Goal: Transaction & Acquisition: Subscribe to service/newsletter

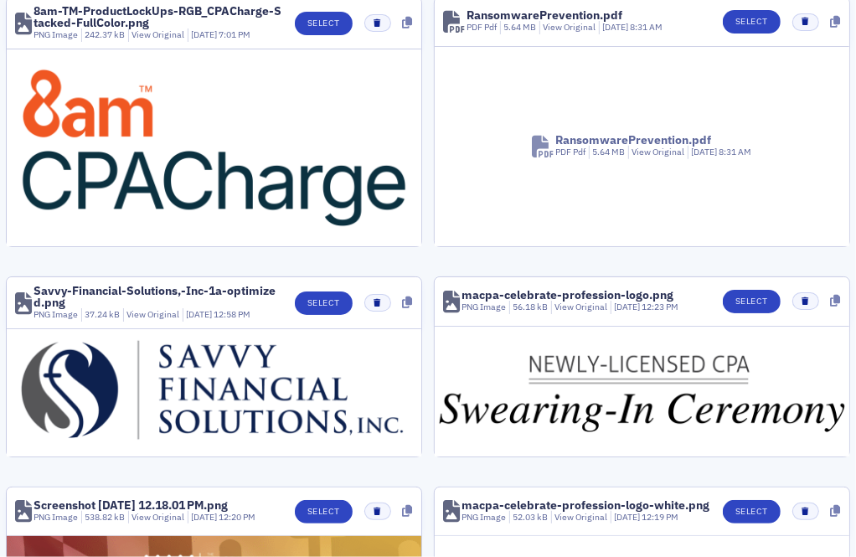
scroll to position [261, 0]
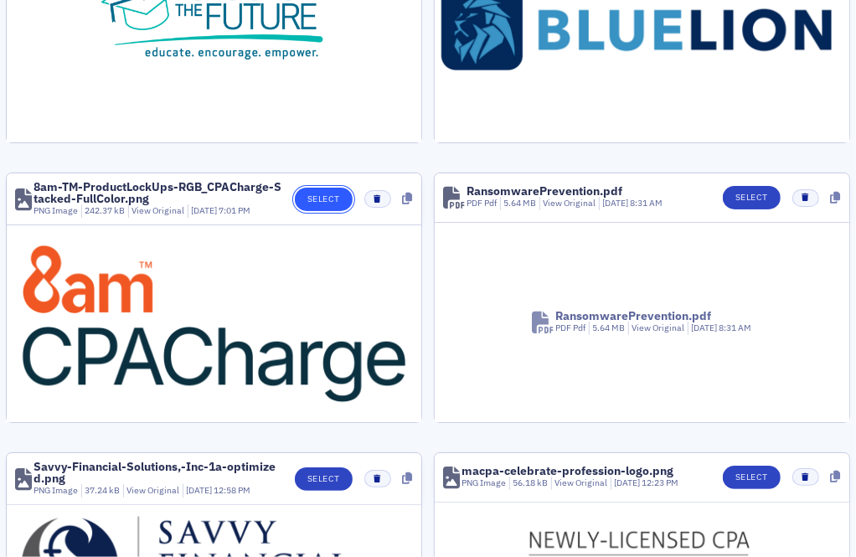
click at [312, 201] on button "Select" at bounding box center [324, 199] width 58 height 23
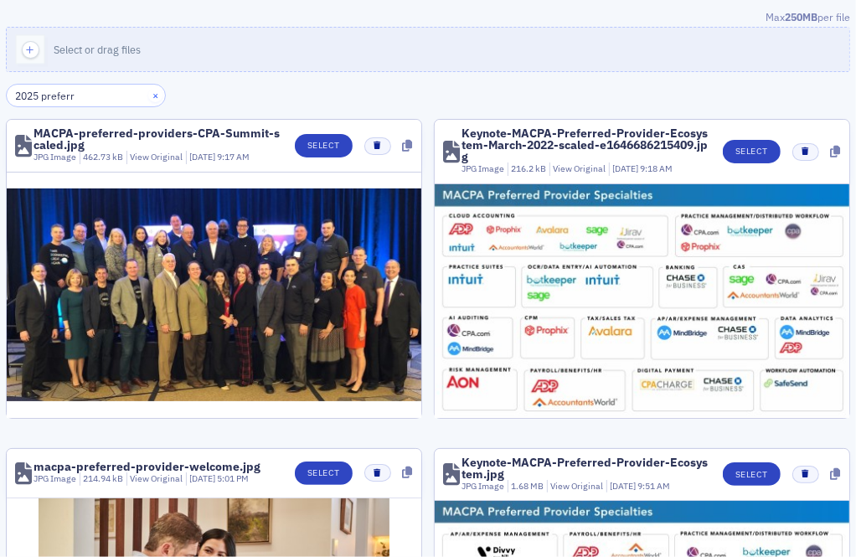
type input "2025 preferr"
click at [148, 92] on button "×" at bounding box center [155, 95] width 15 height 15
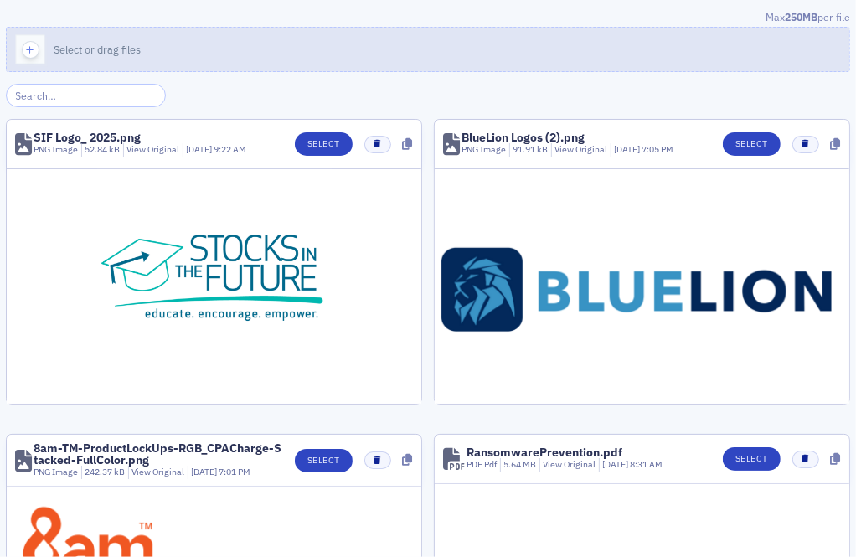
click at [149, 30] on button "Select or drag files" at bounding box center [428, 49] width 844 height 45
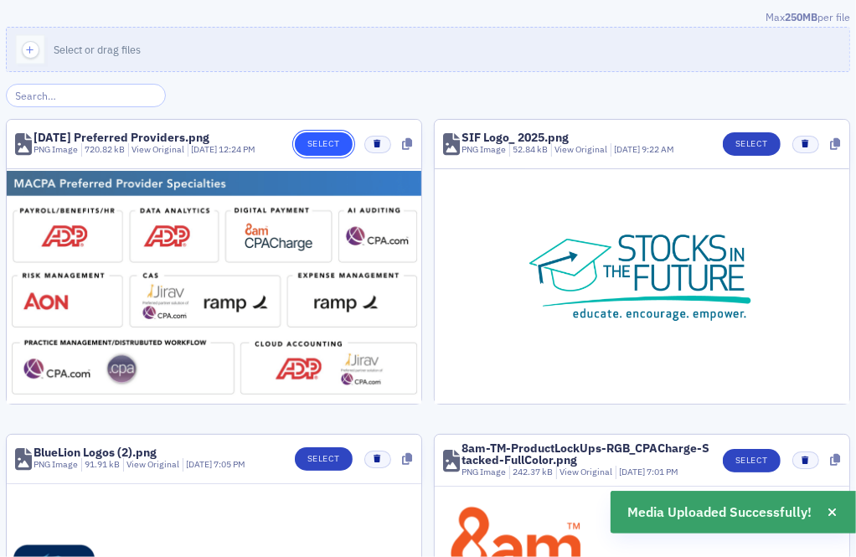
click at [324, 145] on button "Select" at bounding box center [324, 143] width 58 height 23
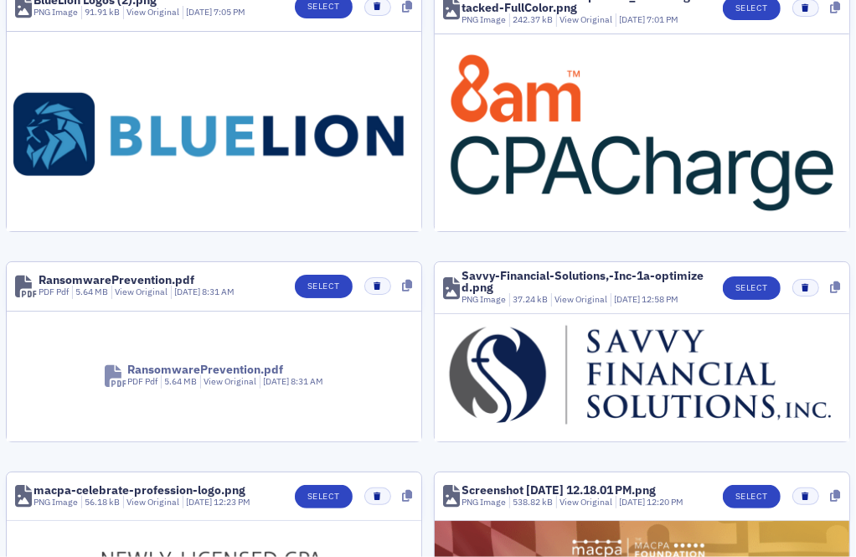
scroll to position [235, 0]
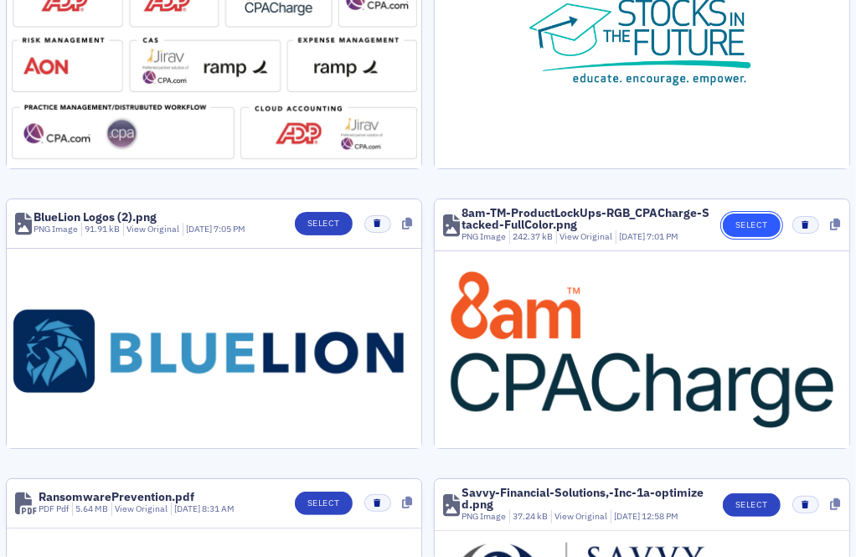
click at [740, 230] on button "Select" at bounding box center [752, 225] width 58 height 23
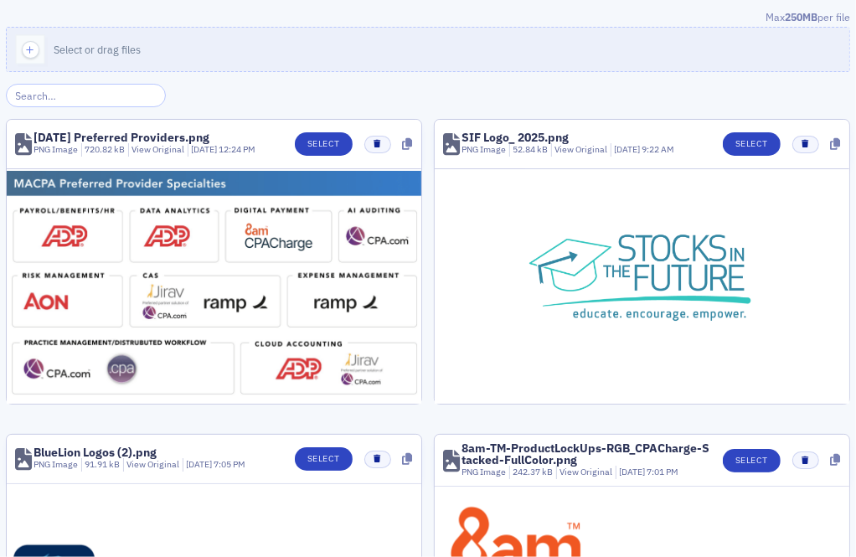
scroll to position [163, 0]
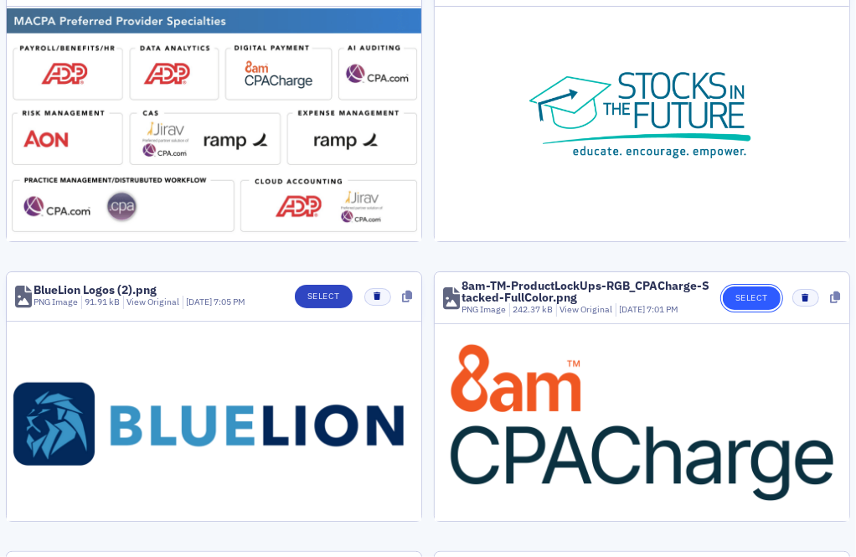
click at [751, 296] on button "Select" at bounding box center [752, 298] width 58 height 23
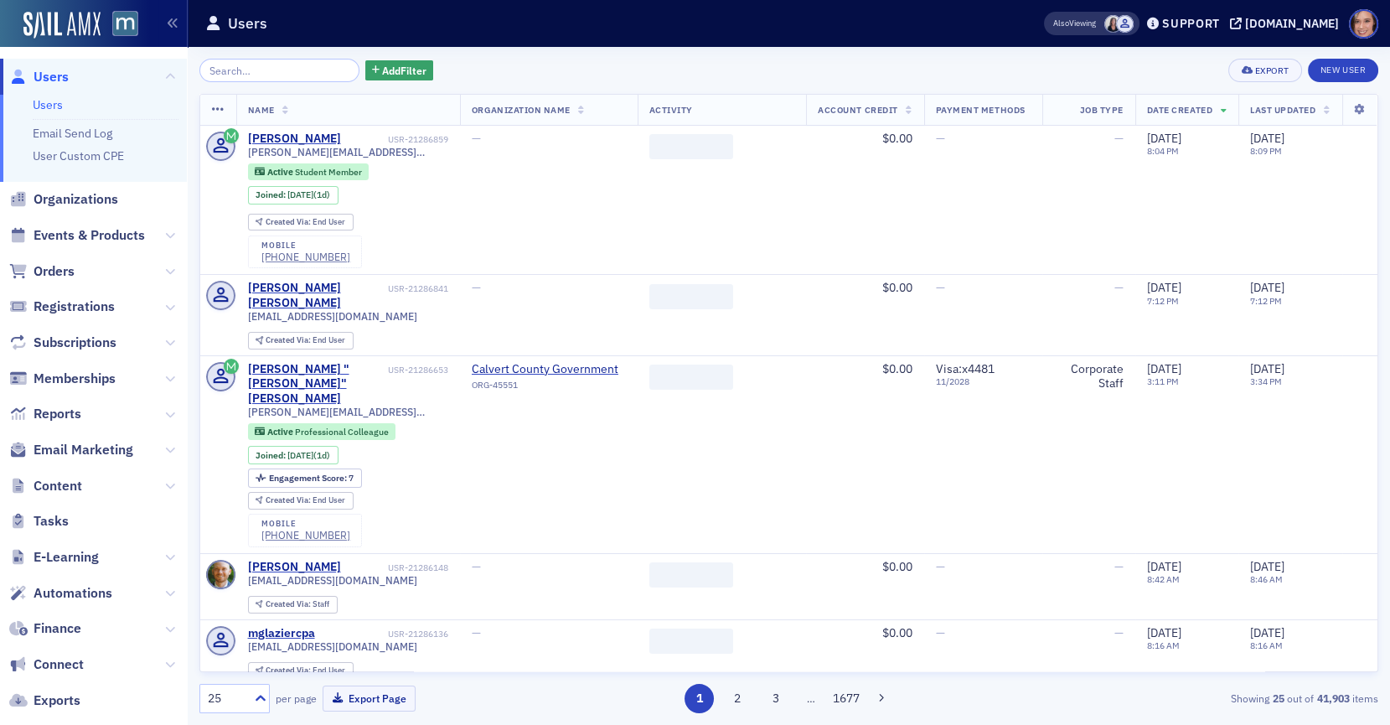
click at [177, 588] on span "Automations" at bounding box center [93, 593] width 187 height 36
click at [170, 588] on icon at bounding box center [170, 593] width 10 height 10
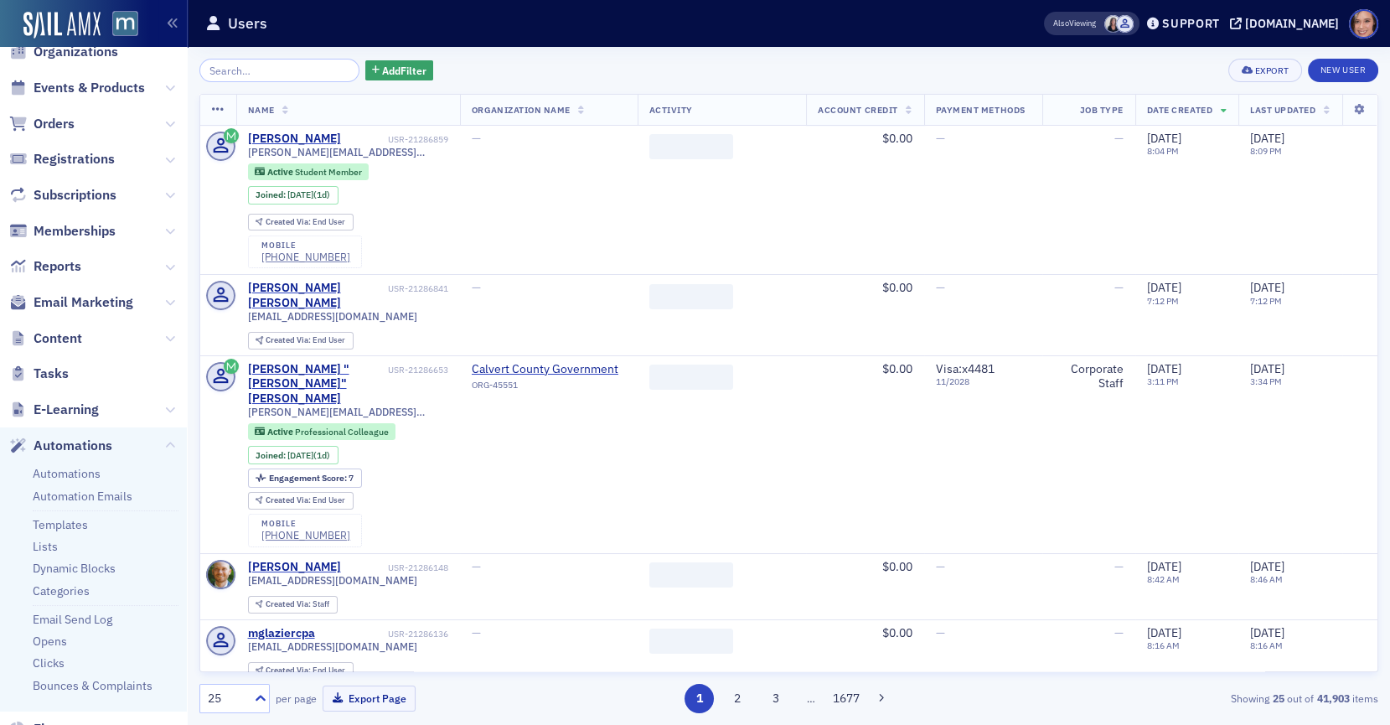
scroll to position [181, 0]
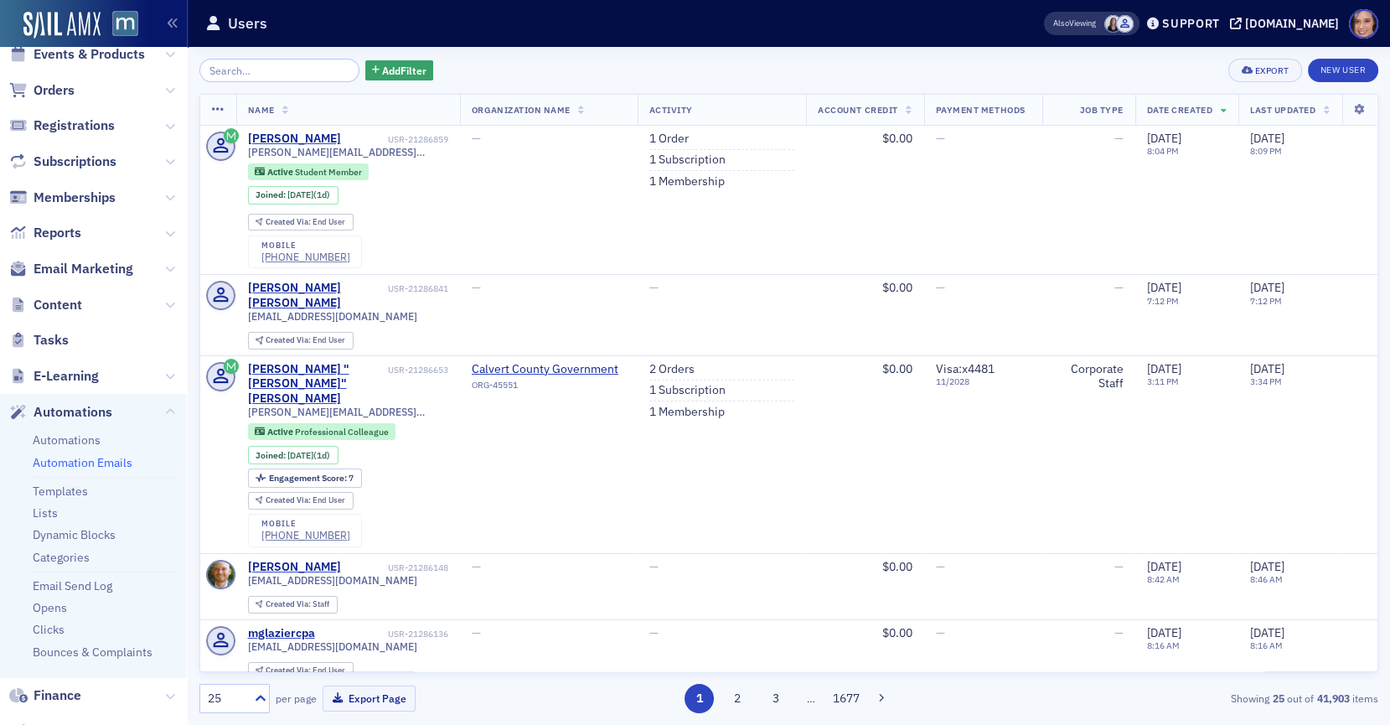
click at [90, 463] on link "Automation Emails" at bounding box center [83, 462] width 100 height 15
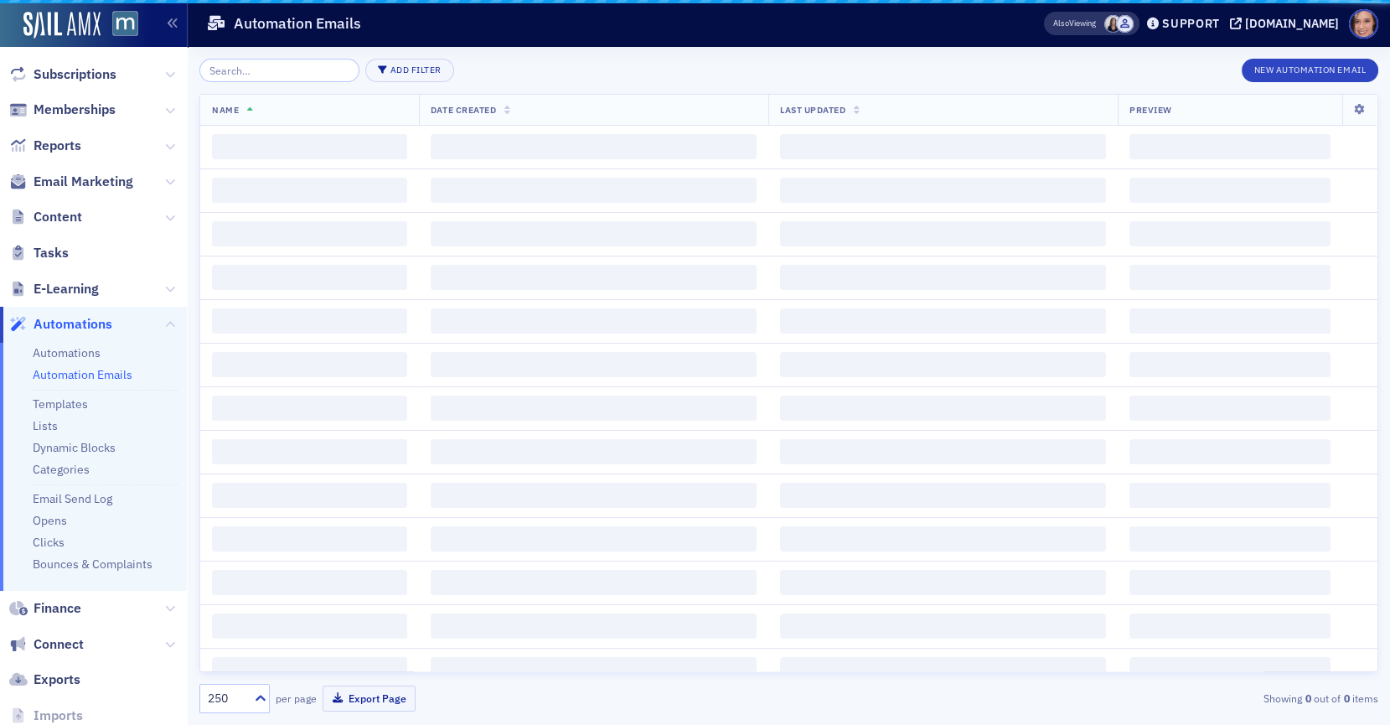
scroll to position [94, 0]
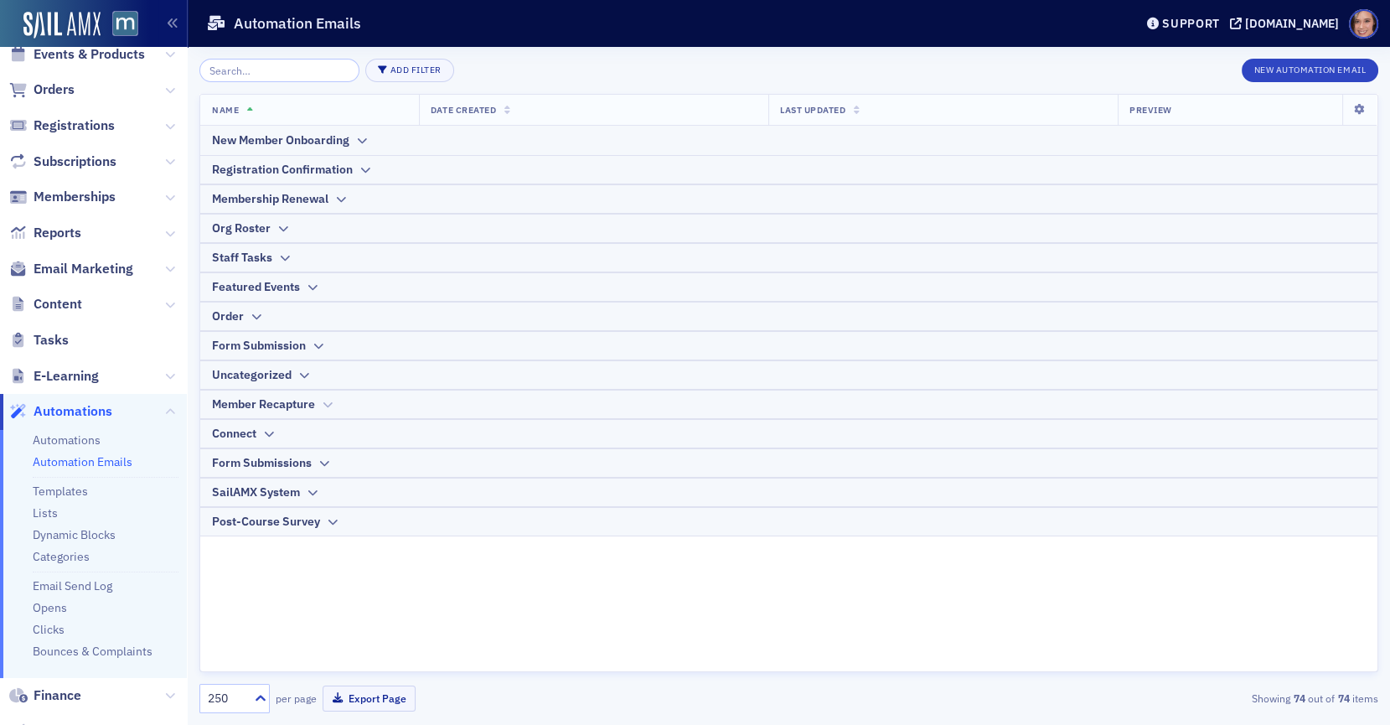
click at [337, 410] on div "Member Recapture" at bounding box center [789, 404] width 1154 height 18
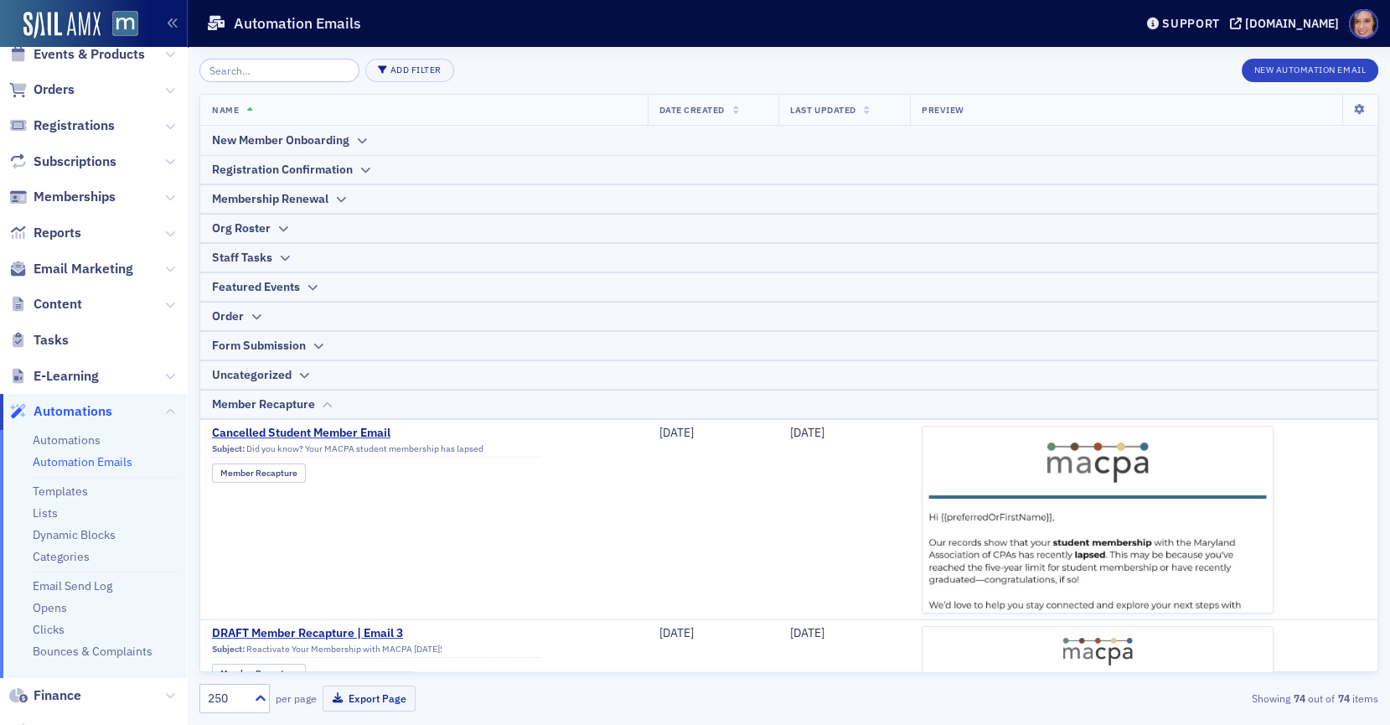
click at [323, 406] on icon at bounding box center [327, 405] width 13 height 10
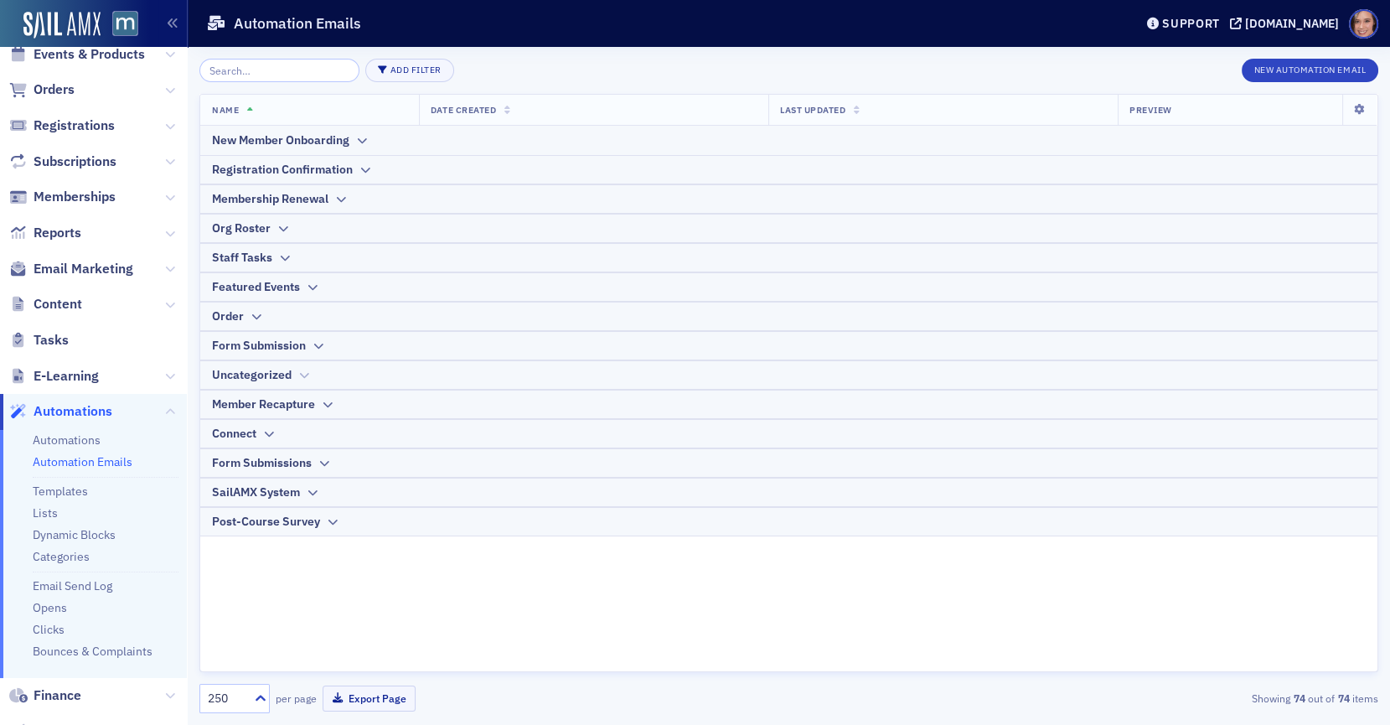
click at [308, 370] on icon at bounding box center [303, 375] width 13 height 10
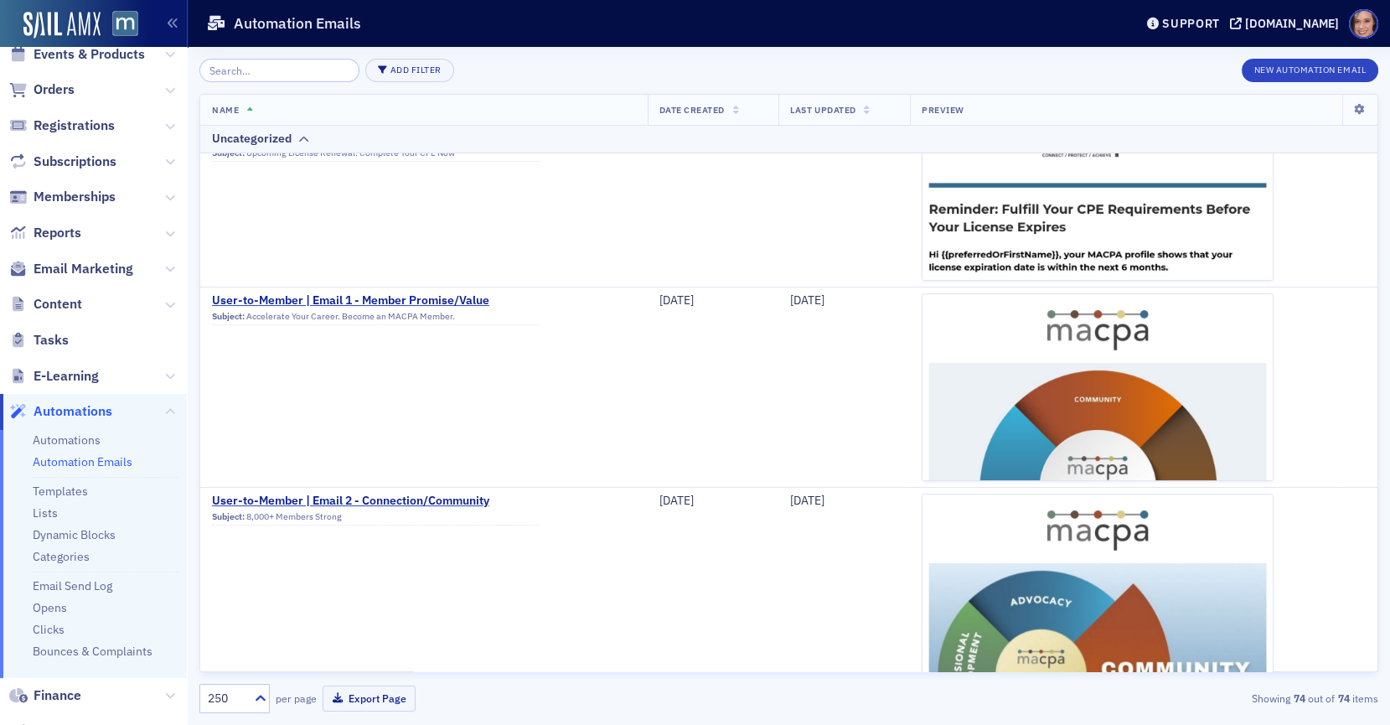
scroll to position [705, 0]
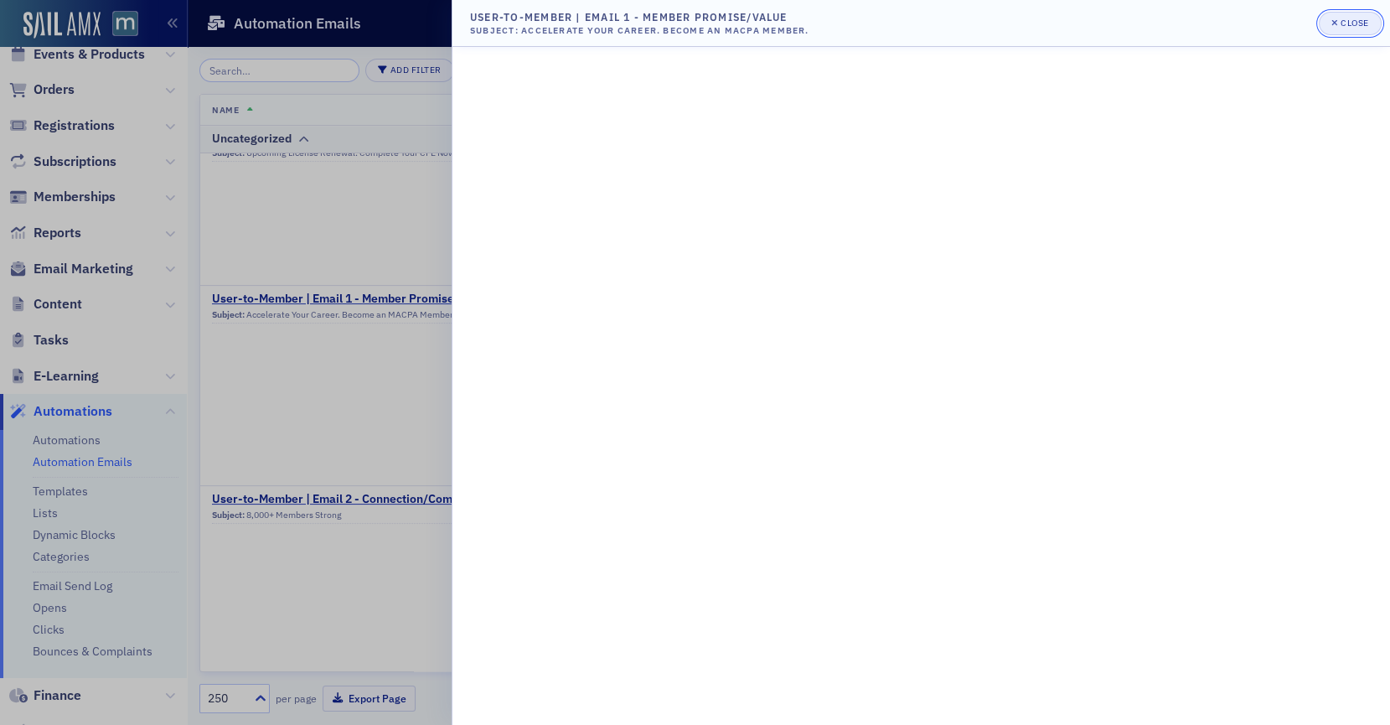
click at [1345, 28] on div "Close" at bounding box center [1354, 22] width 28 height 9
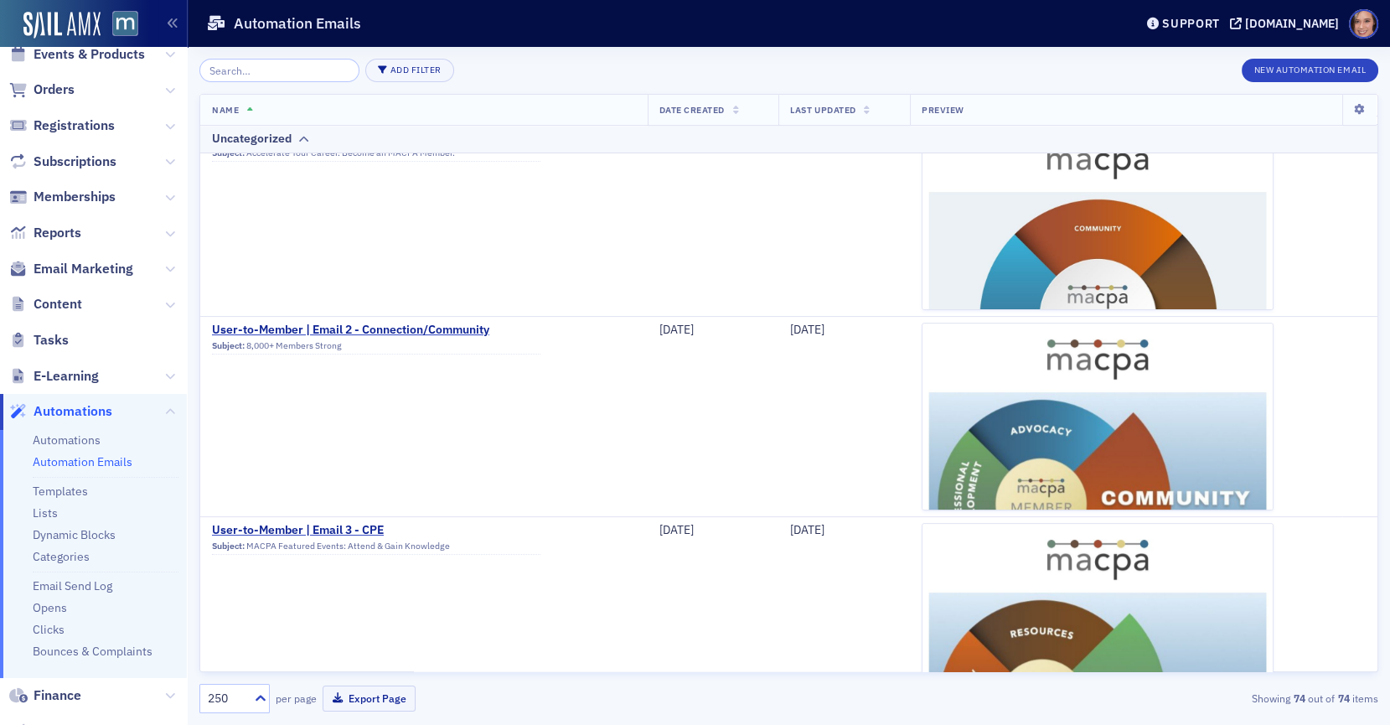
scroll to position [876, 0]
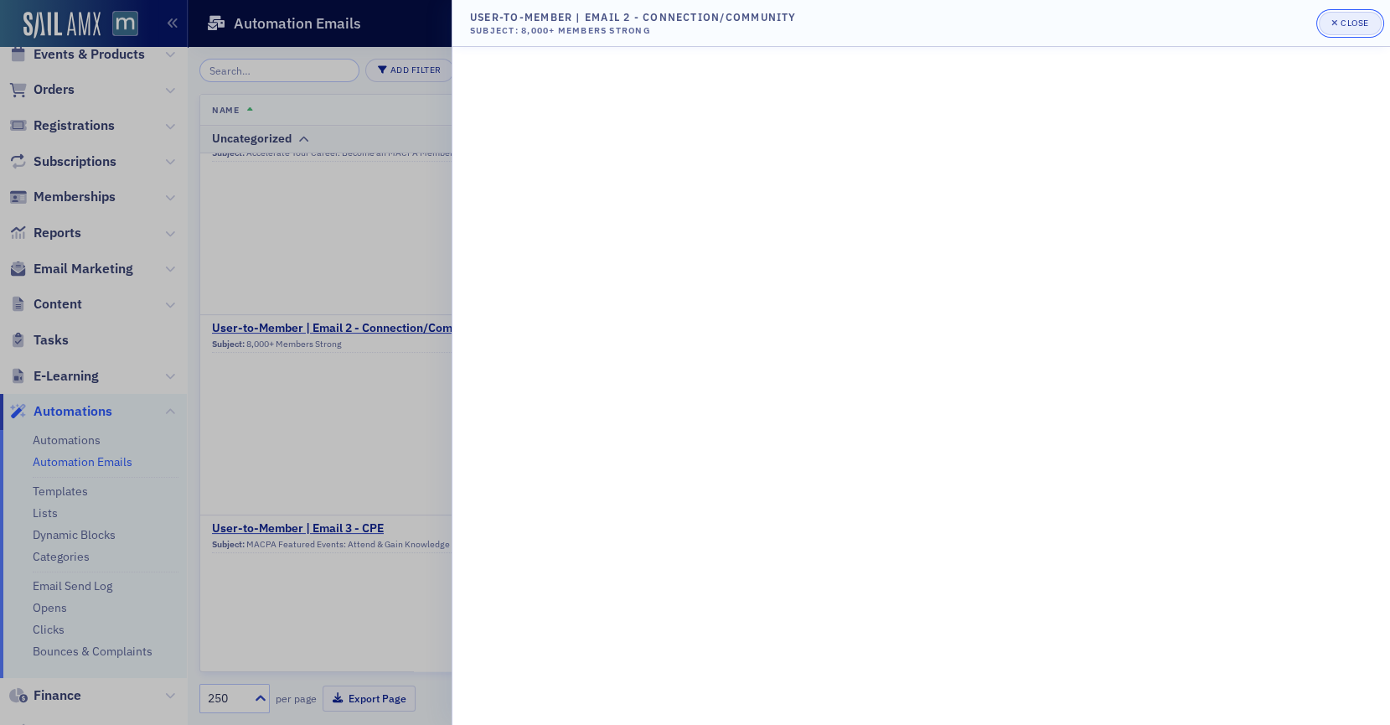
click at [1344, 23] on div "Close" at bounding box center [1354, 22] width 28 height 9
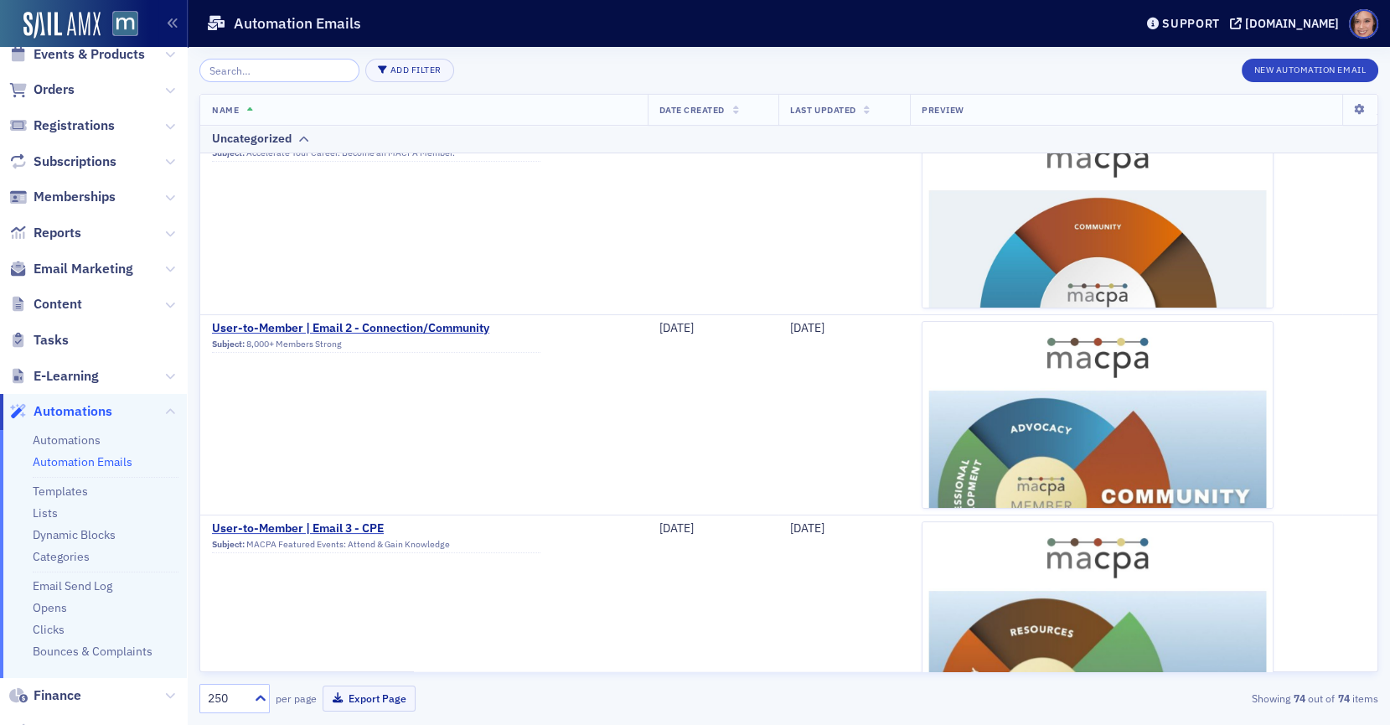
scroll to position [1089, 0]
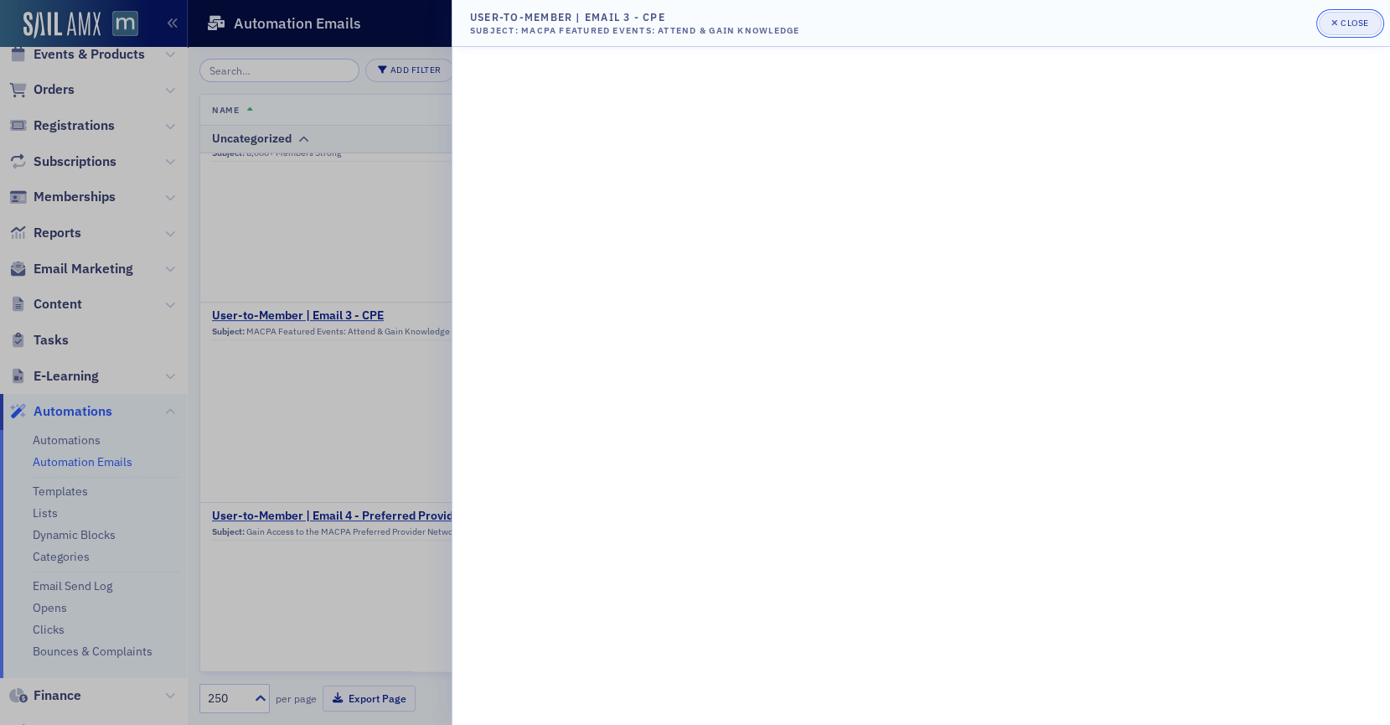
click at [1332, 20] on icon "button" at bounding box center [1334, 22] width 7 height 9
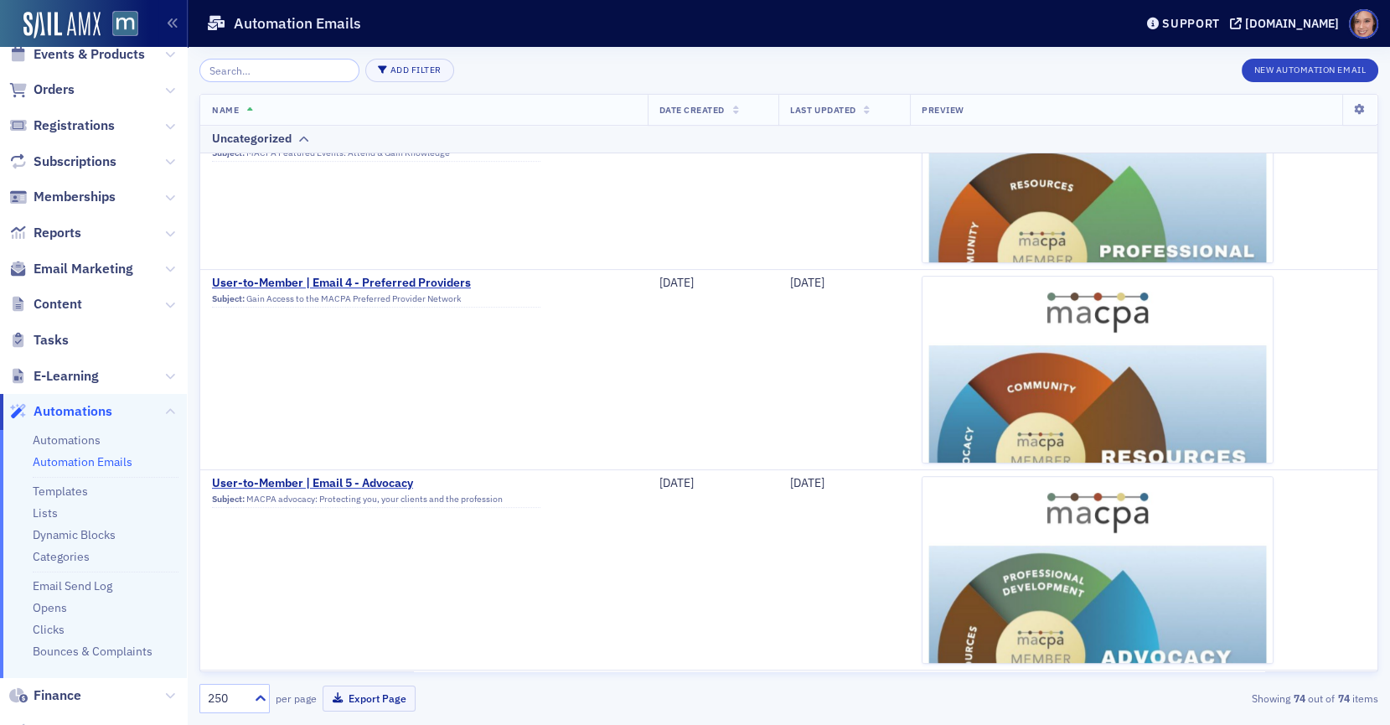
scroll to position [1327, 0]
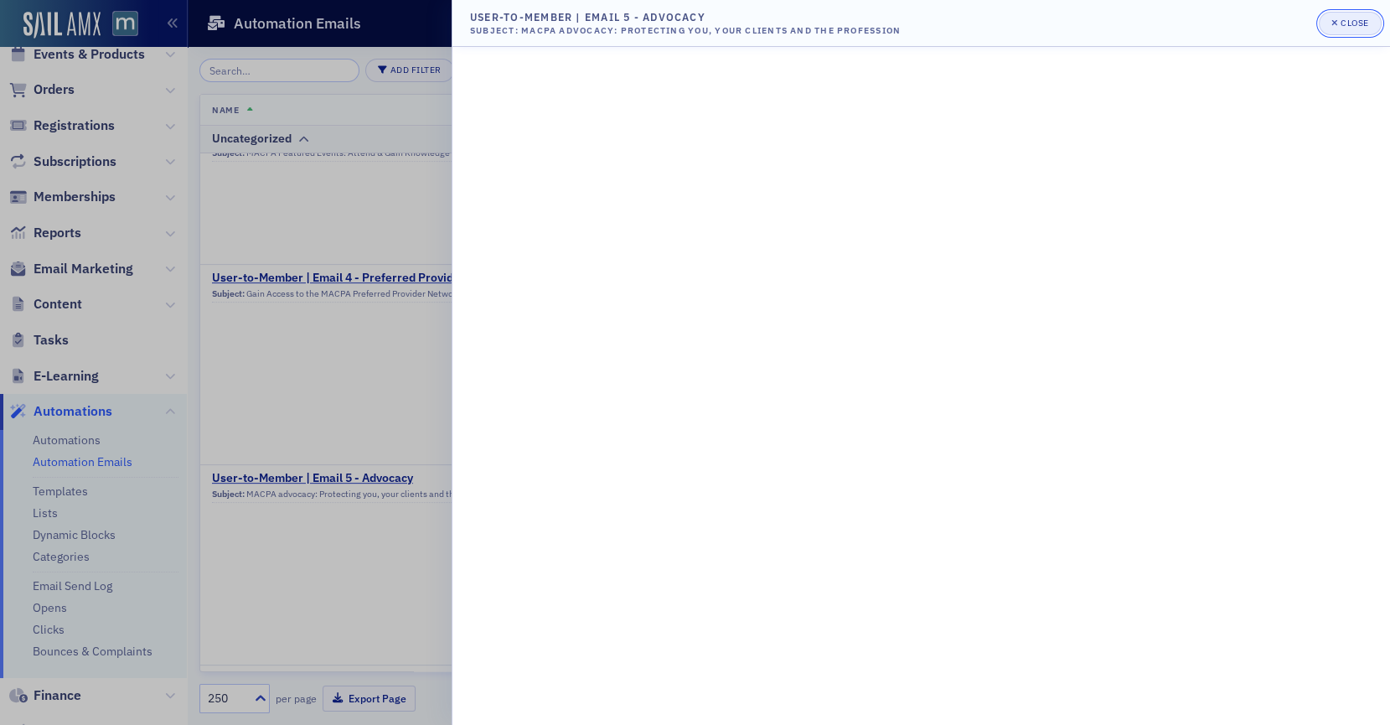
click at [1340, 26] on span "Close" at bounding box center [1349, 23] width 37 height 13
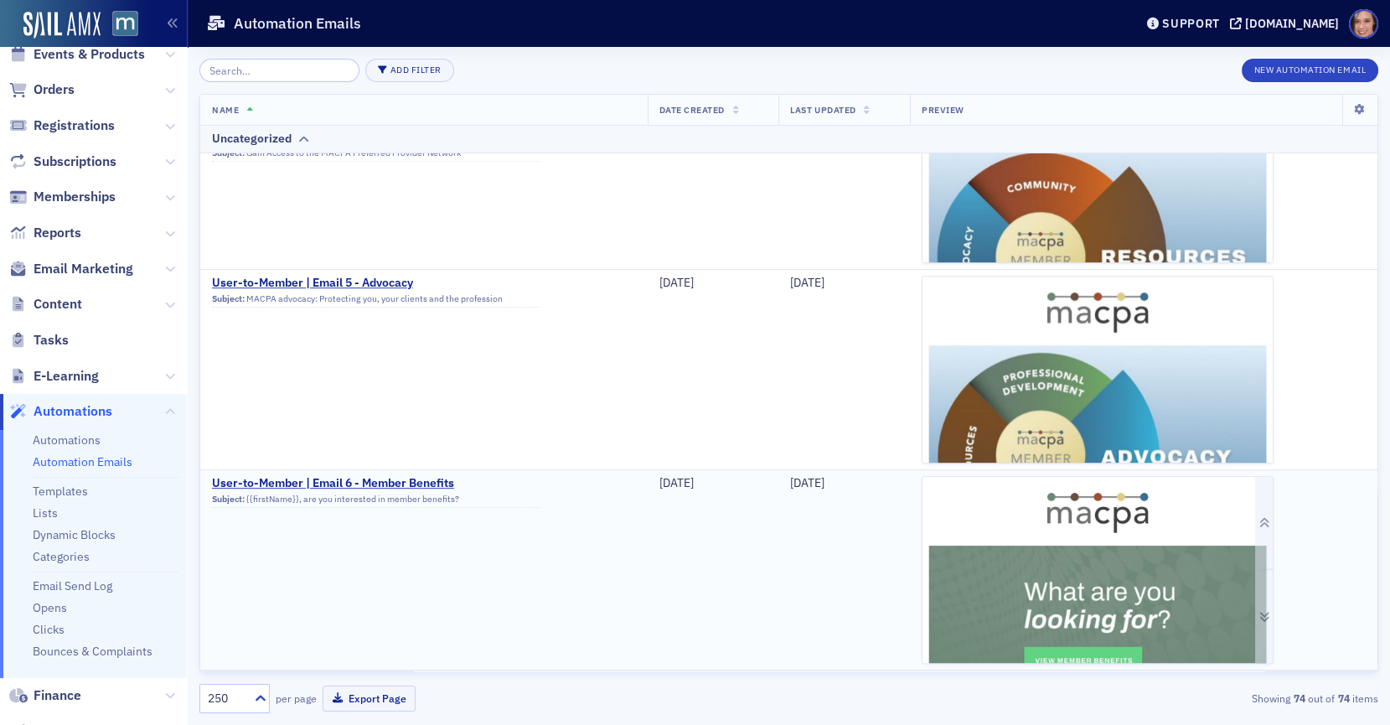
scroll to position [1661, 0]
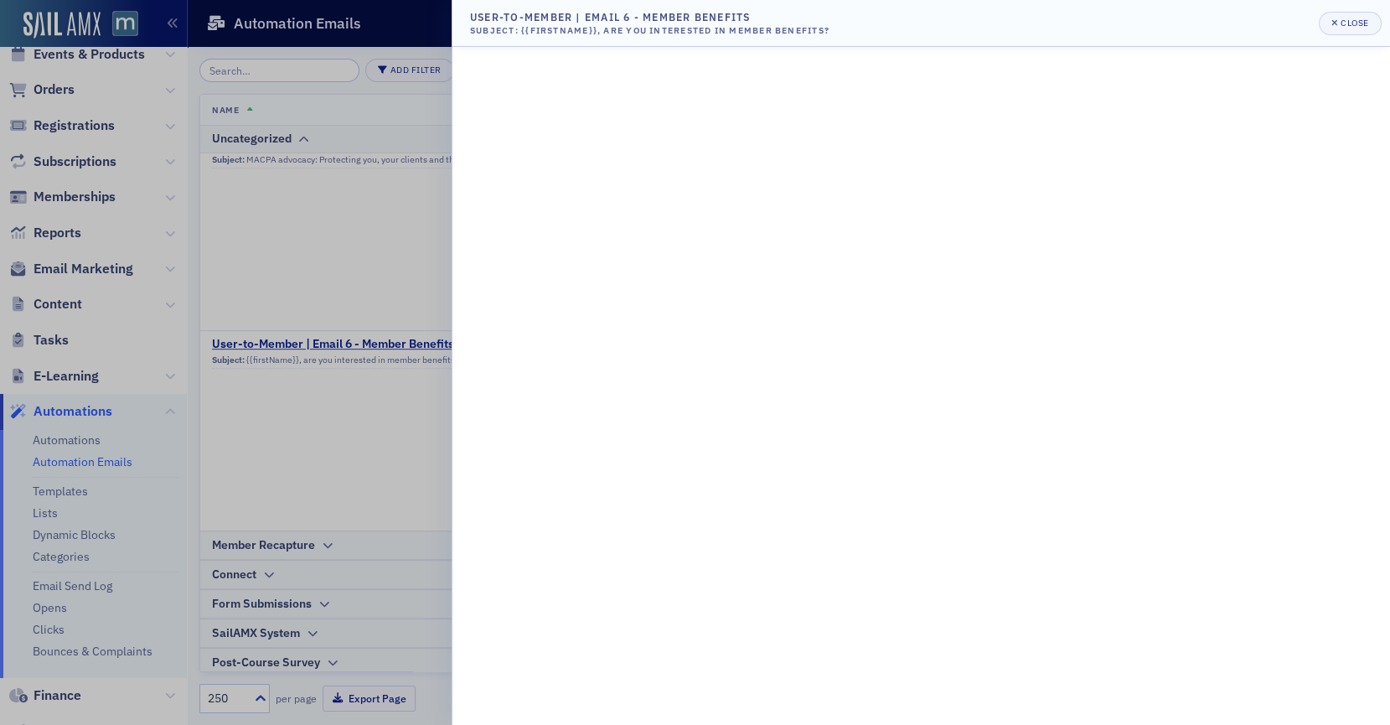
click at [422, 480] on div at bounding box center [695, 362] width 1390 height 725
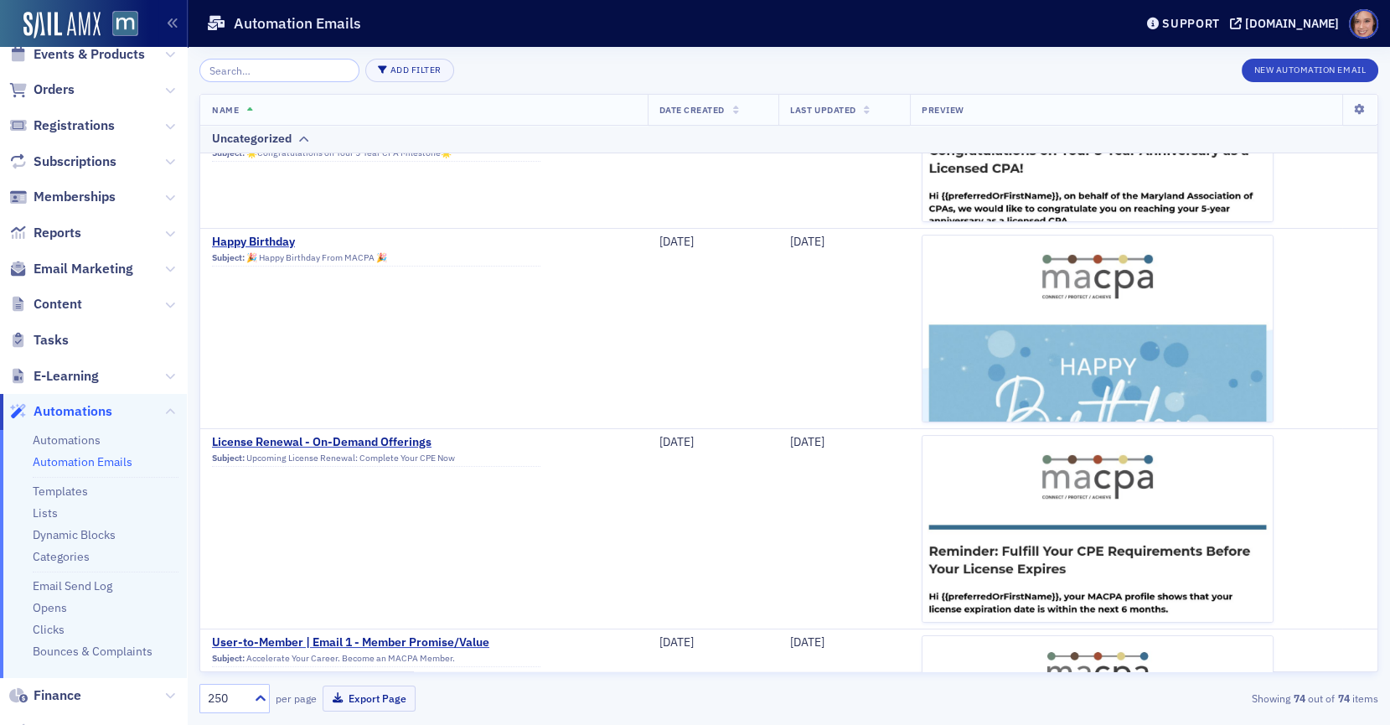
scroll to position [0, 0]
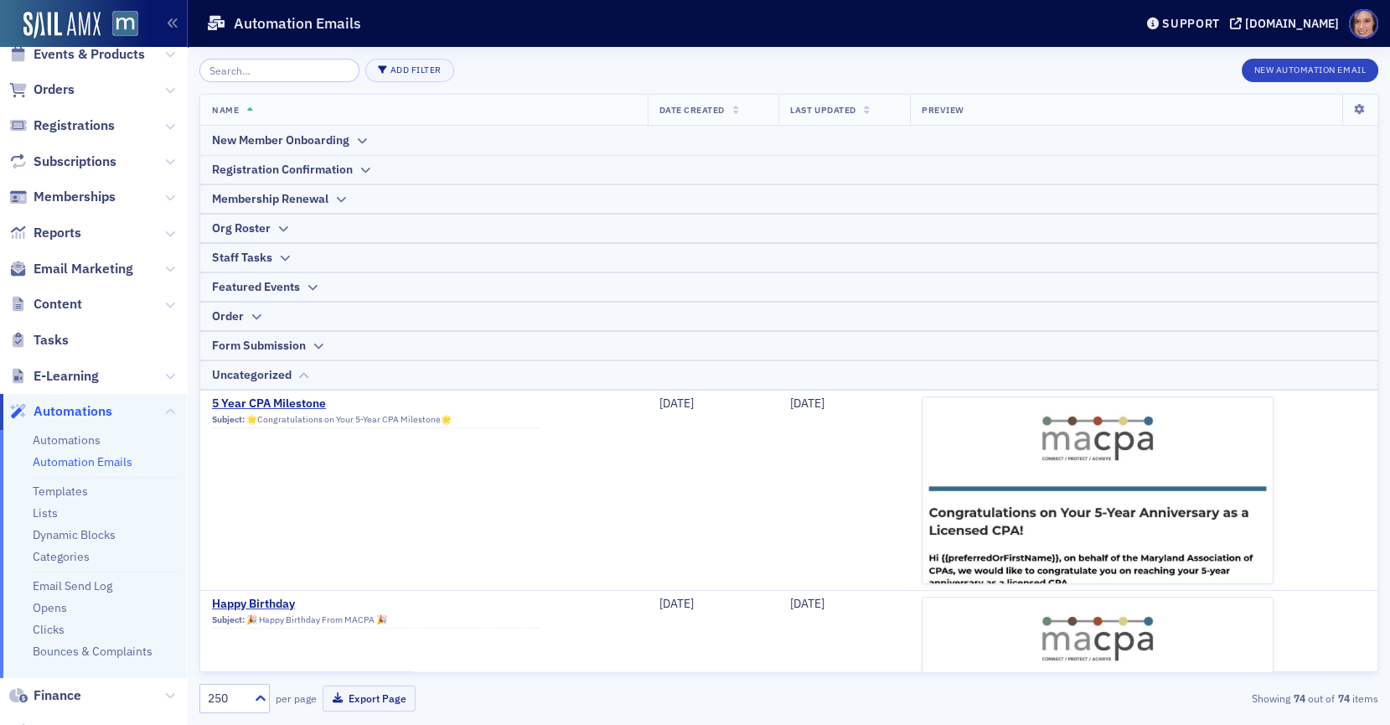
click at [305, 373] on icon at bounding box center [303, 375] width 13 height 10
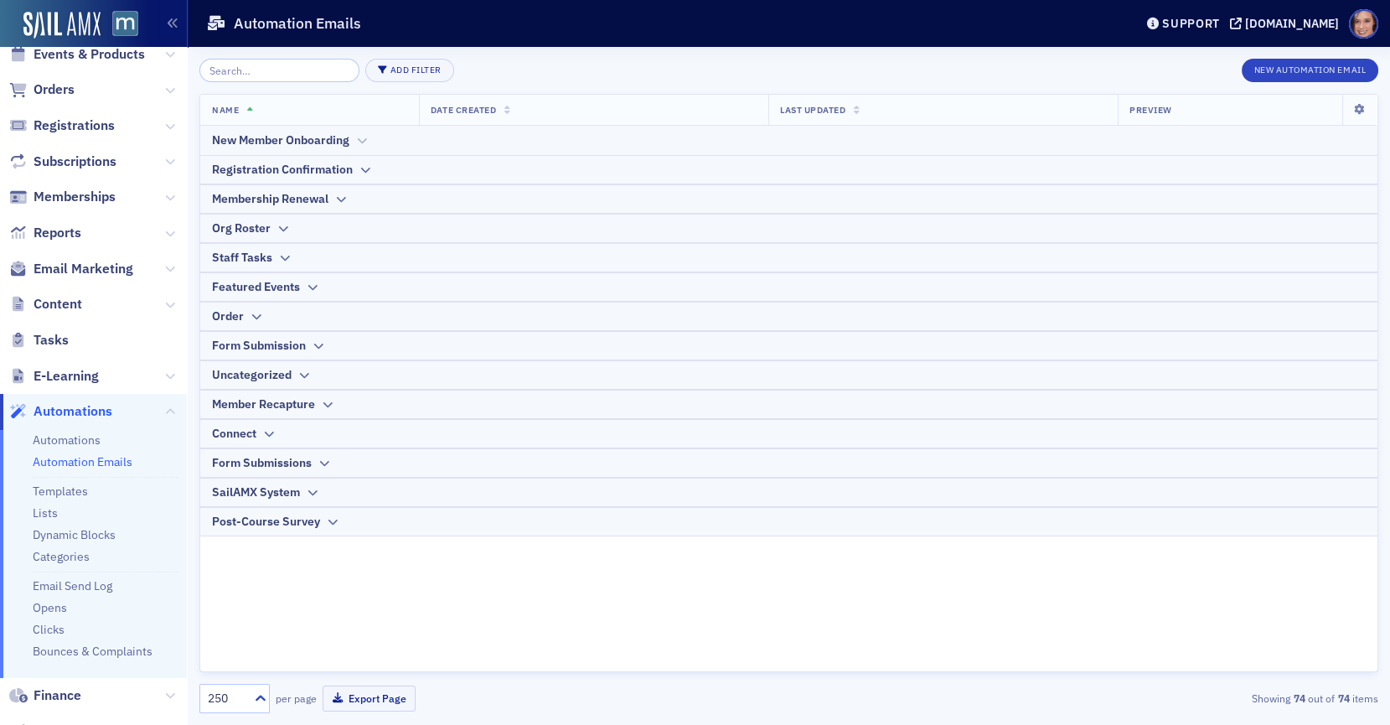
click at [369, 130] on th "New Member Onboarding" at bounding box center [788, 140] width 1177 height 29
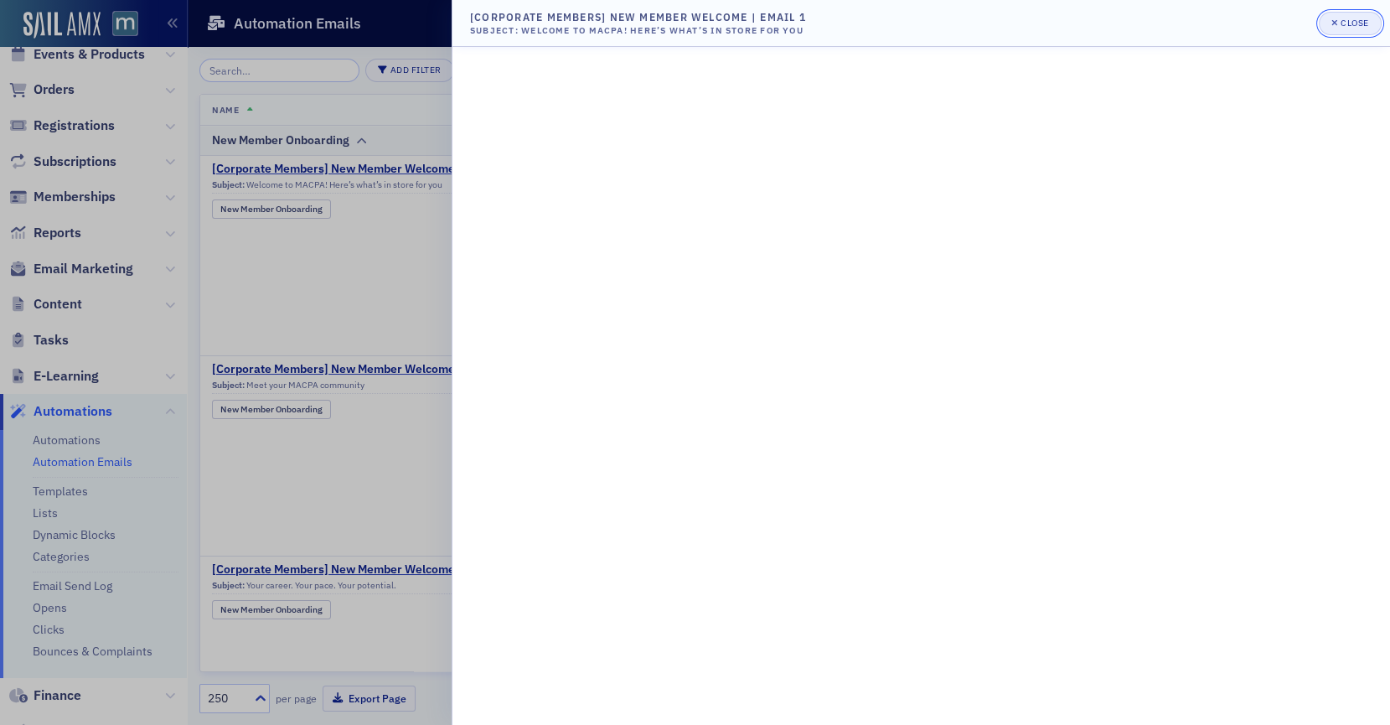
click at [1327, 19] on button "Close" at bounding box center [1350, 23] width 62 height 23
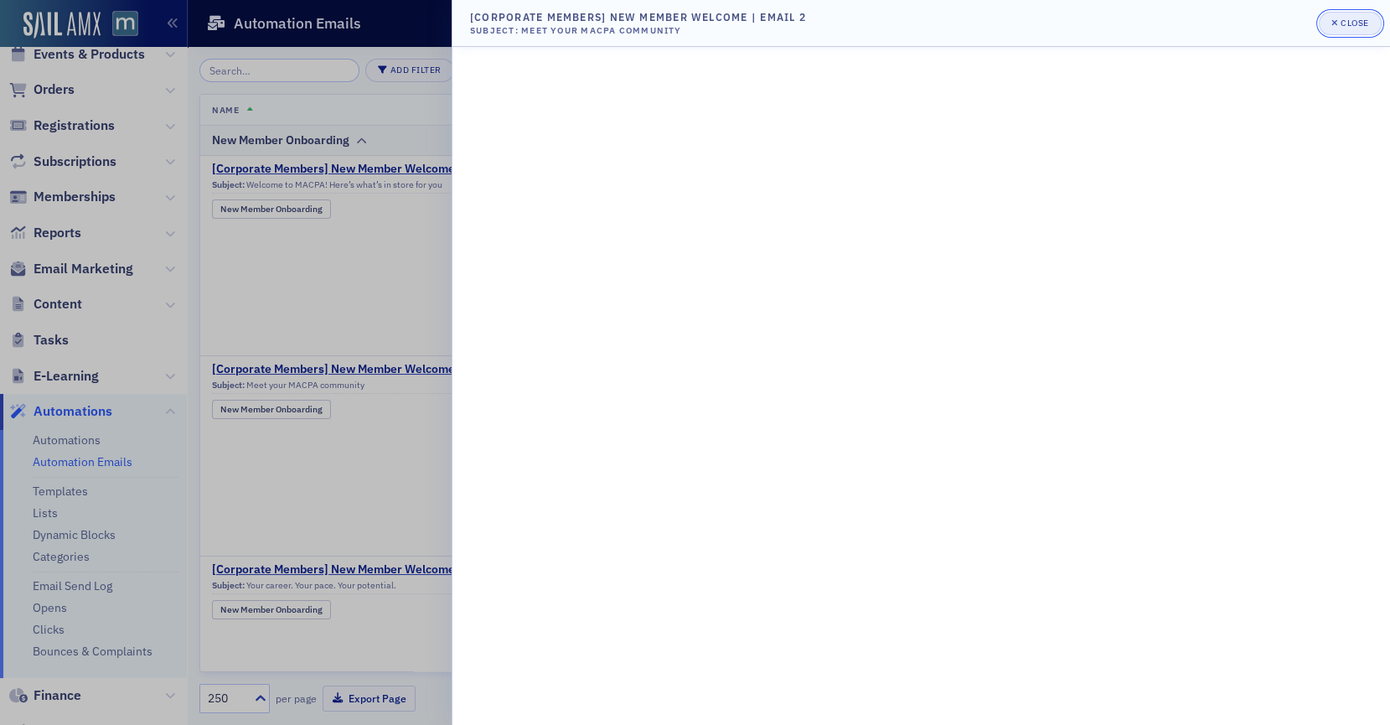
click at [1340, 12] on button "Close" at bounding box center [1350, 23] width 62 height 23
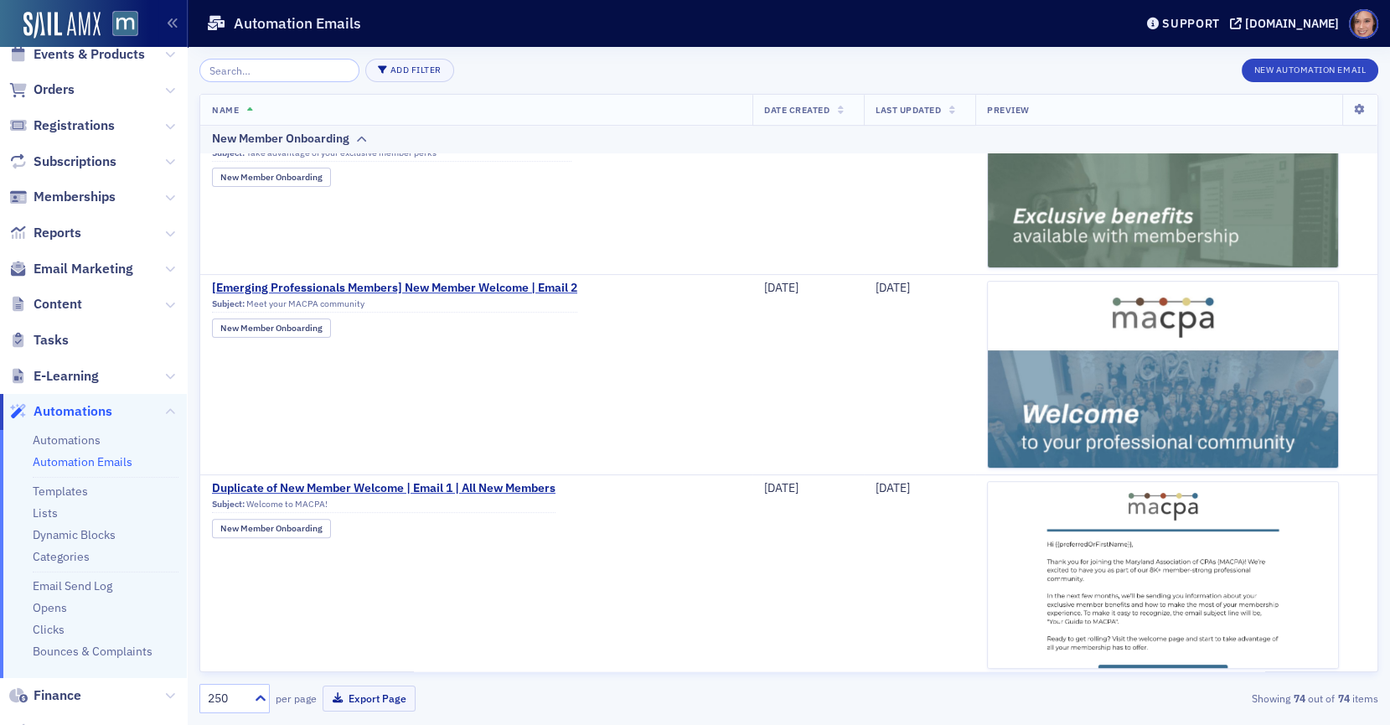
scroll to position [1320, 0]
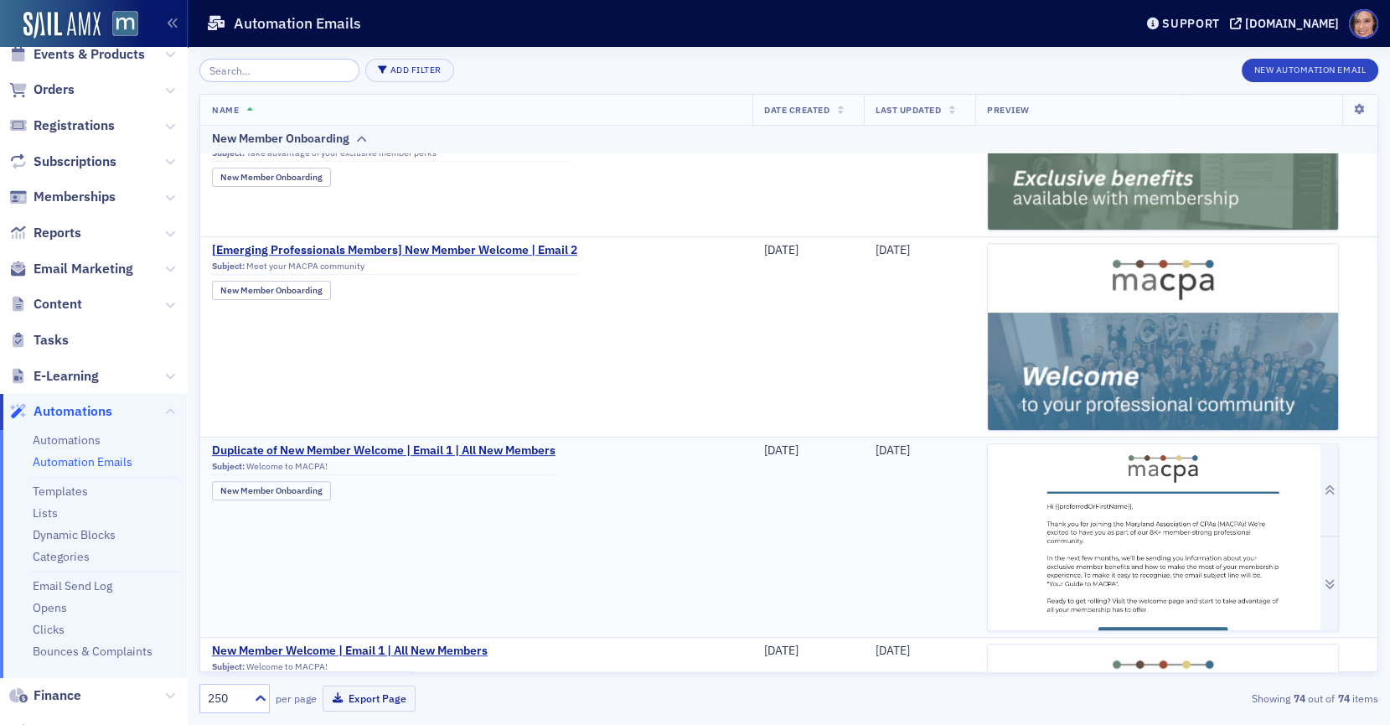
click at [1202, 524] on img at bounding box center [1163, 733] width 350 height 578
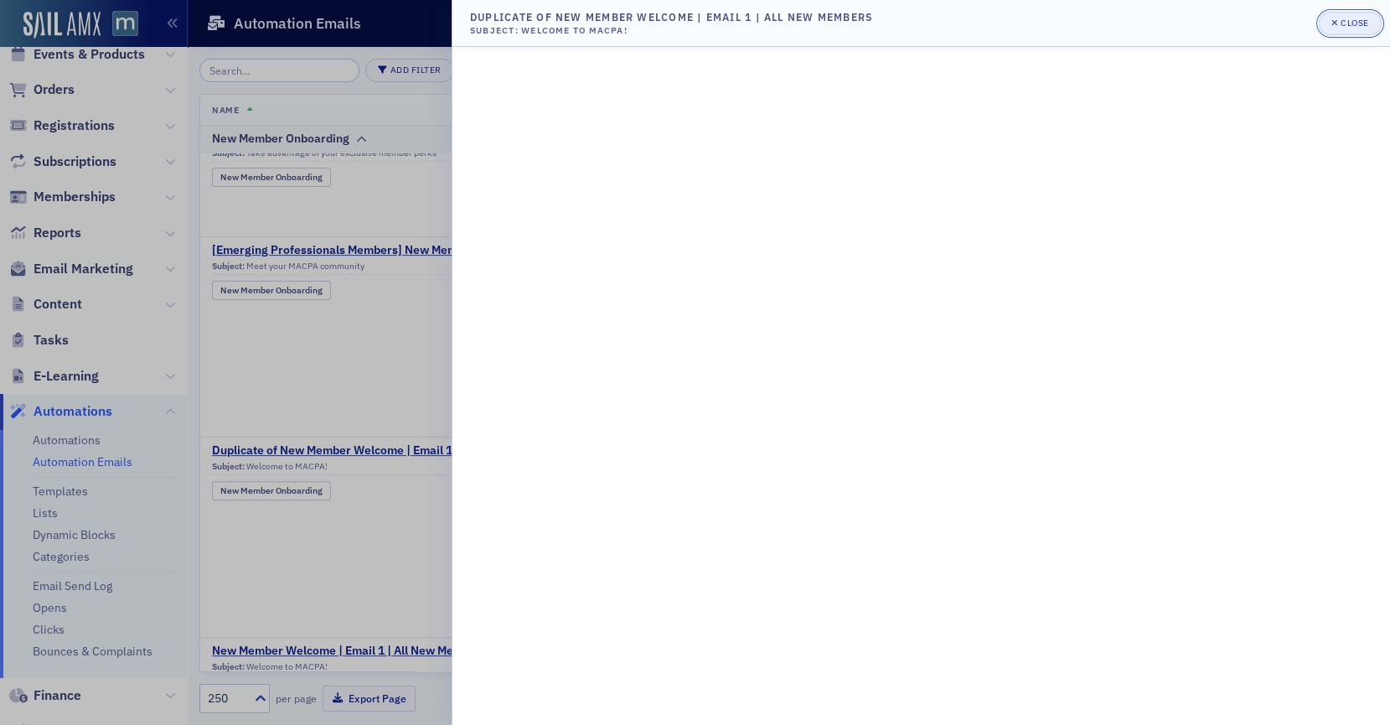
click at [1345, 26] on div "Close" at bounding box center [1354, 22] width 28 height 9
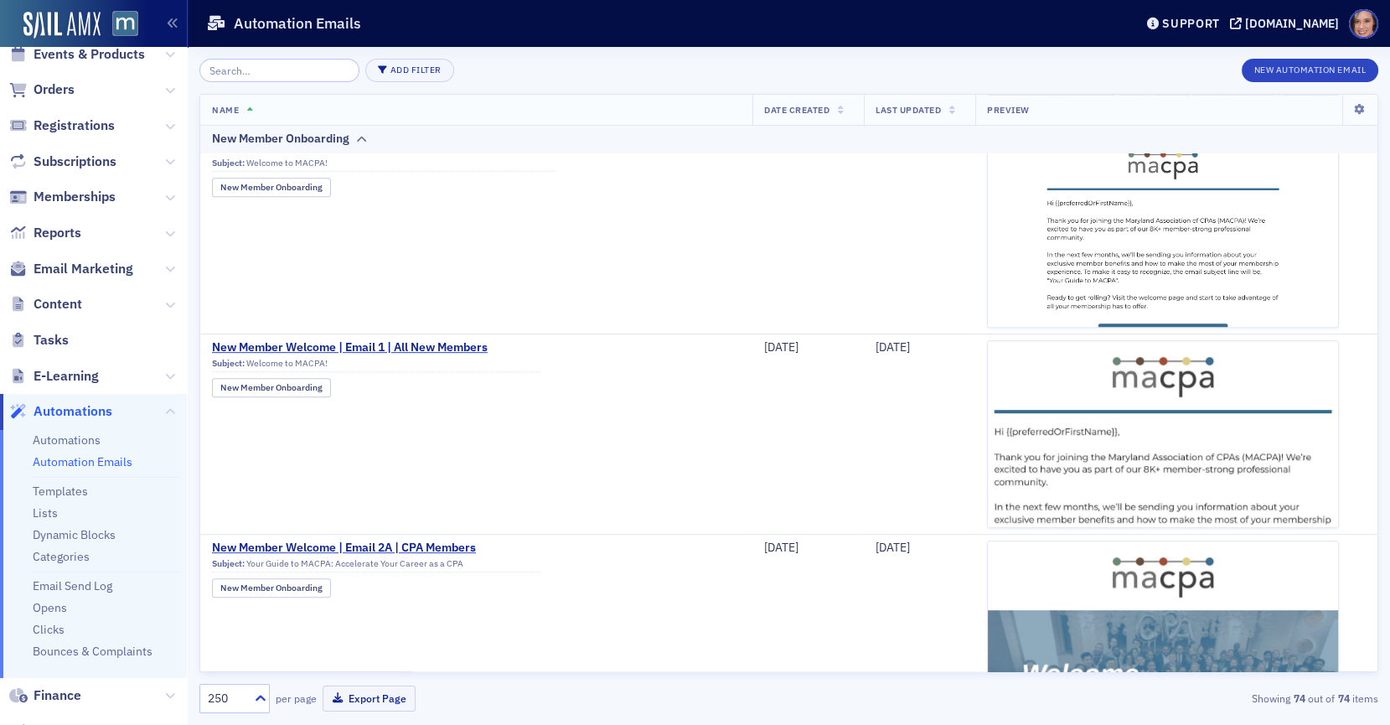
scroll to position [1631, 0]
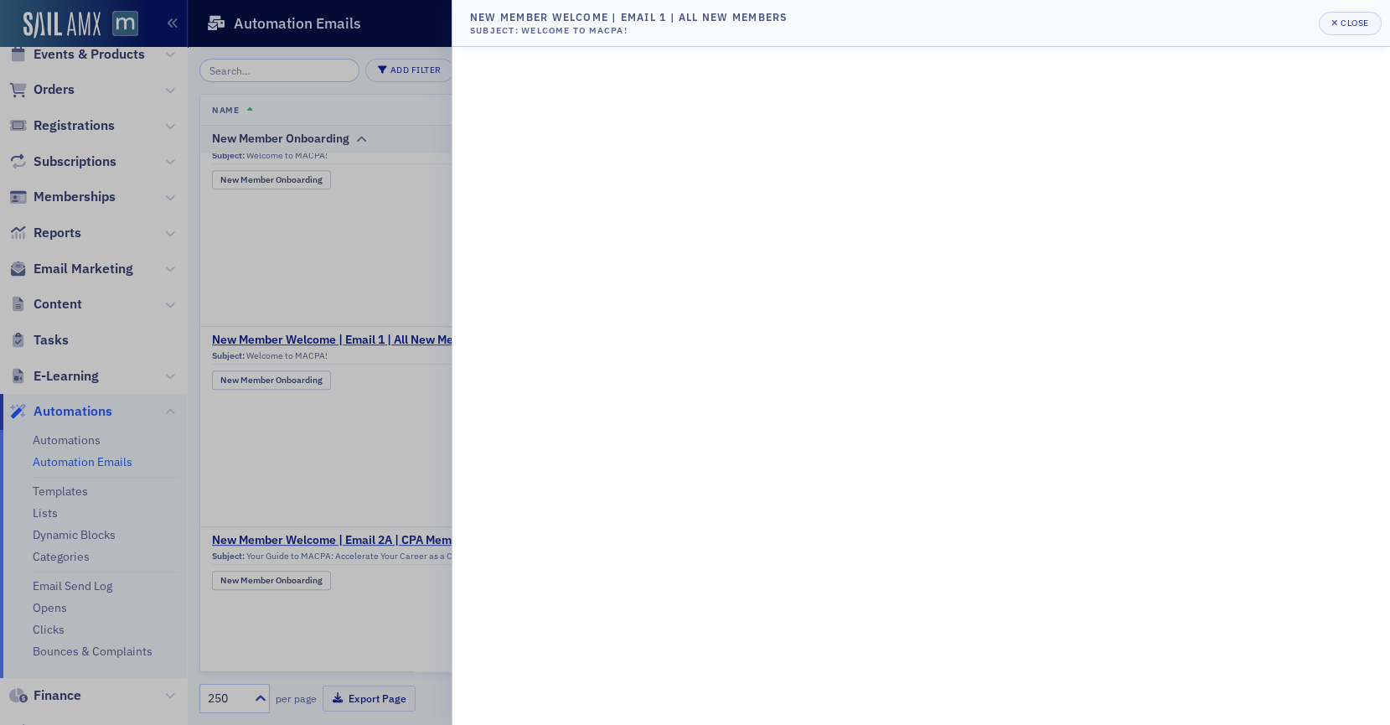
click at [1340, 36] on header "New Member Welcome | Email 1 | All New Members Subject: Welcome to MACPA! Close" at bounding box center [920, 23] width 937 height 47
click at [1340, 23] on span "Close" at bounding box center [1349, 23] width 37 height 13
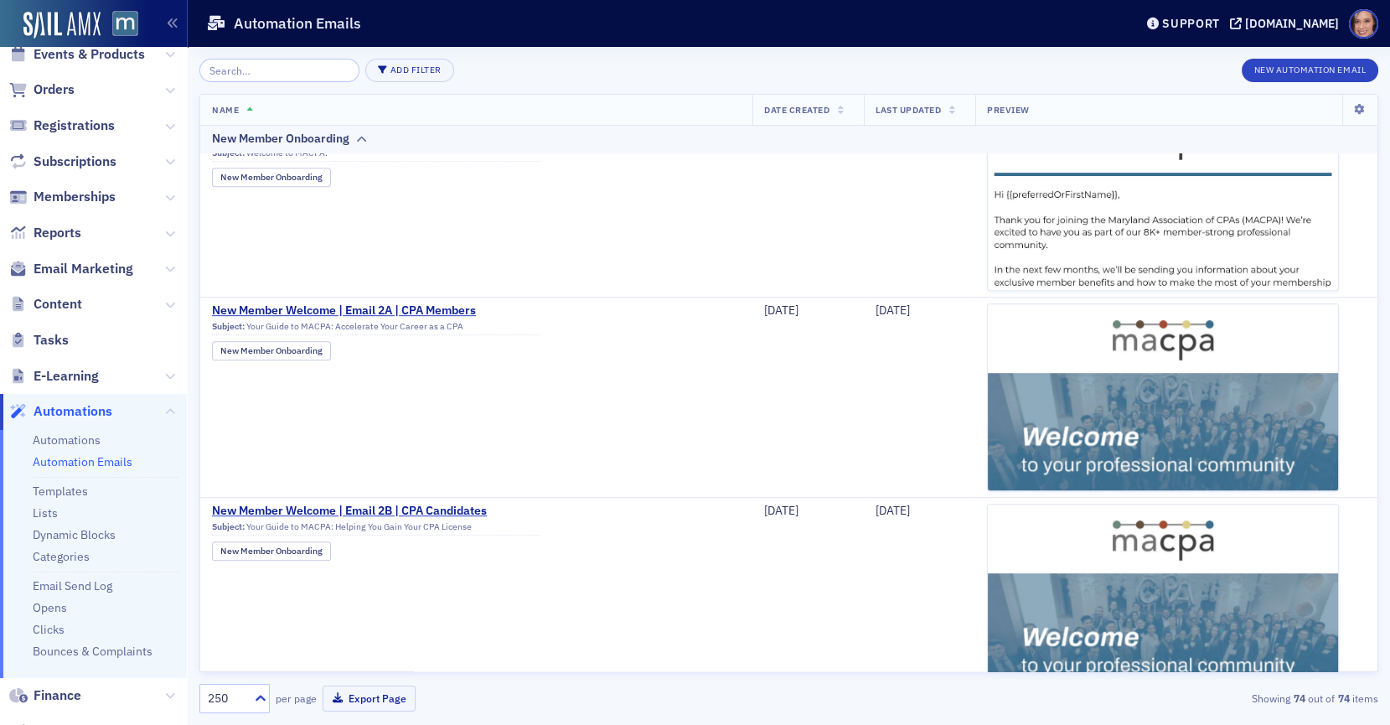
scroll to position [1882, 0]
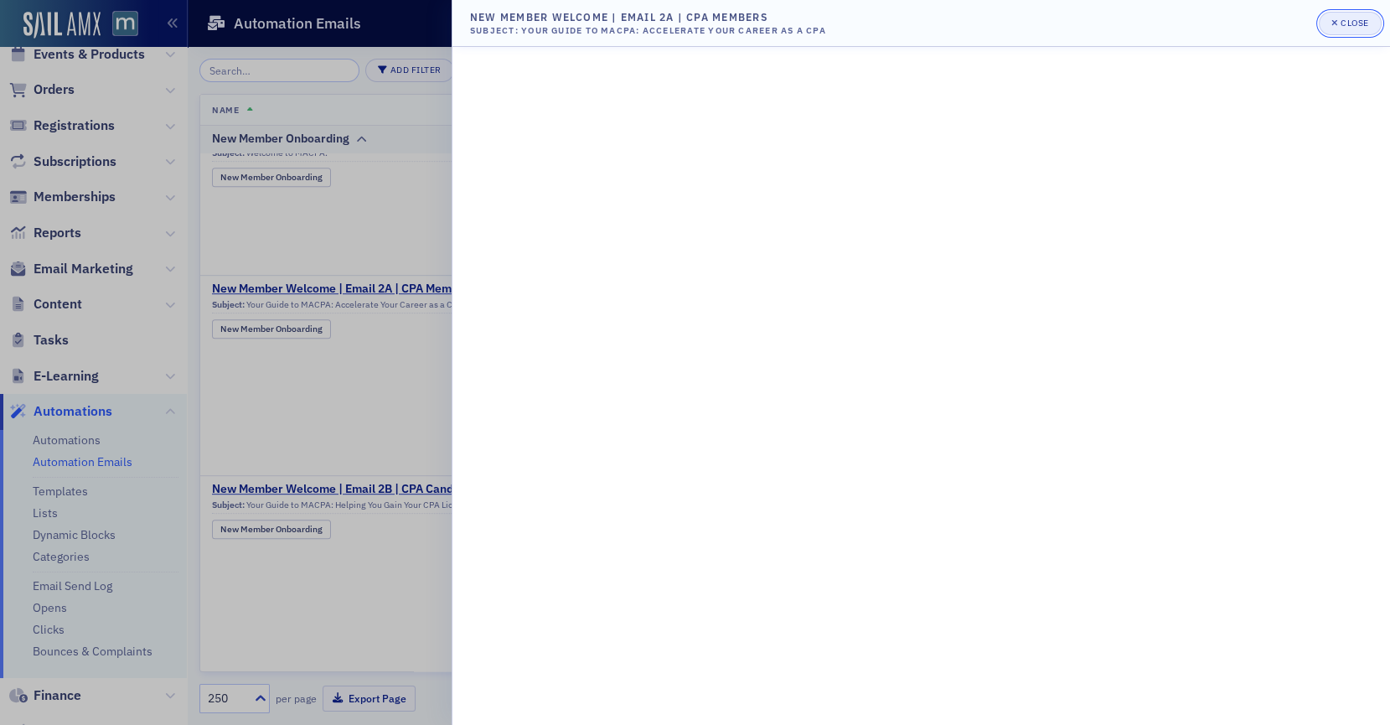
click at [1356, 17] on span "Close" at bounding box center [1349, 23] width 37 height 13
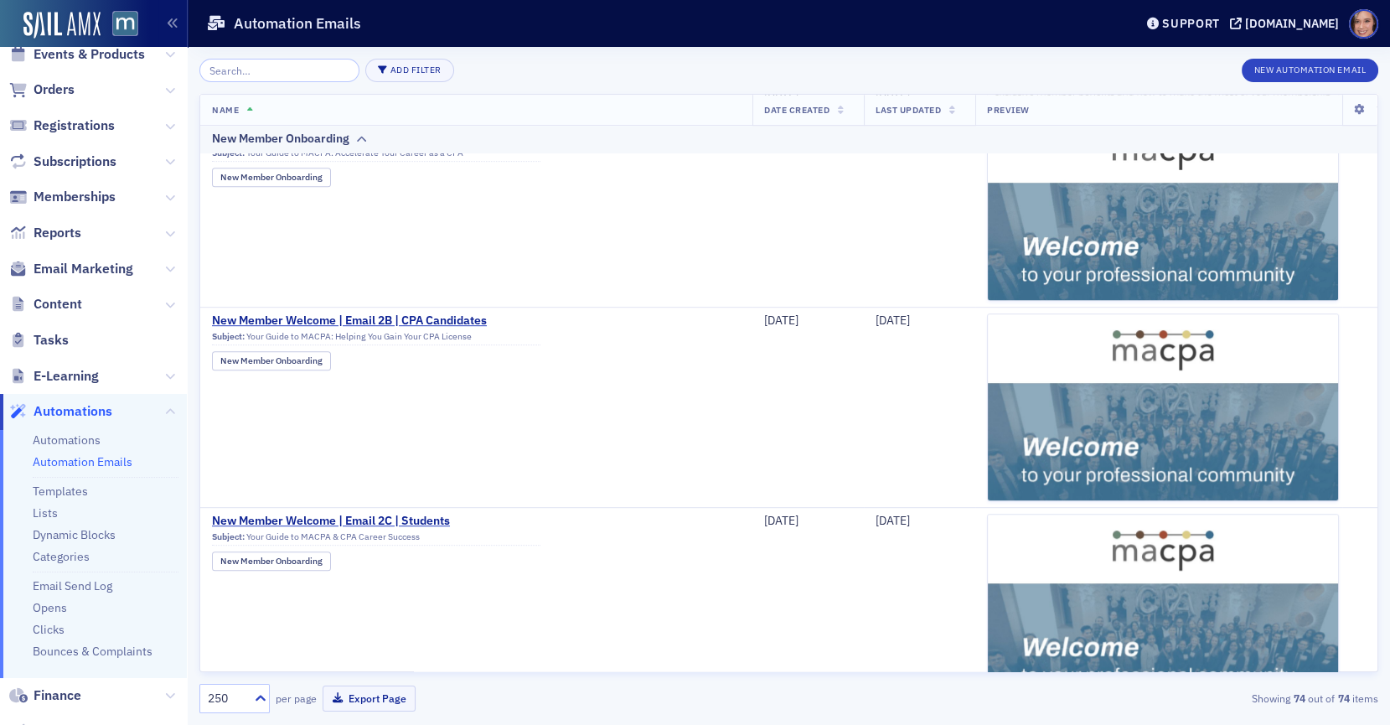
scroll to position [2053, 0]
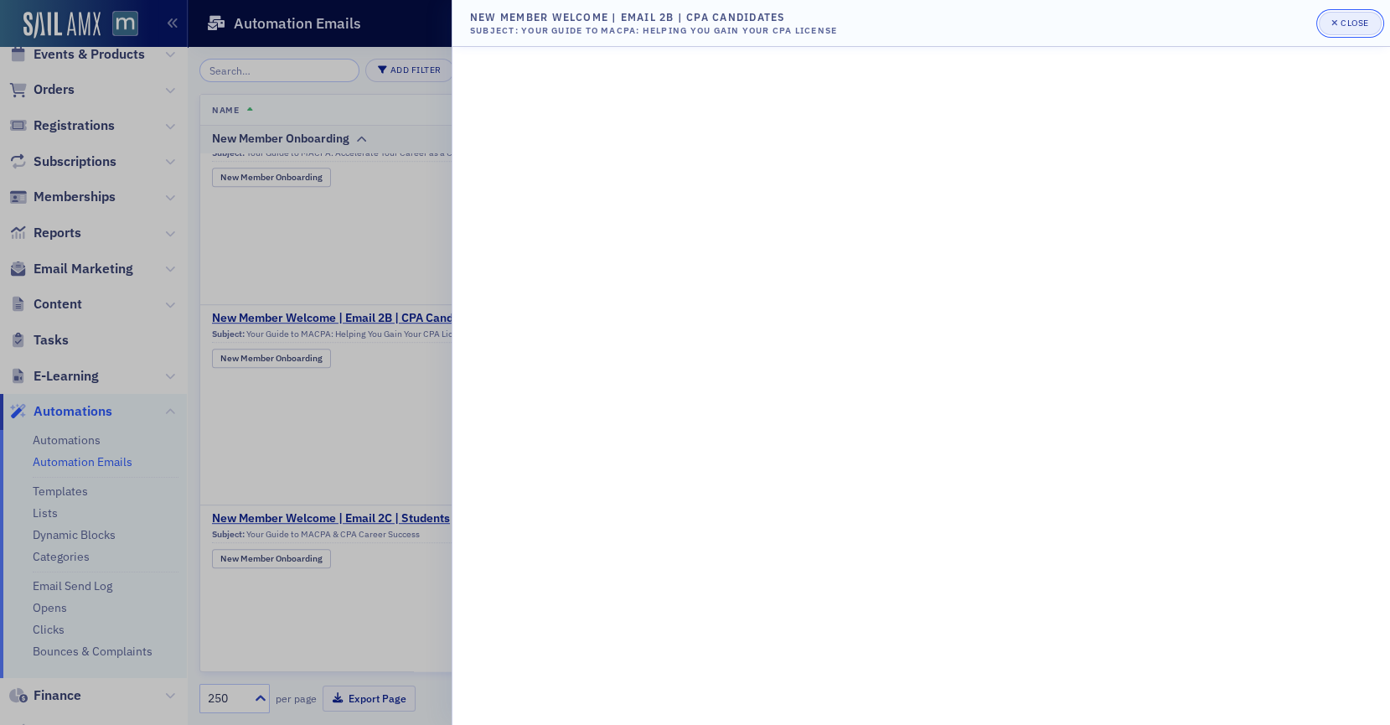
click at [1345, 23] on div "Close" at bounding box center [1354, 22] width 28 height 9
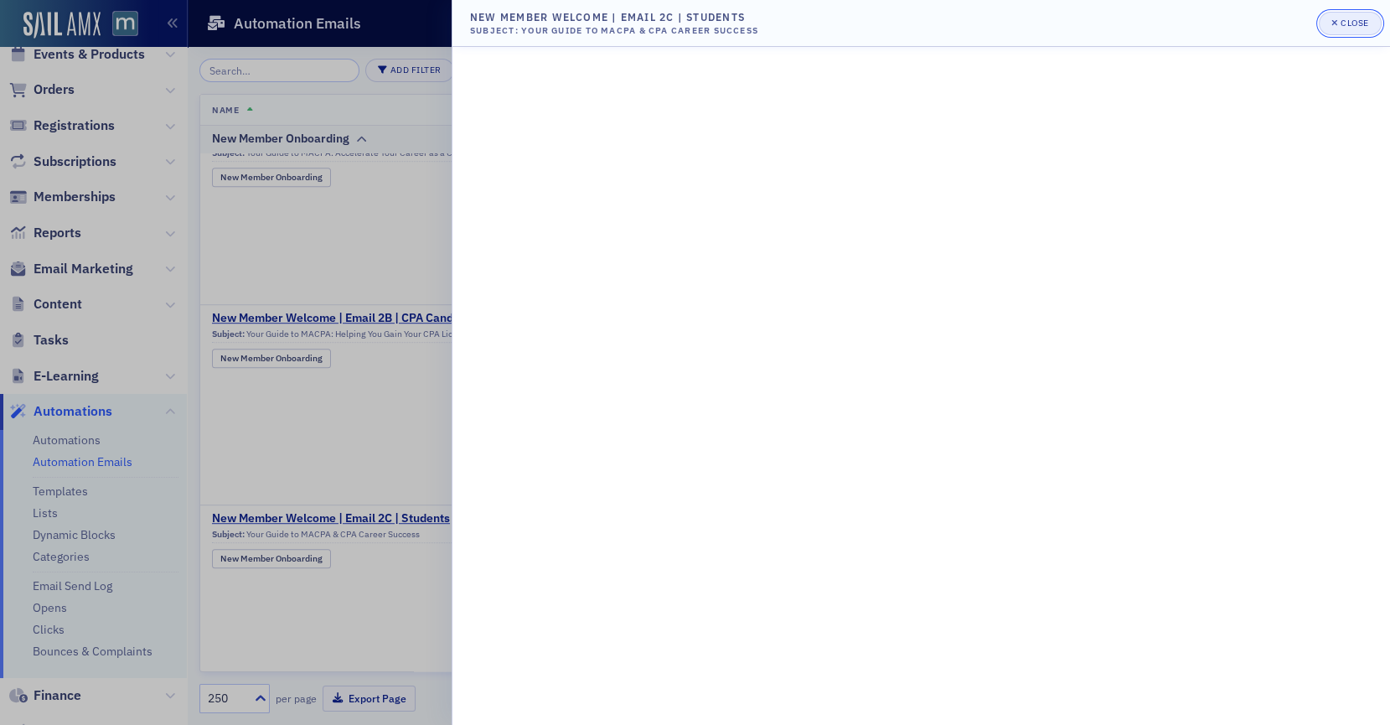
click at [1338, 18] on div "button" at bounding box center [1335, 23] width 9 height 13
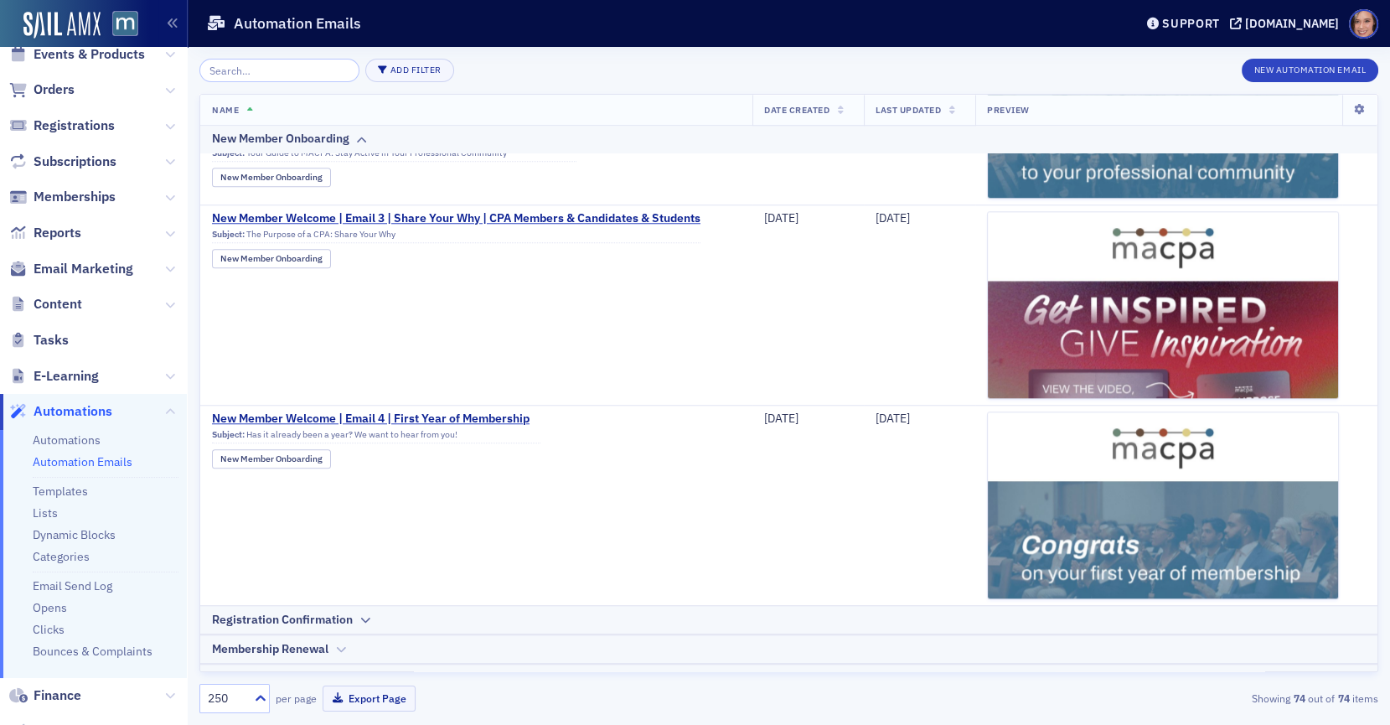
scroll to position [3348, 0]
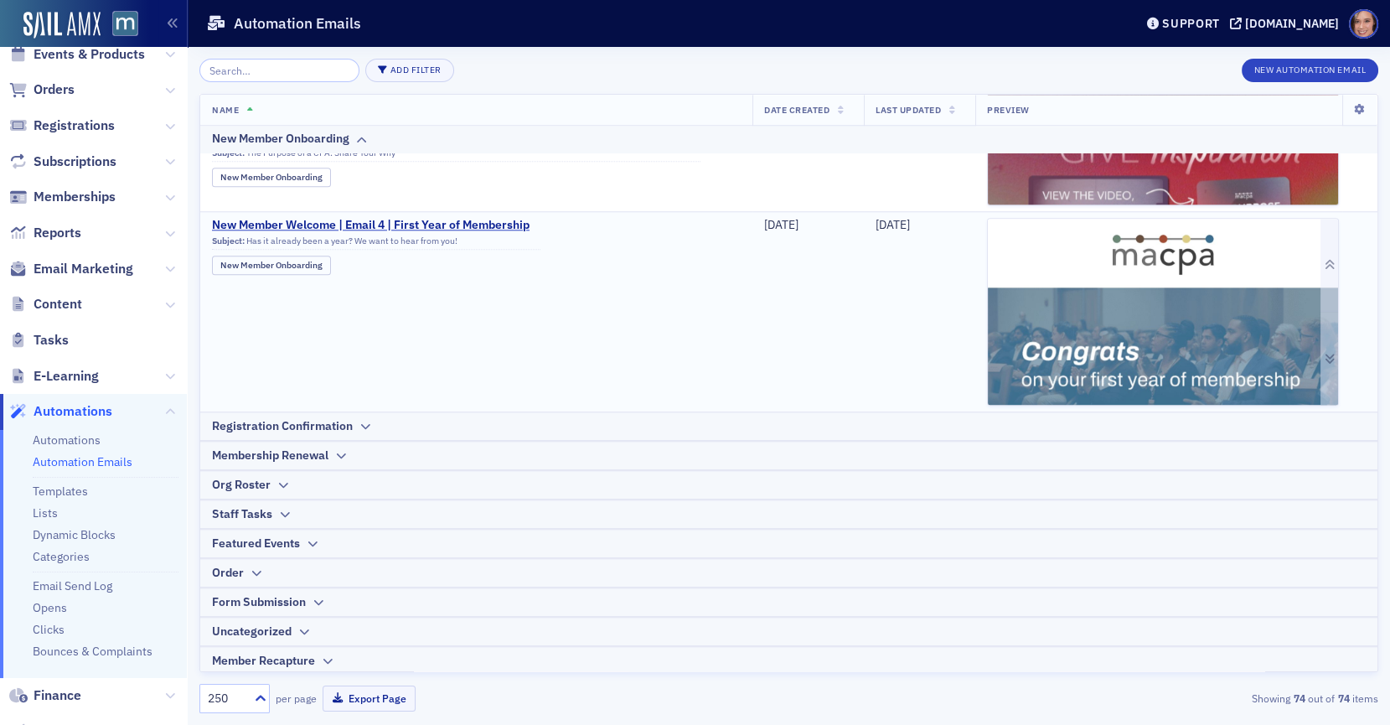
click at [1201, 307] on img at bounding box center [1163, 720] width 350 height 1003
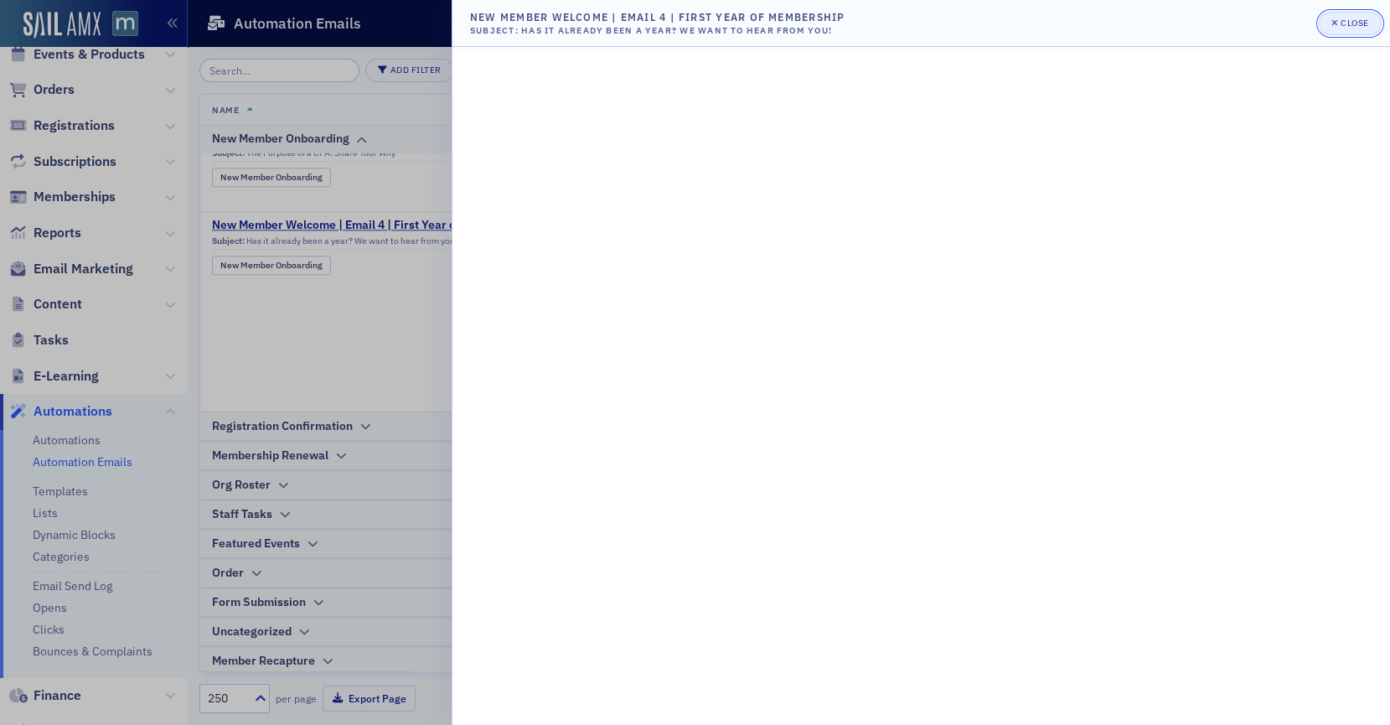
click at [1352, 30] on button "Close" at bounding box center [1350, 23] width 62 height 23
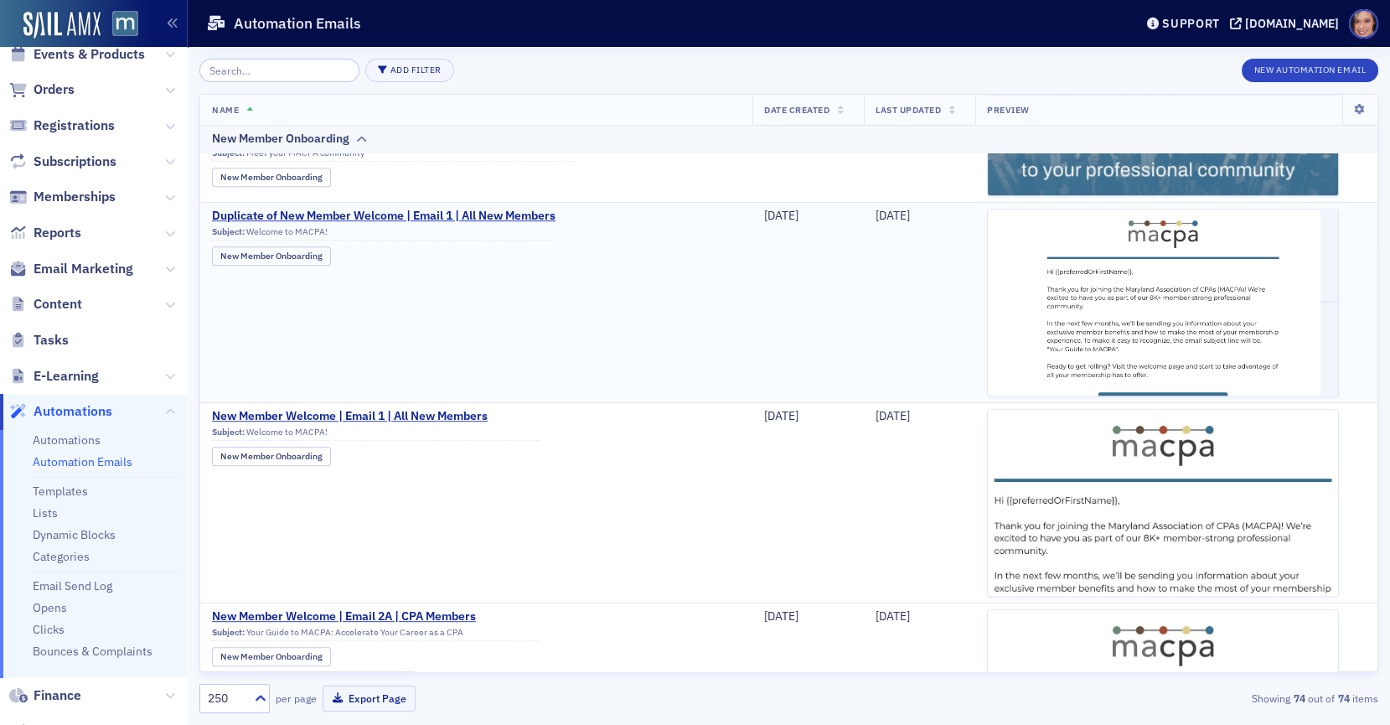
scroll to position [0, 0]
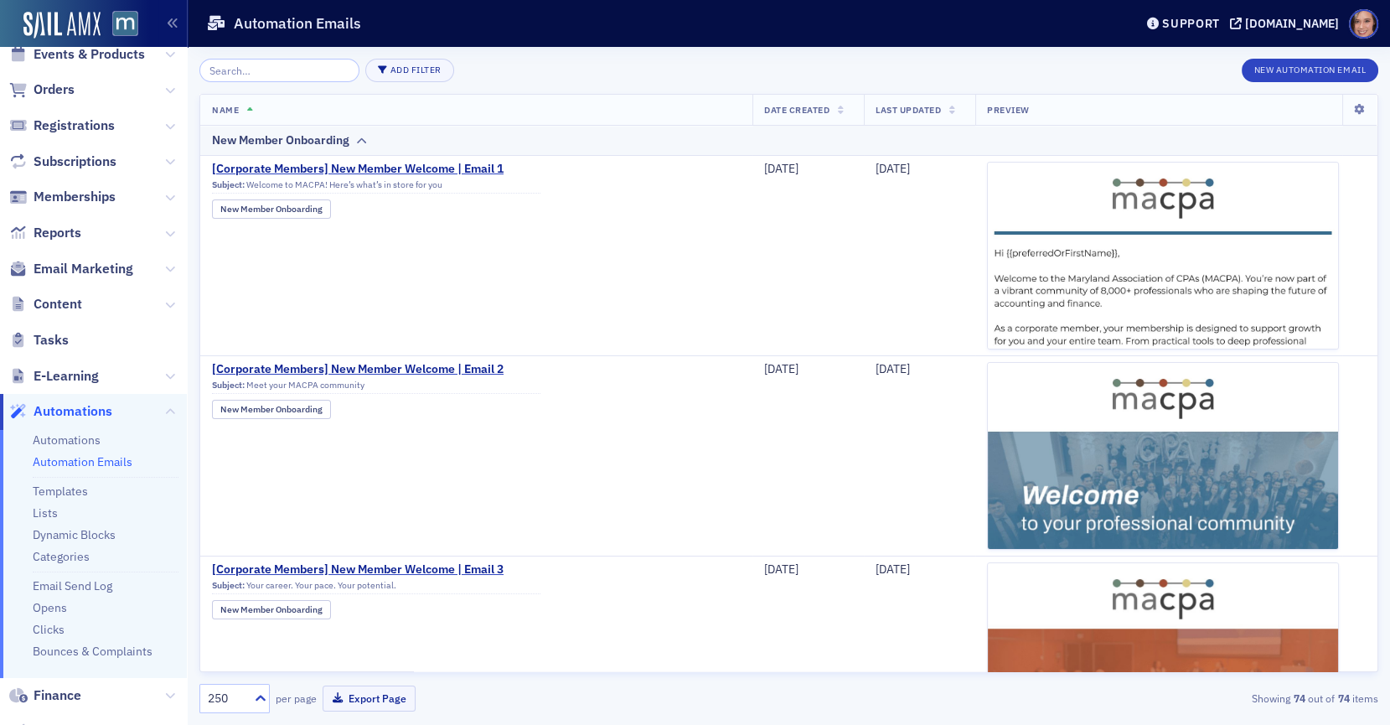
click at [100, 258] on span "Email Marketing" at bounding box center [93, 268] width 187 height 36
click at [112, 271] on span "Email Marketing" at bounding box center [84, 269] width 100 height 18
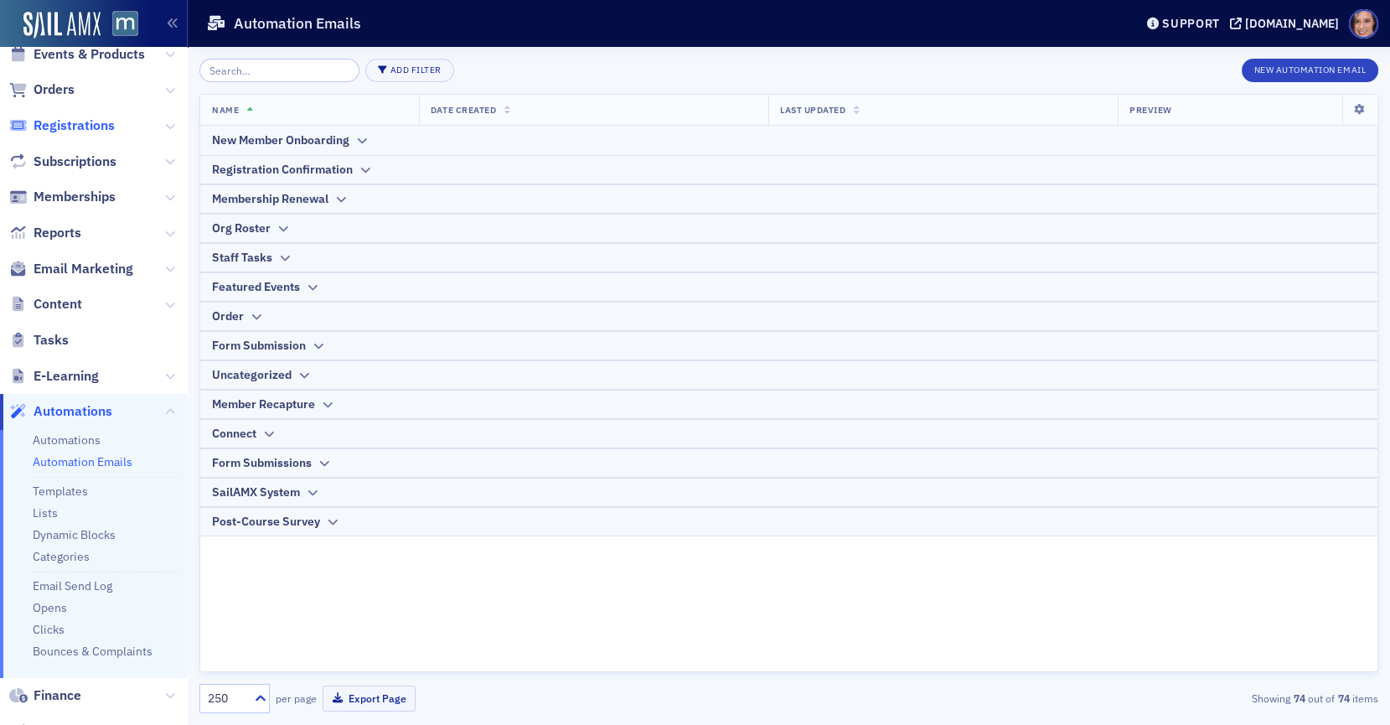
click at [103, 124] on span "Registrations" at bounding box center [74, 125] width 81 height 18
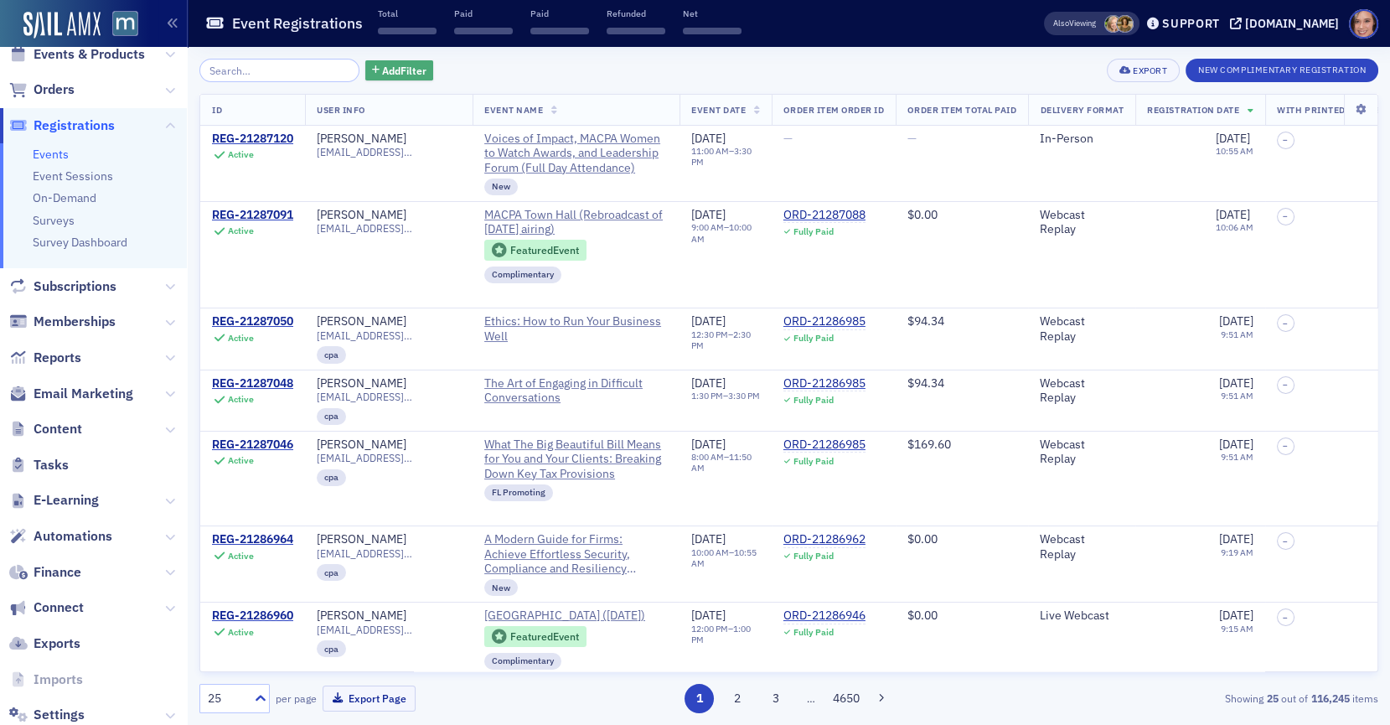
click at [380, 61] on button "Add Filter" at bounding box center [399, 70] width 69 height 21
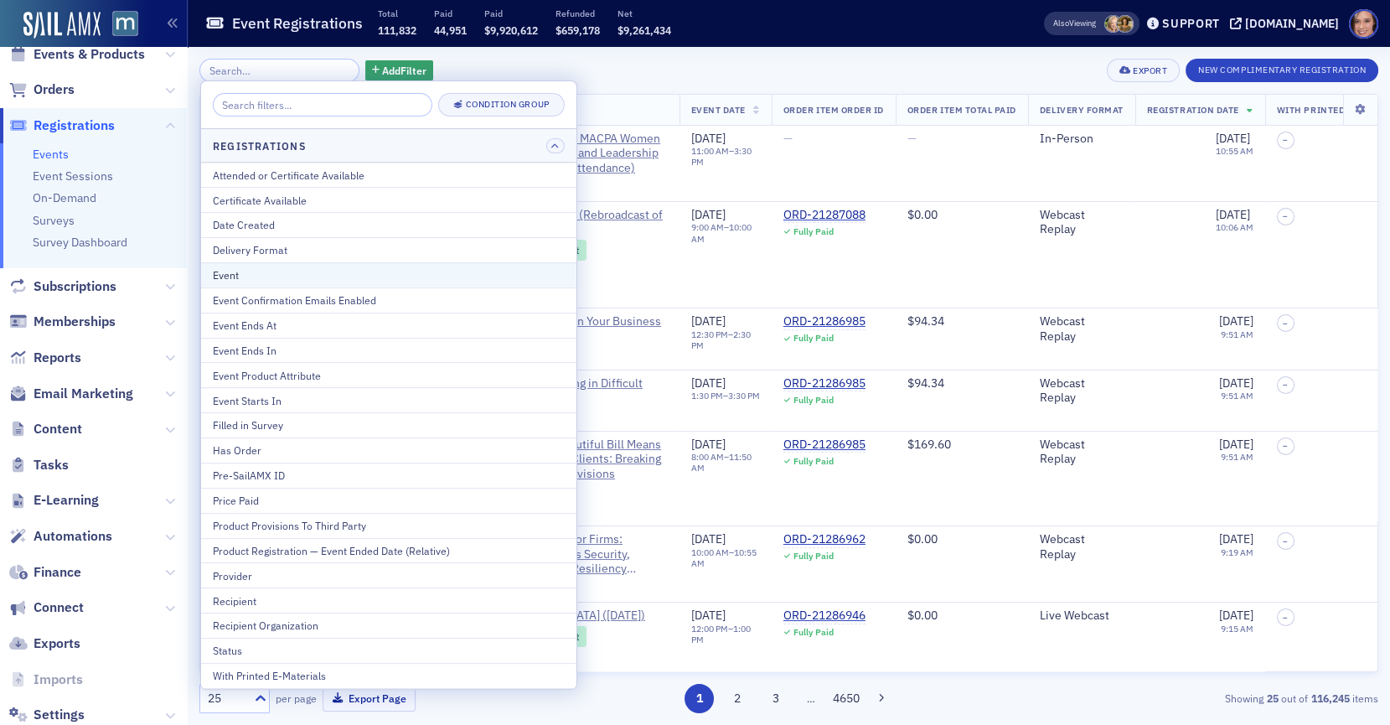
click at [393, 280] on button "Event" at bounding box center [388, 274] width 375 height 25
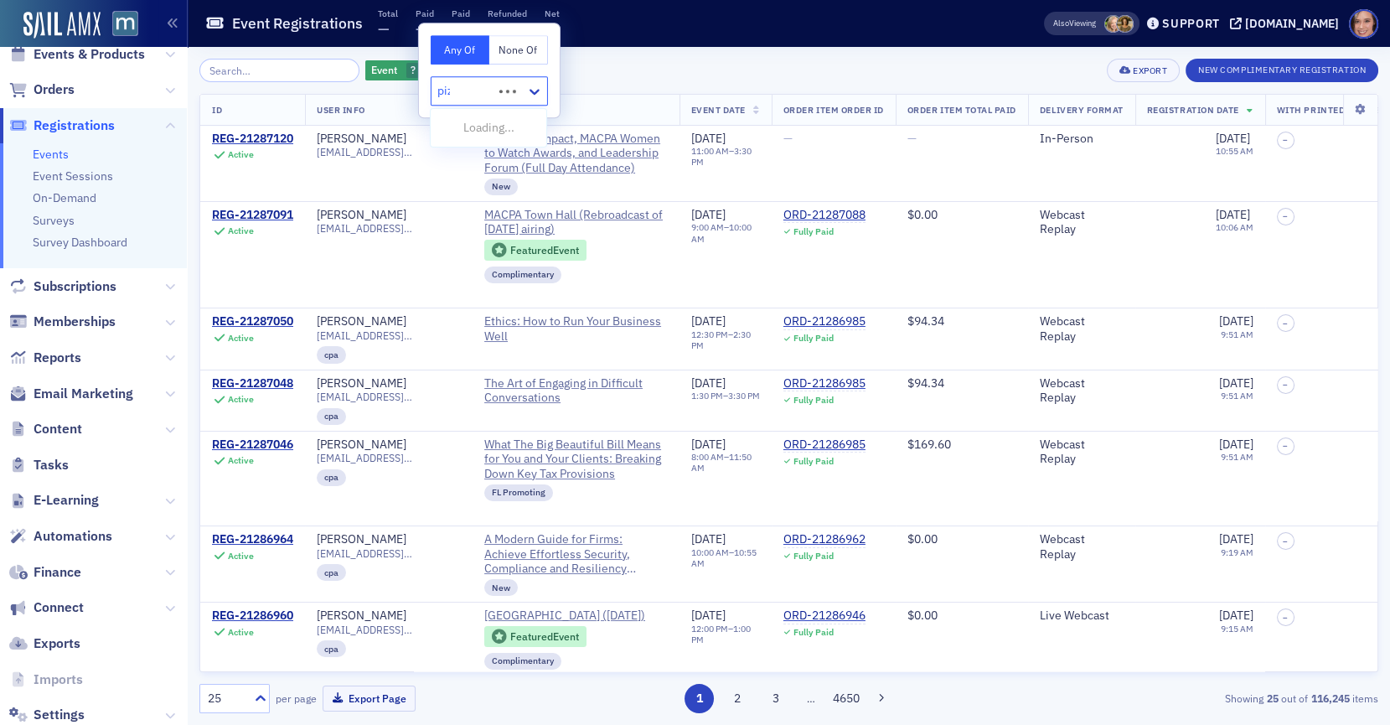
type input "pizz"
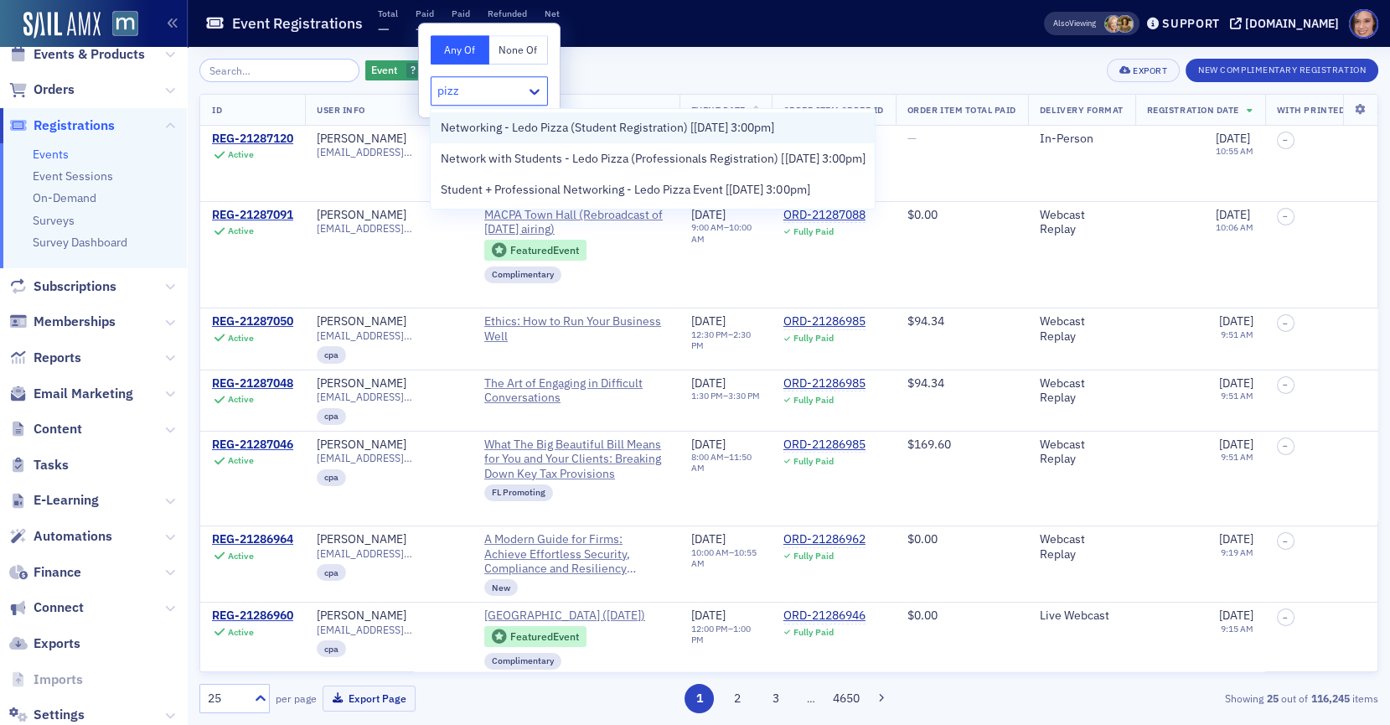
click at [498, 137] on div "Networking - Ledo Pizza (Student Registration) [[DATE] 3:00pm]" at bounding box center [653, 127] width 444 height 31
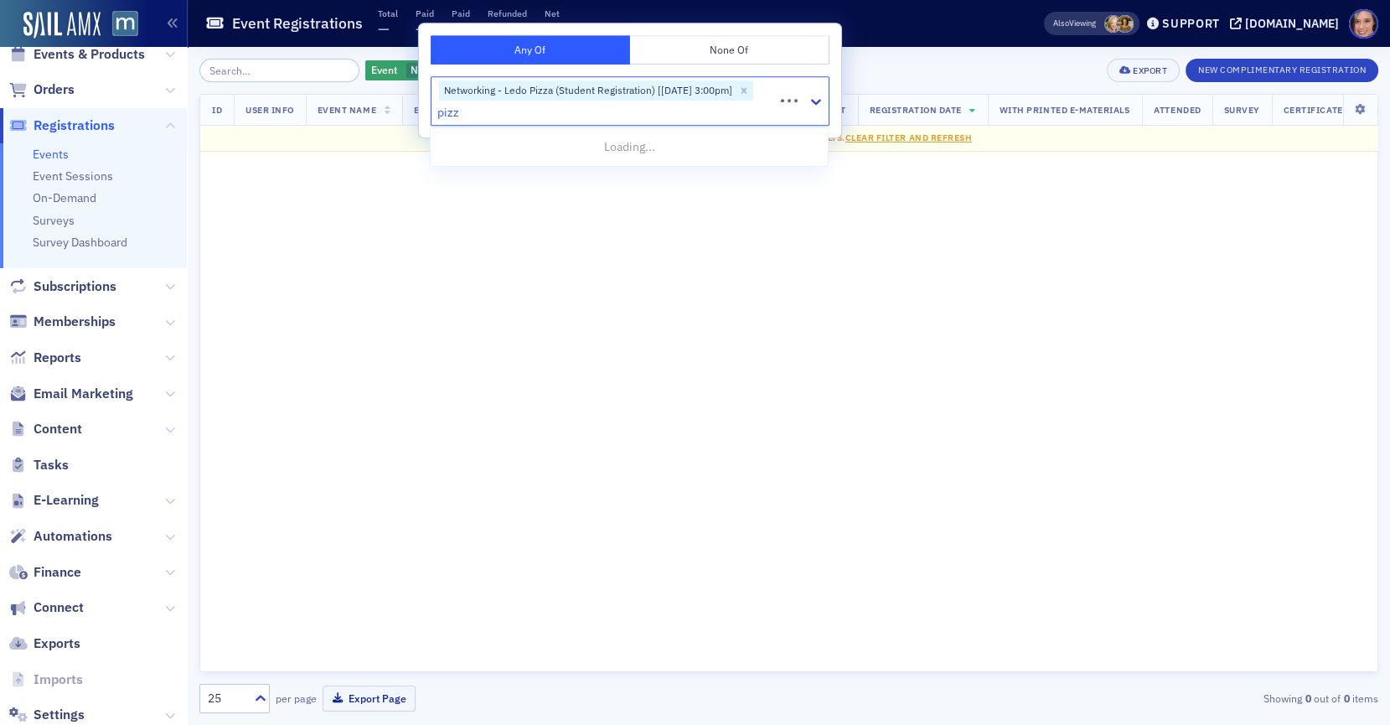
type input "pizza"
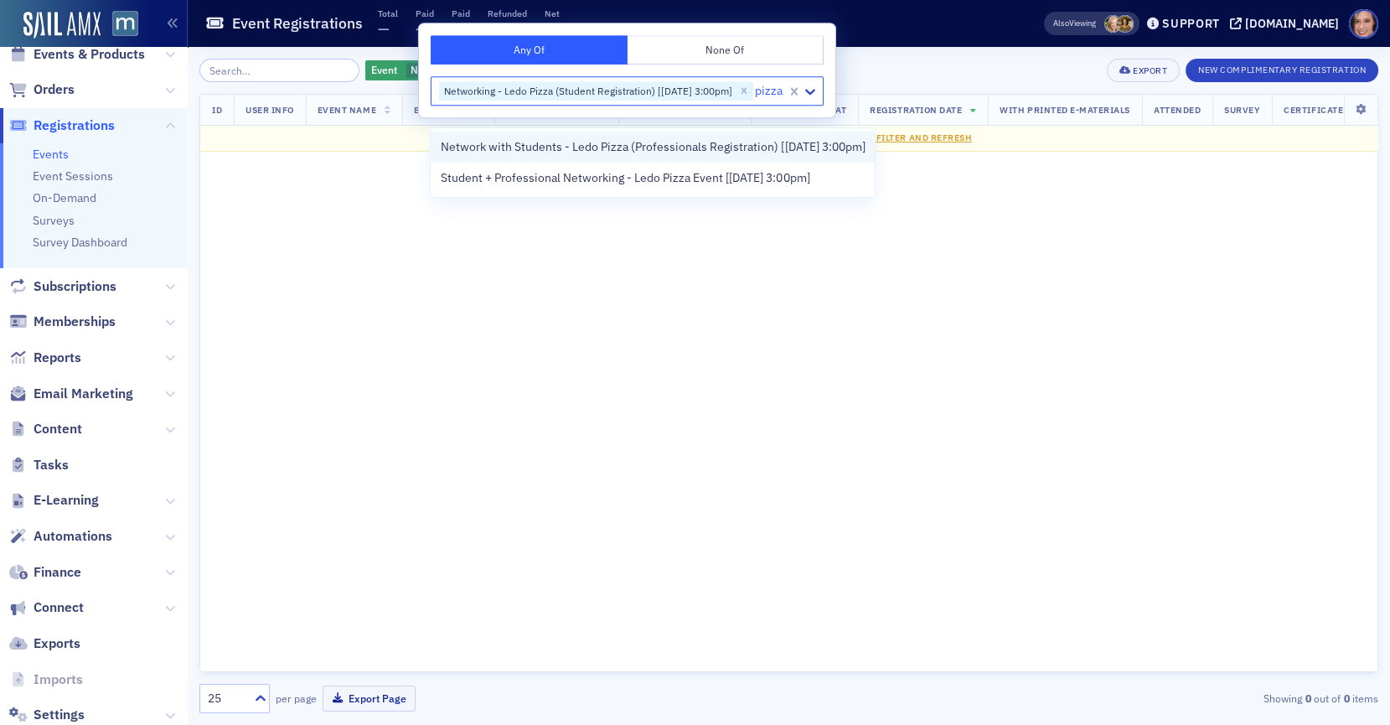
click at [519, 160] on div "Network with Students - Ledo Pizza (Professionals Registration) [[DATE] 3:00pm]" at bounding box center [653, 147] width 444 height 31
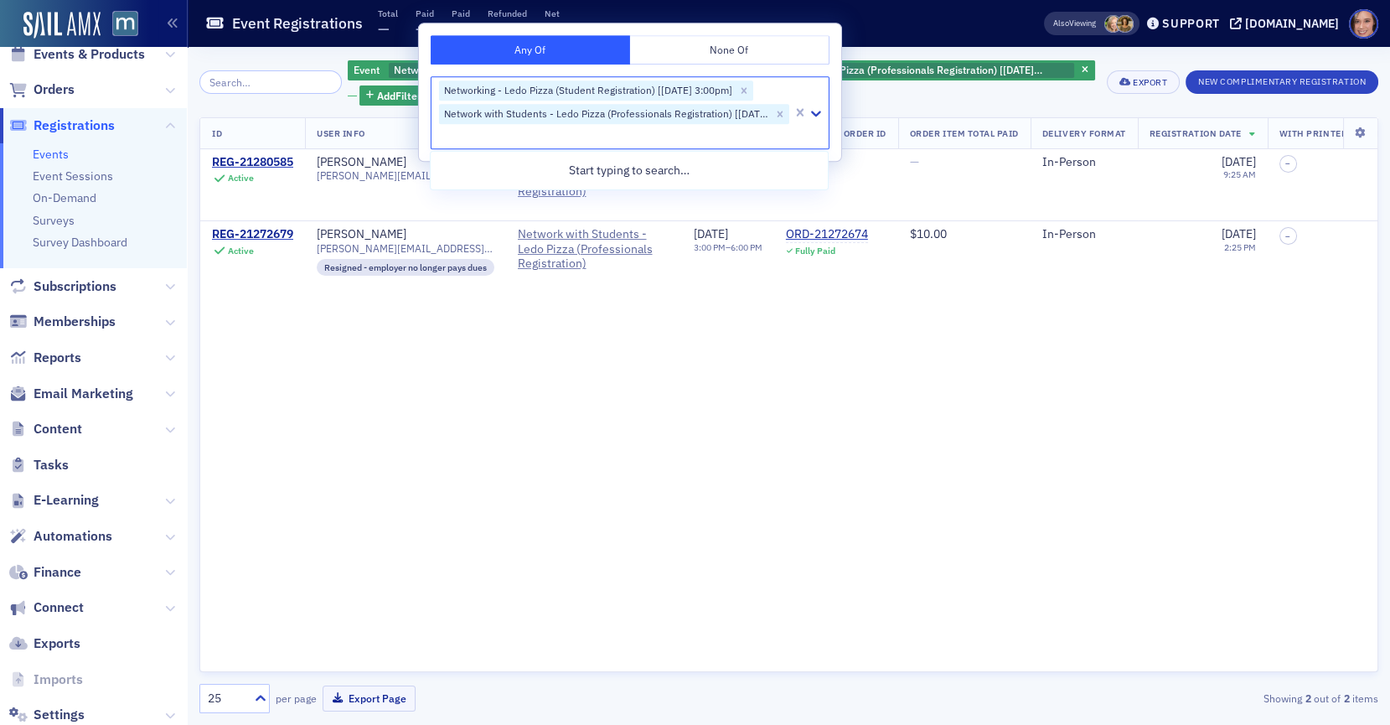
click at [554, 384] on div "ID User Info Event Name Event Date Order Item Order ID Order Item Total Paid De…" at bounding box center [788, 394] width 1179 height 555
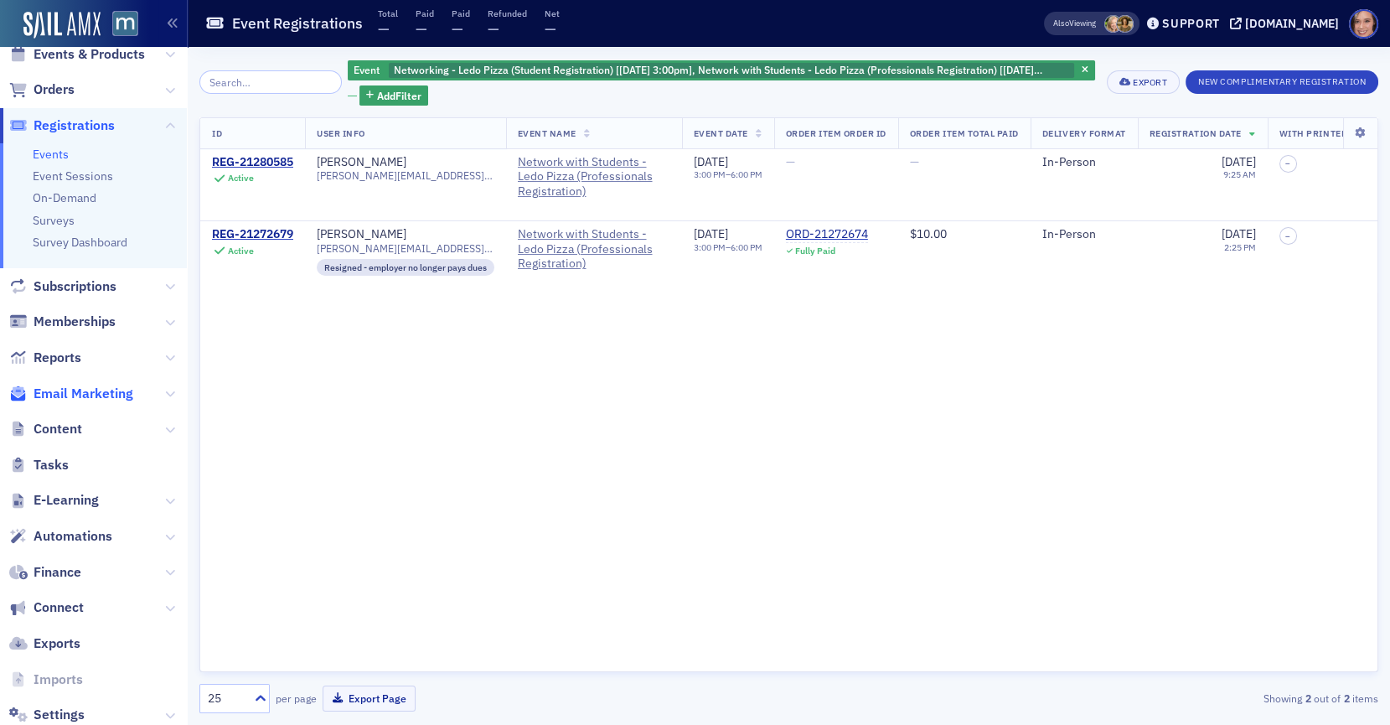
click at [89, 387] on span "Email Marketing" at bounding box center [84, 394] width 100 height 18
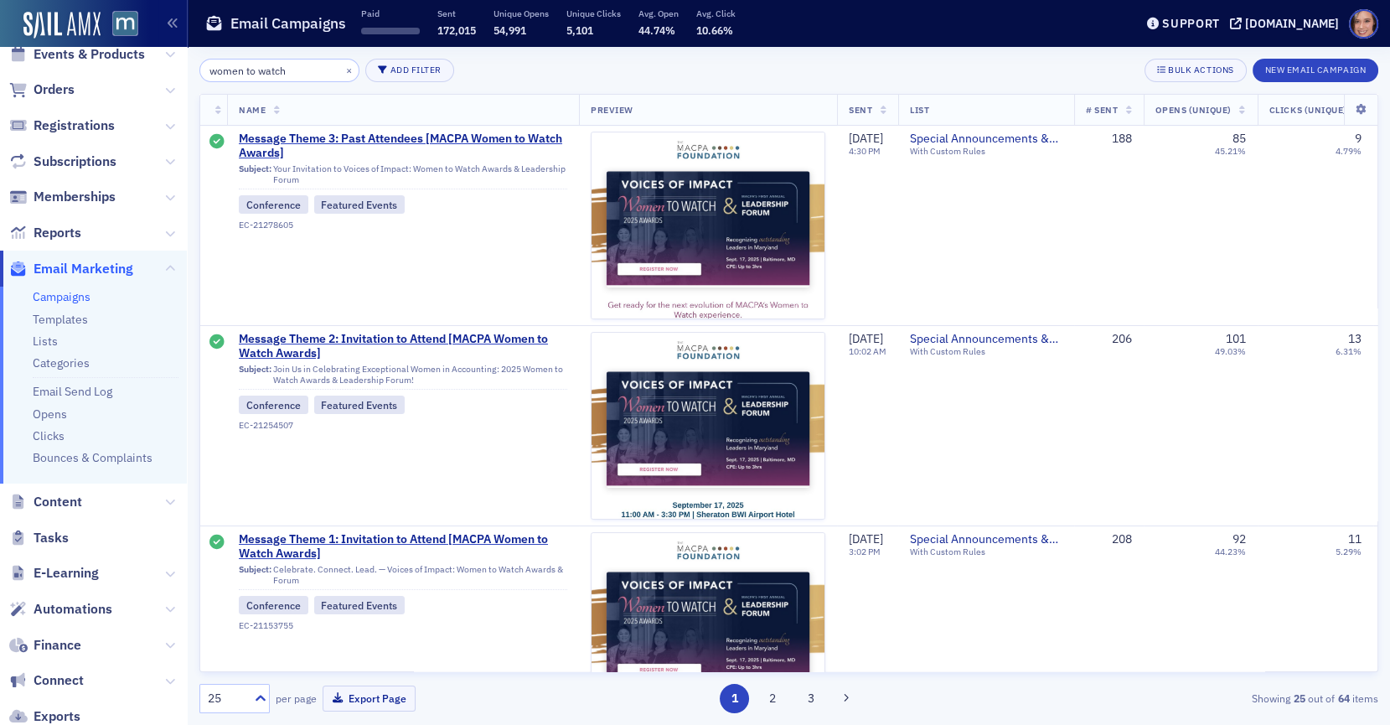
click at [248, 65] on input "women to watch" at bounding box center [279, 70] width 160 height 23
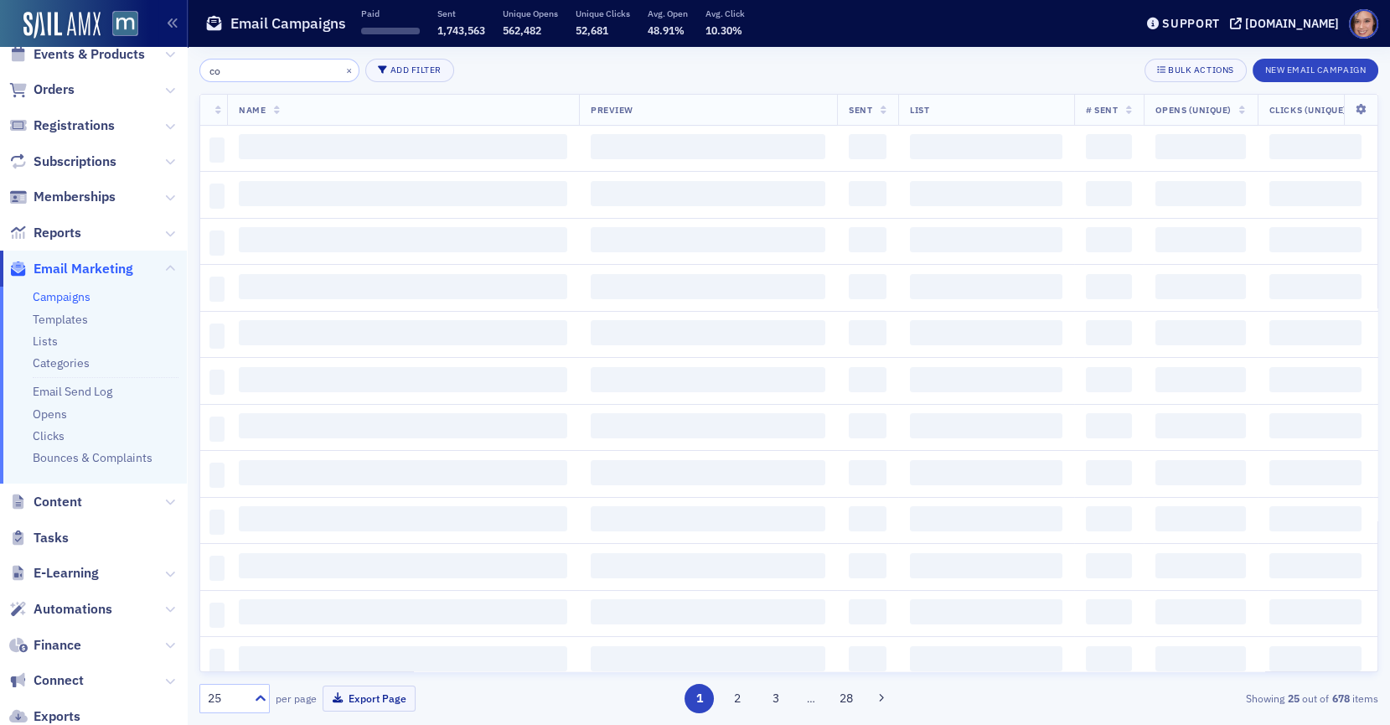
type input "c"
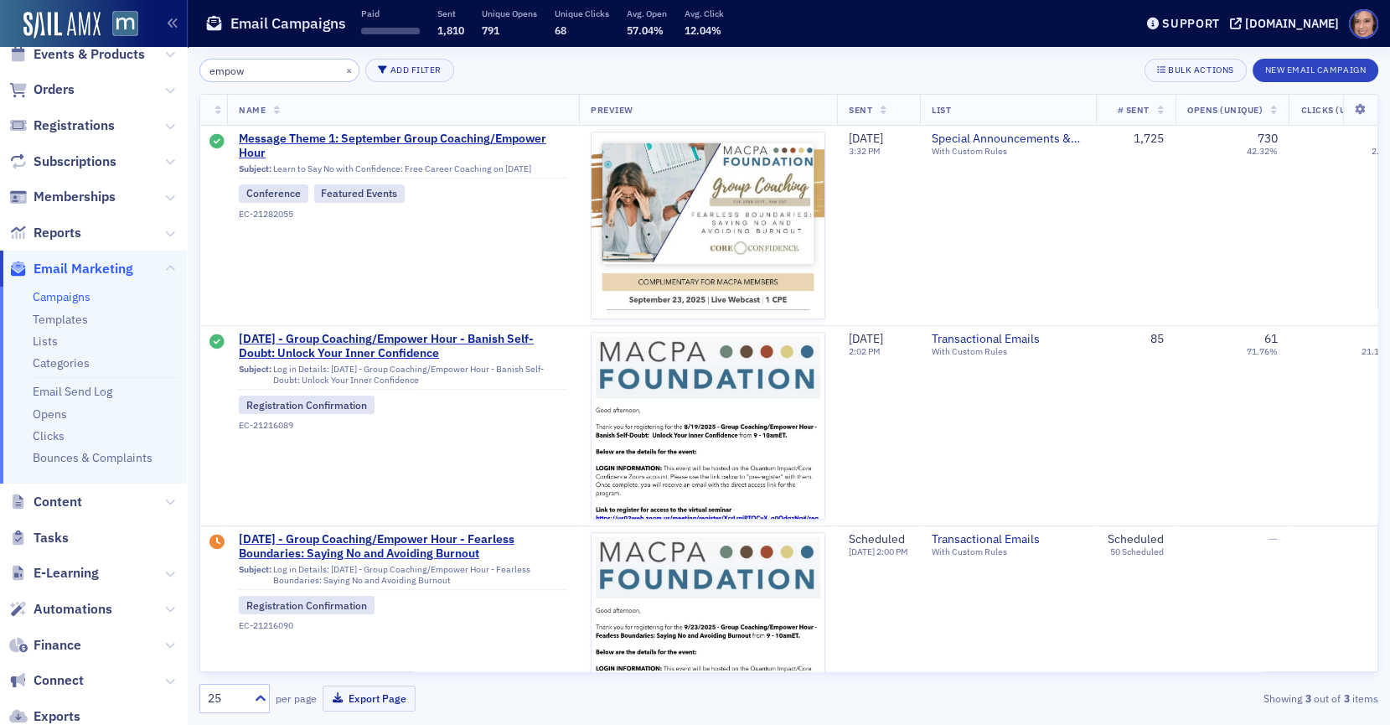
click at [255, 79] on input "empow" at bounding box center [279, 70] width 160 height 23
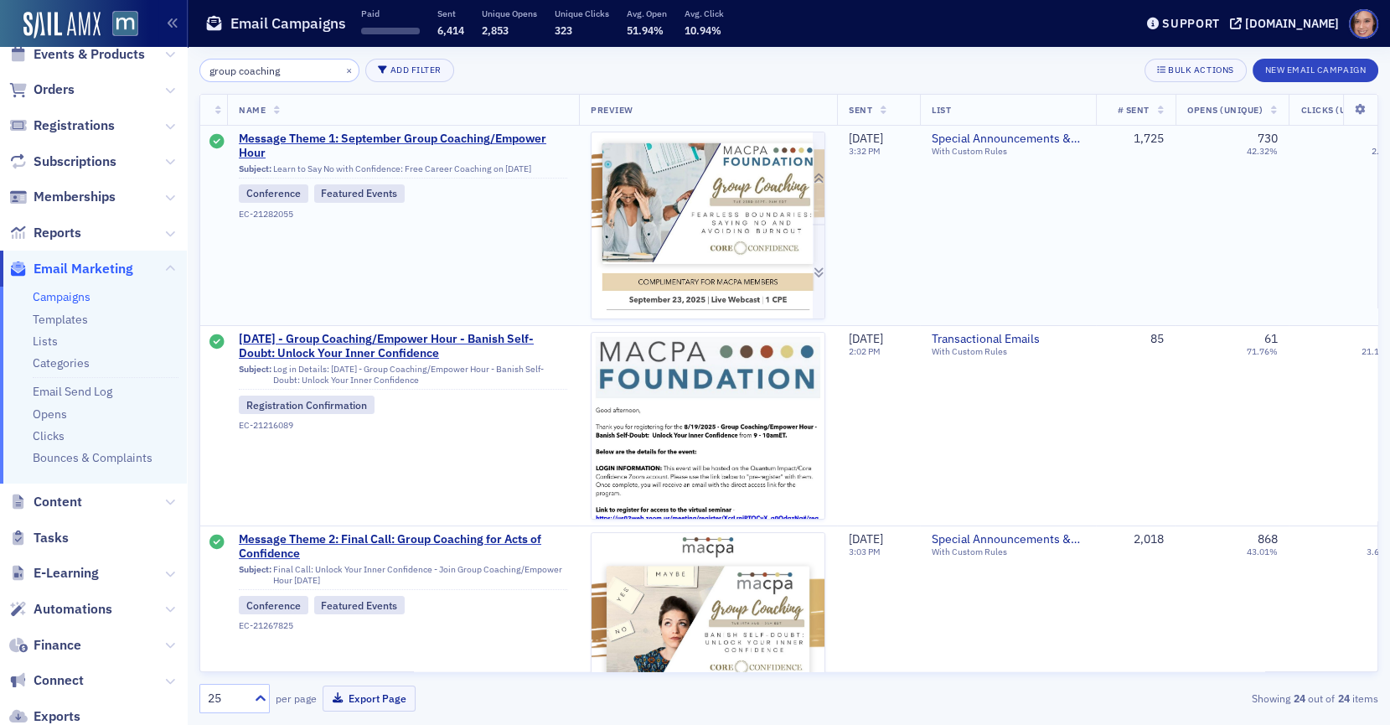
type input "group coaching"
click at [724, 225] on img at bounding box center [707, 515] width 233 height 766
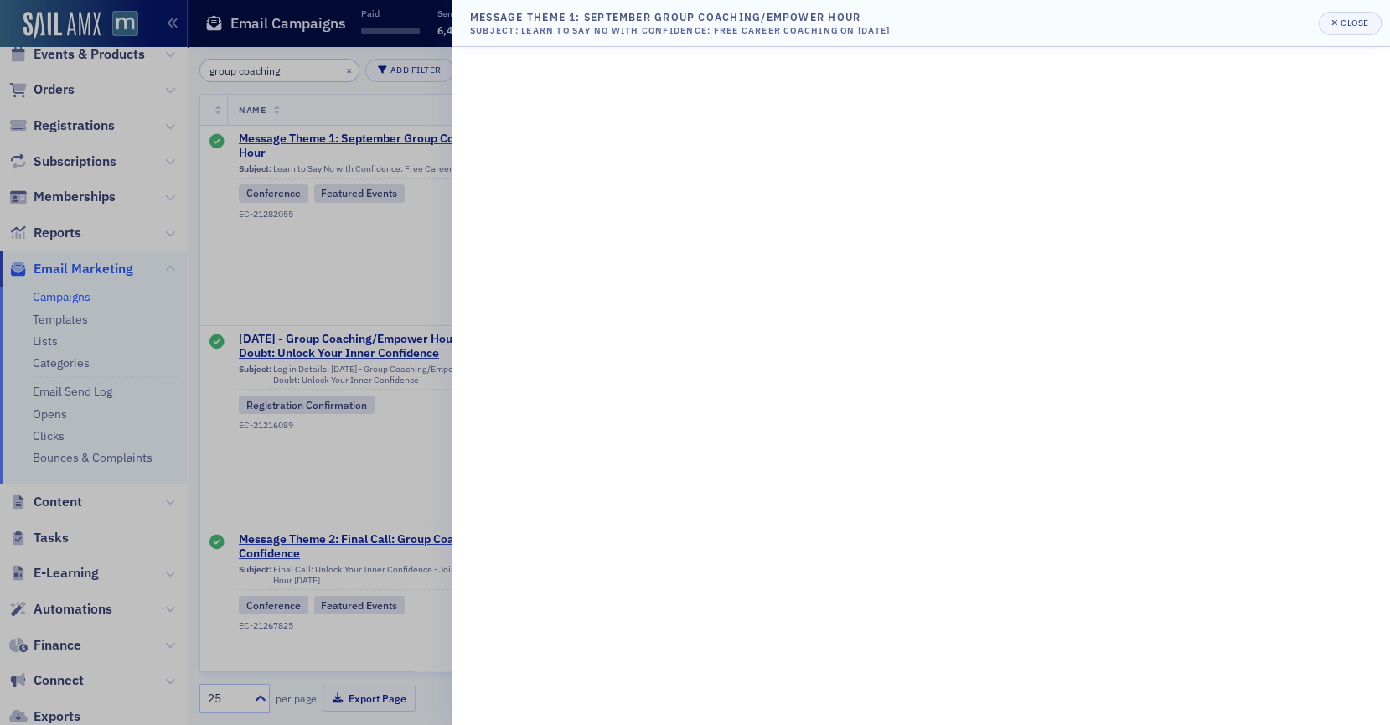
click at [423, 257] on div at bounding box center [695, 362] width 1390 height 725
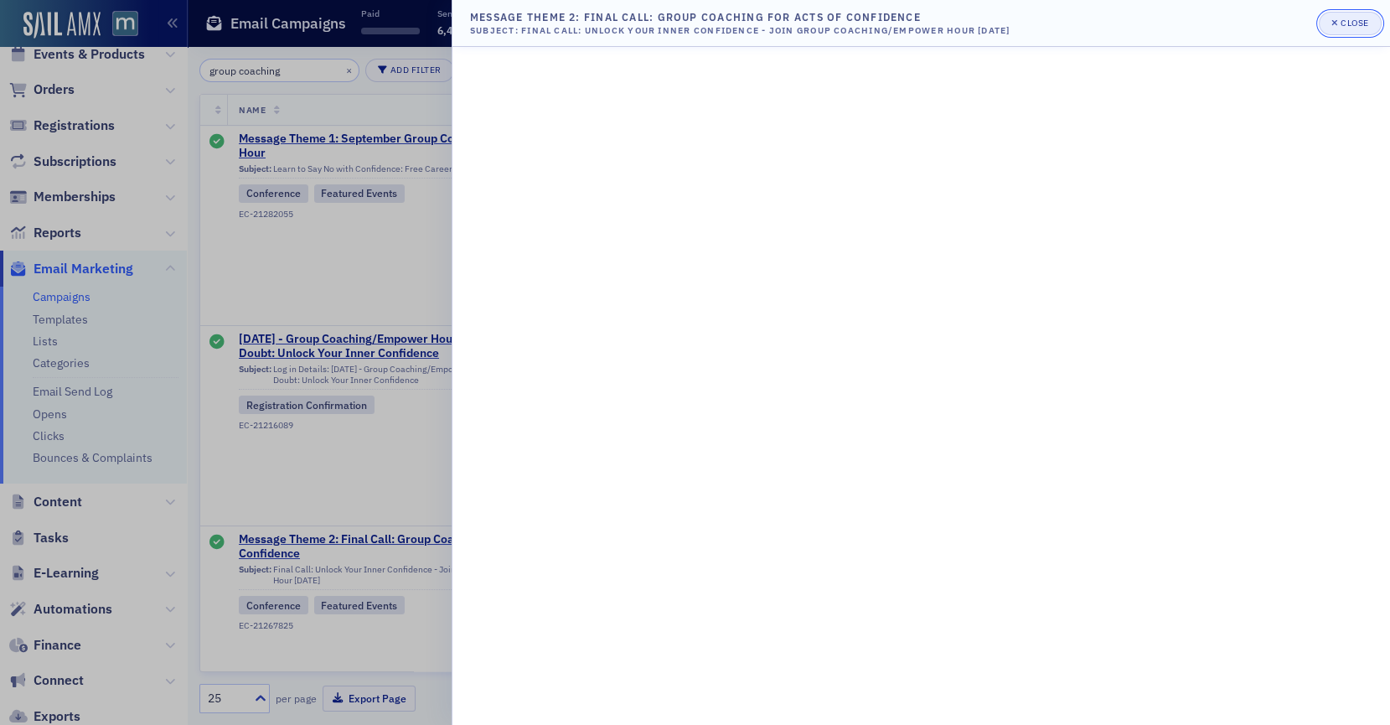
click at [1345, 28] on div "Close" at bounding box center [1354, 22] width 28 height 9
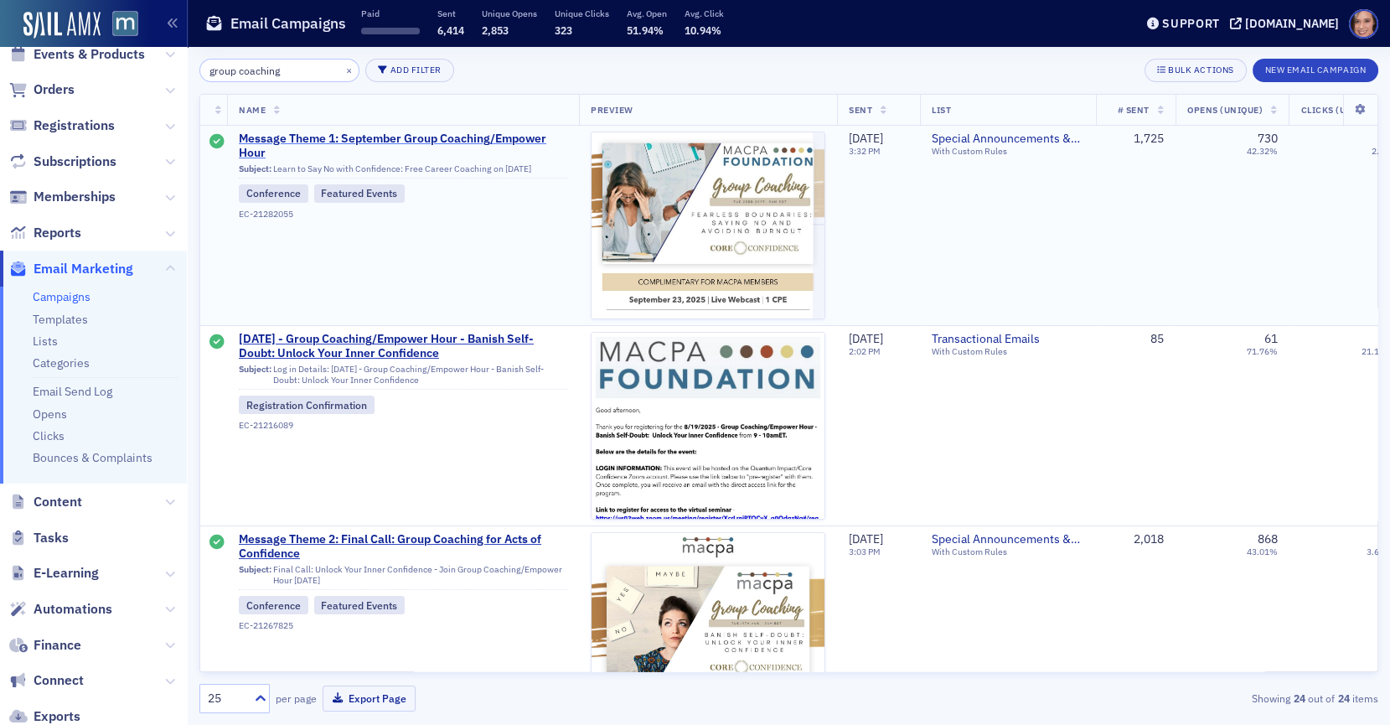
click at [524, 139] on span "Message Theme 1: September Group Coaching/Empower Hour" at bounding box center [403, 146] width 328 height 29
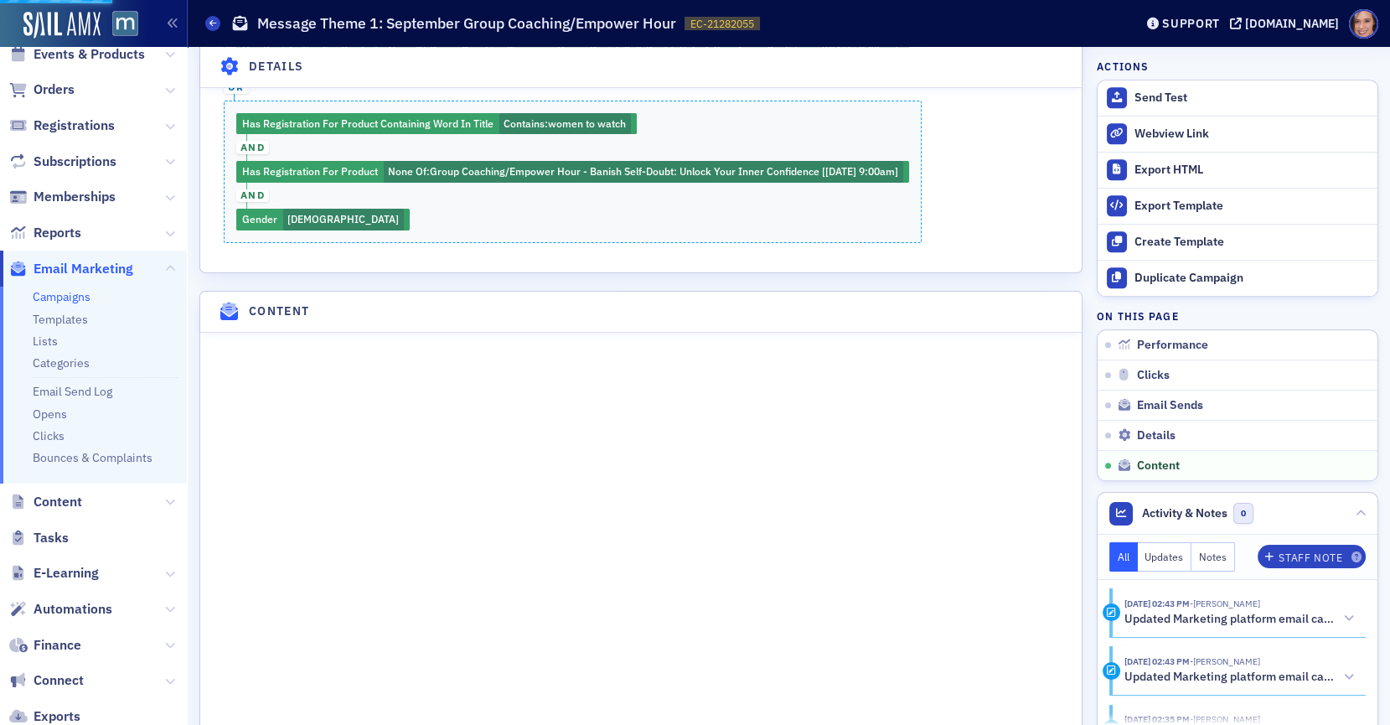
scroll to position [1699, 0]
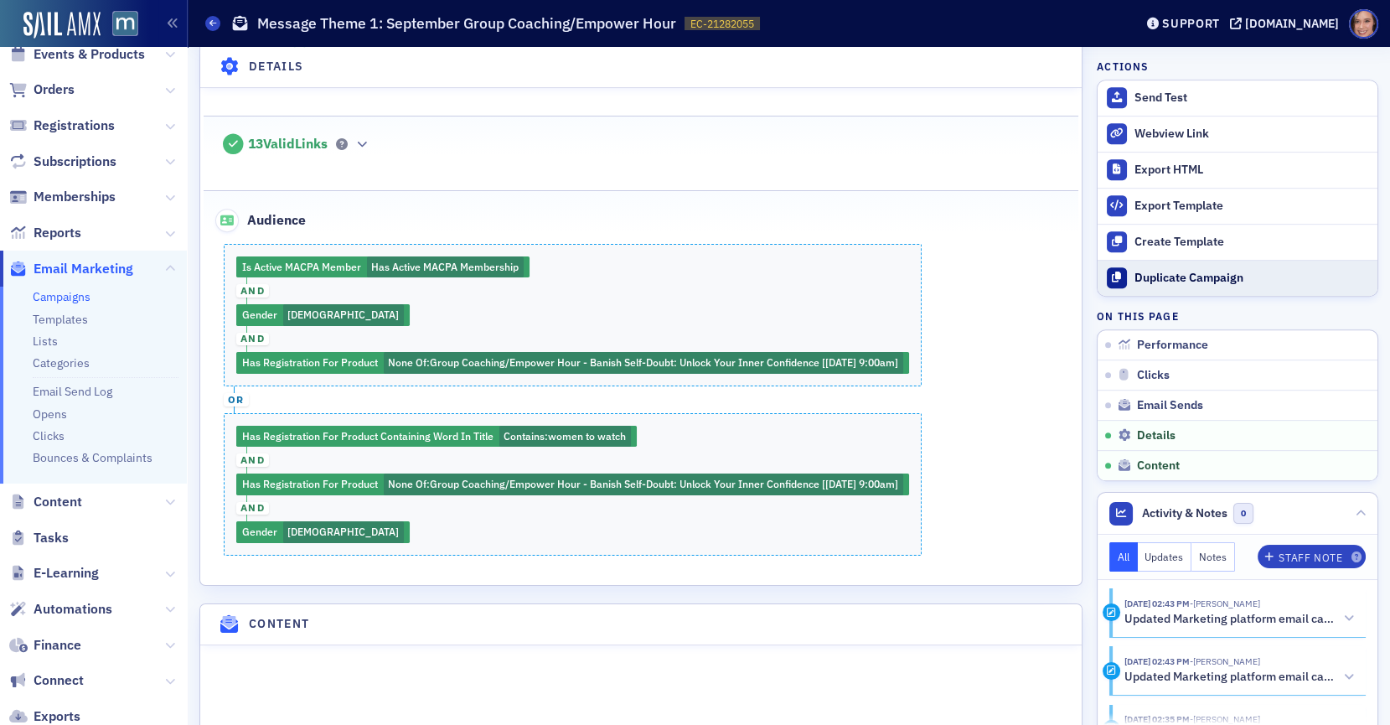
click at [1169, 288] on button "Duplicate Campaign" at bounding box center [1237, 278] width 280 height 36
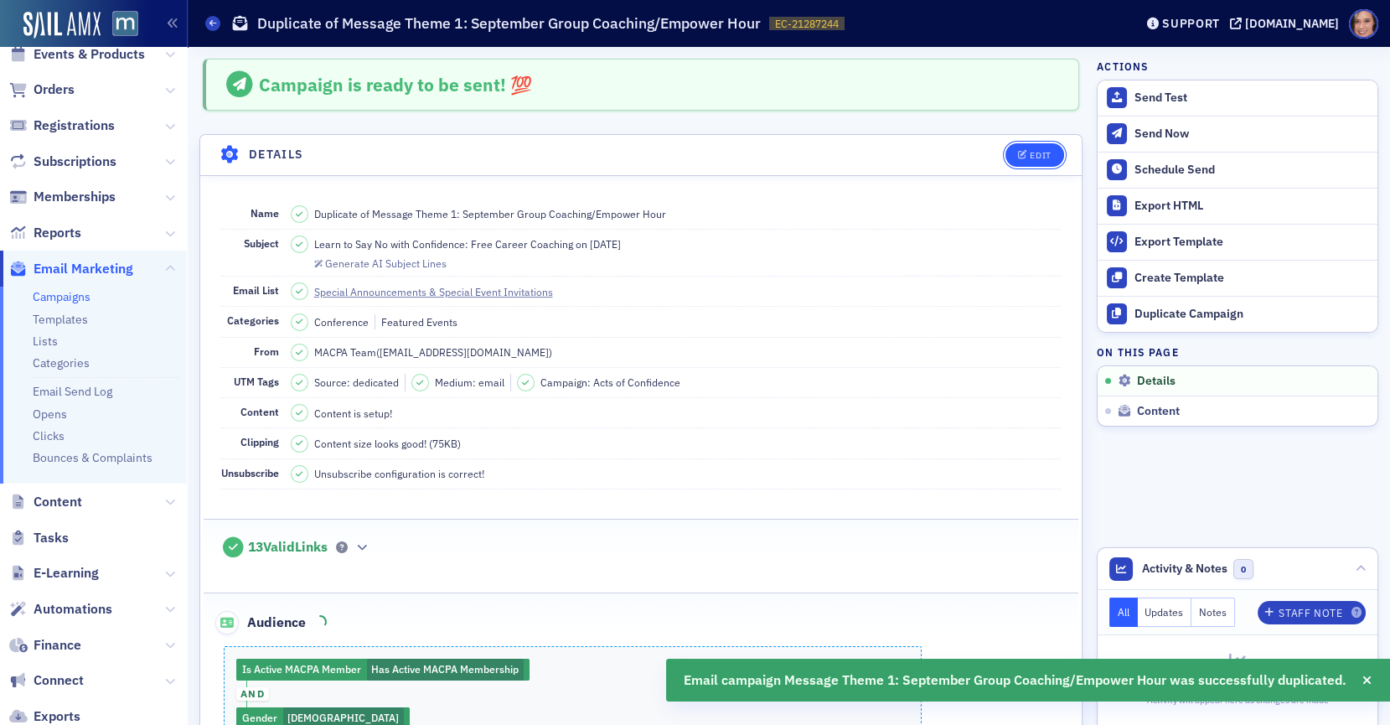
click at [1021, 151] on icon "button" at bounding box center [1023, 155] width 10 height 9
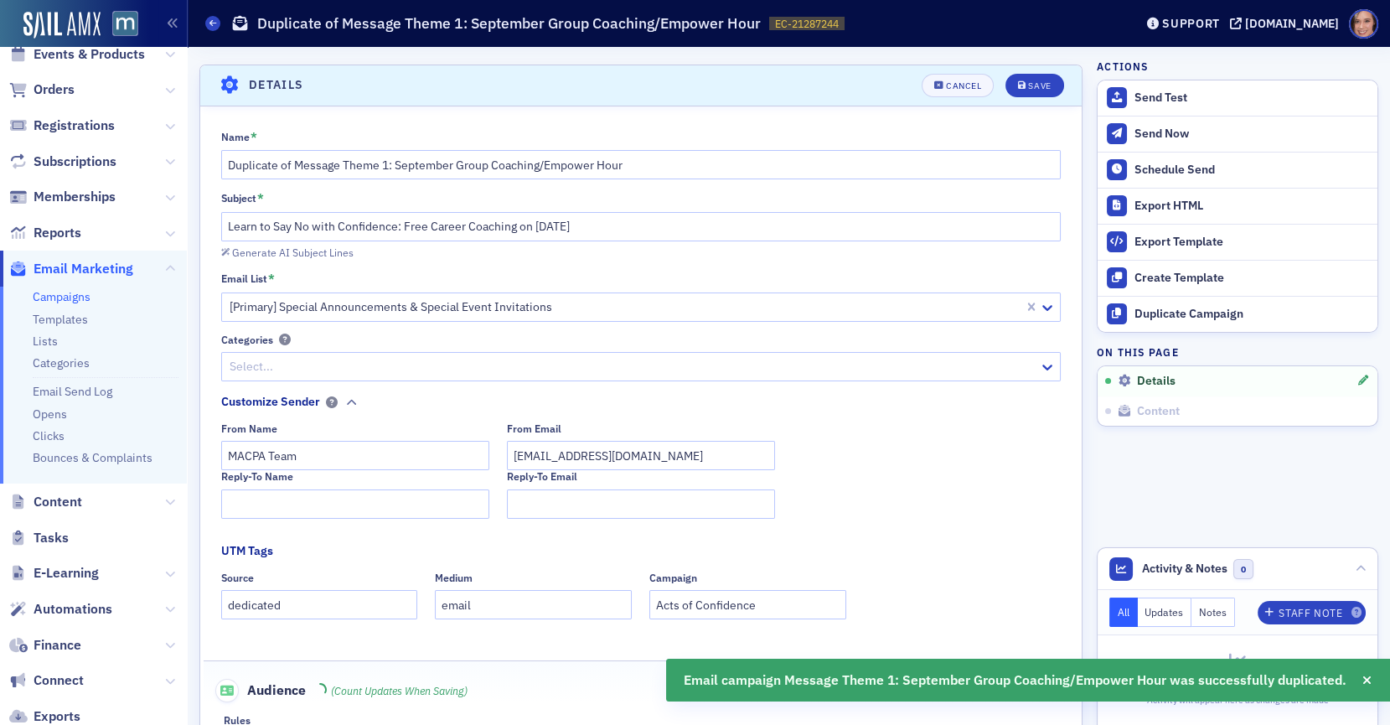
scroll to position [77, 0]
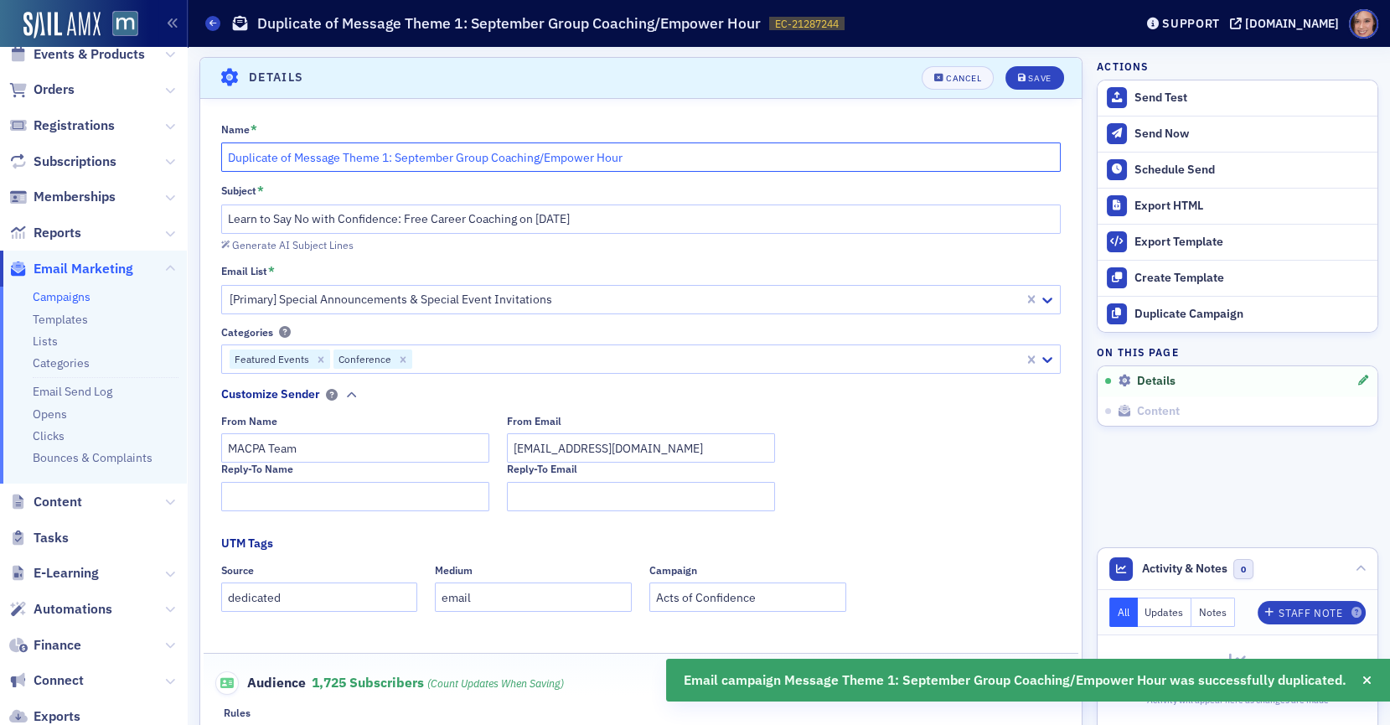
drag, startPoint x: 294, startPoint y: 158, endPoint x: 176, endPoint y: 158, distance: 118.1
click at [176, 158] on div "Users Organizations Events & Products Orders Registrations Subscriptions Member…" at bounding box center [695, 362] width 1390 height 725
type input "Message Theme 1: September Group Coaching/Empower Hour"
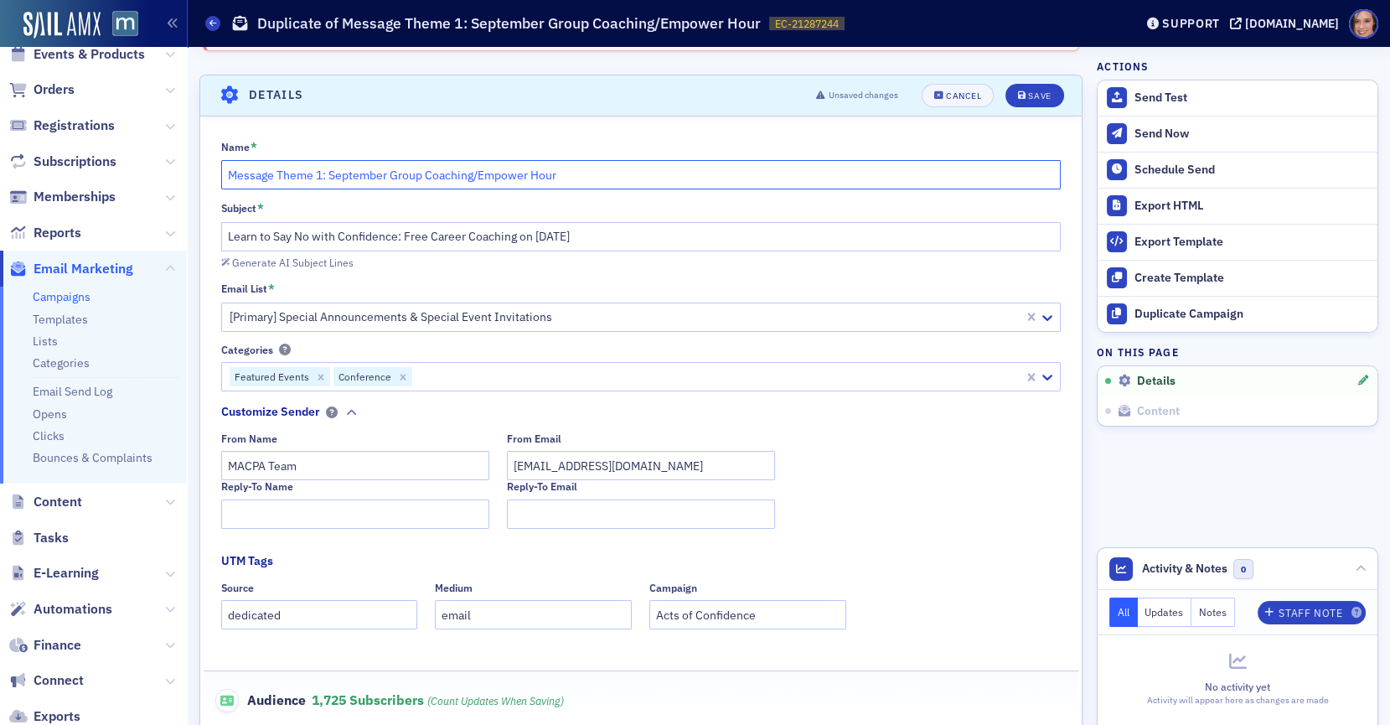
scroll to position [95, 0]
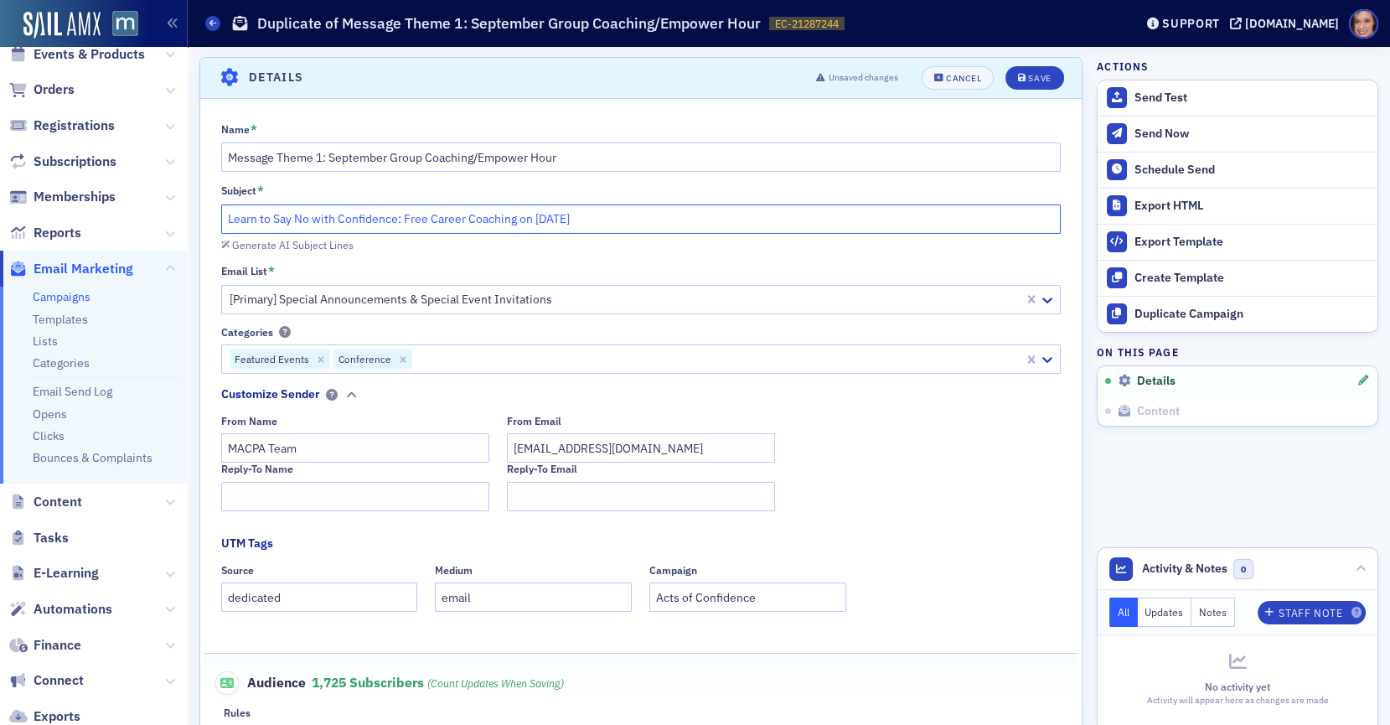
click at [510, 207] on input "Learn to Say No with Confidence: Free Career Coaching on [DATE]" at bounding box center [641, 218] width 840 height 29
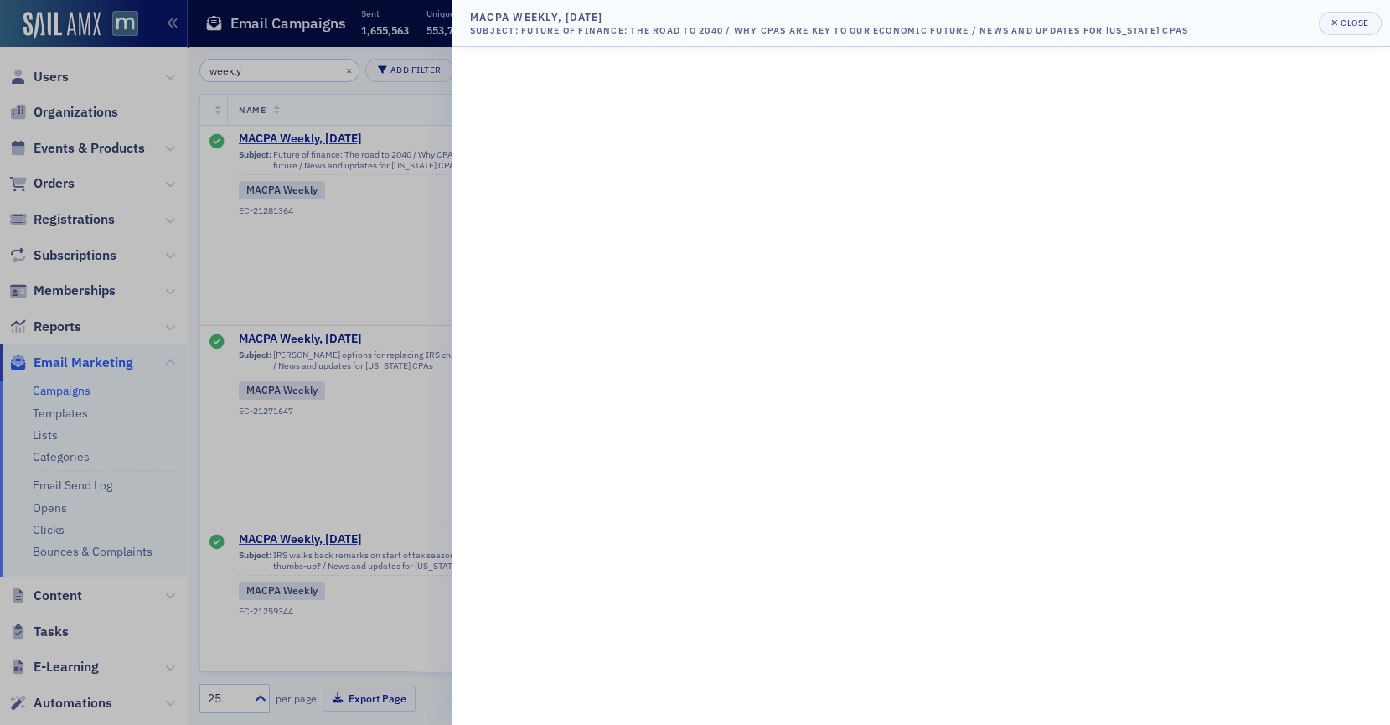
click at [307, 191] on div at bounding box center [695, 362] width 1390 height 725
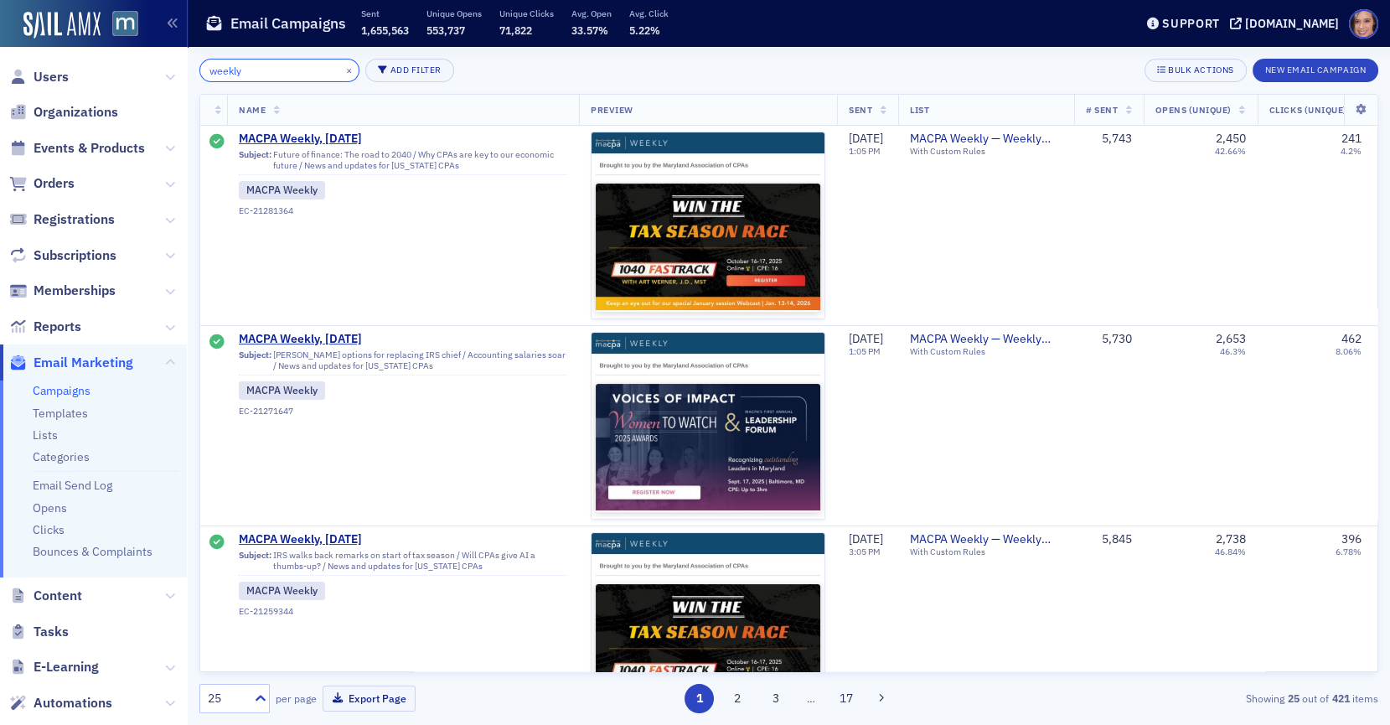
click at [278, 59] on input "weekly" at bounding box center [279, 70] width 160 height 23
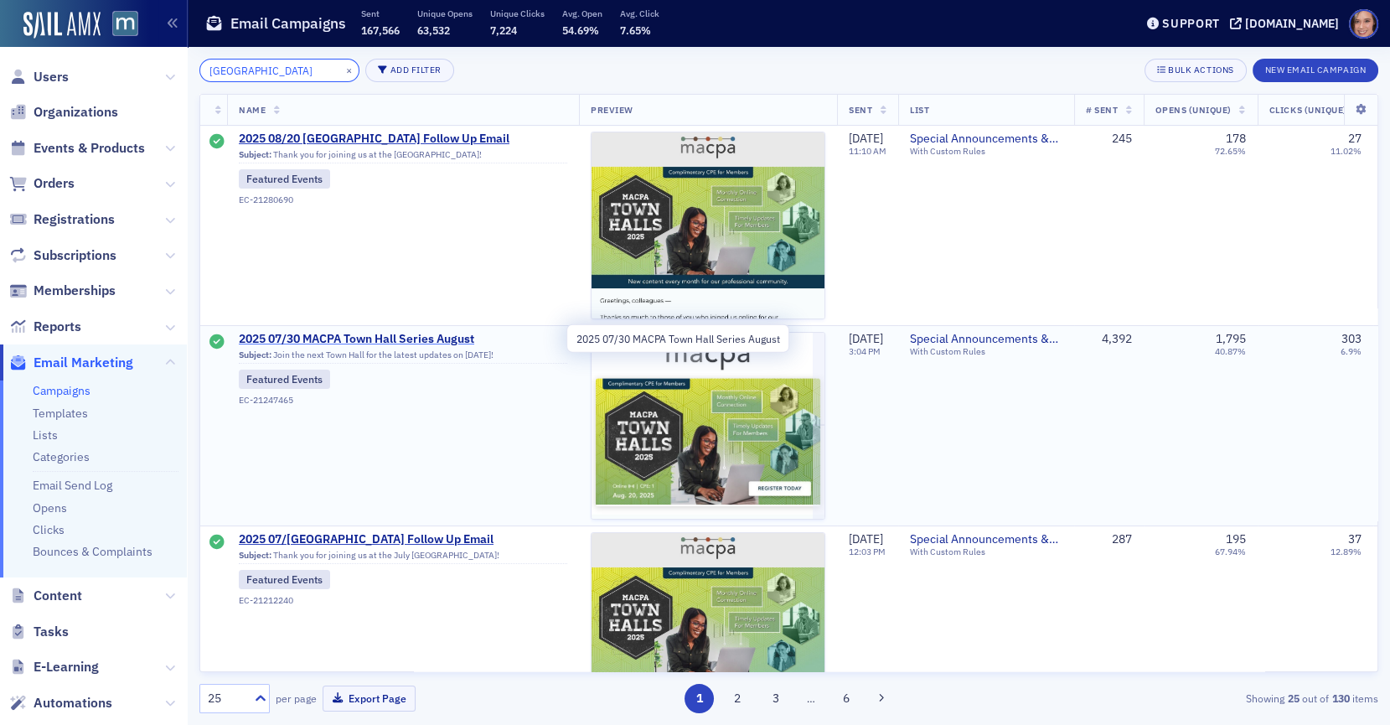
type input "town hall"
click at [458, 336] on span "2025 07/30 MACPA Town Hall Series August" at bounding box center [403, 339] width 328 height 15
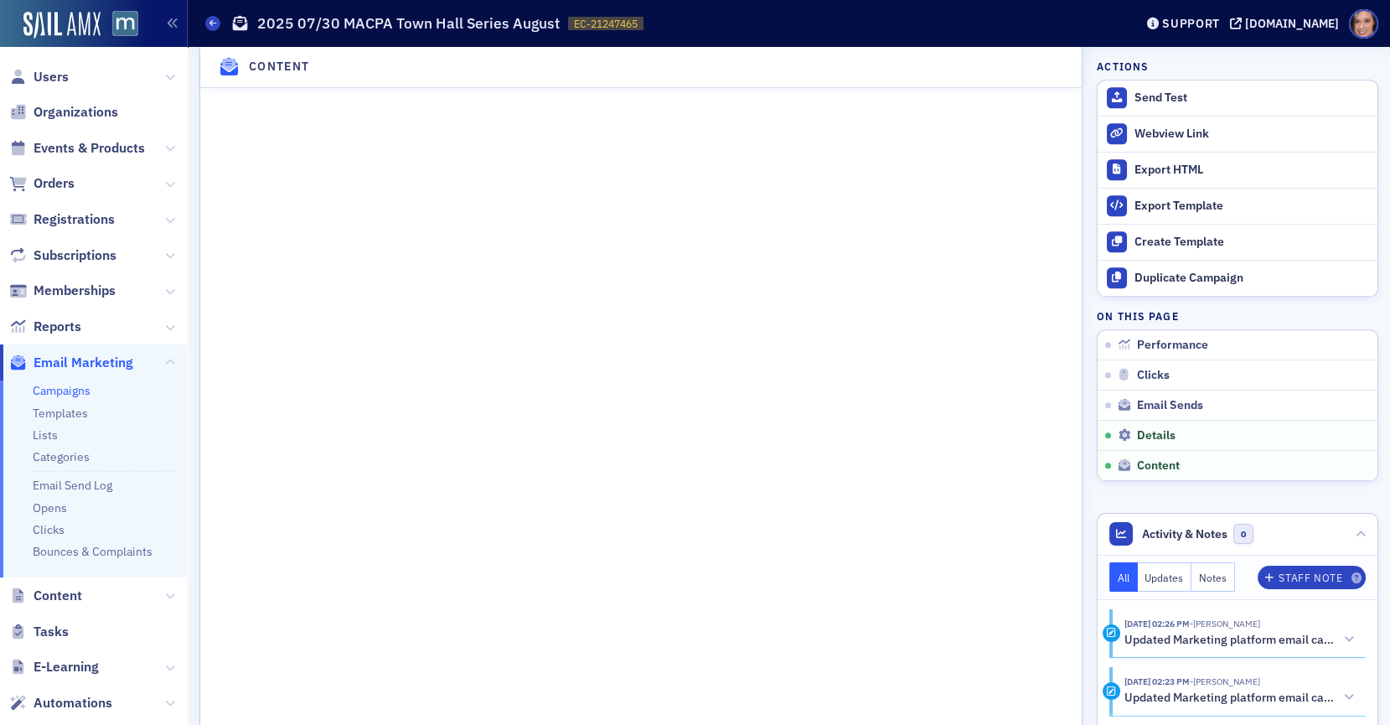
scroll to position [1996, 0]
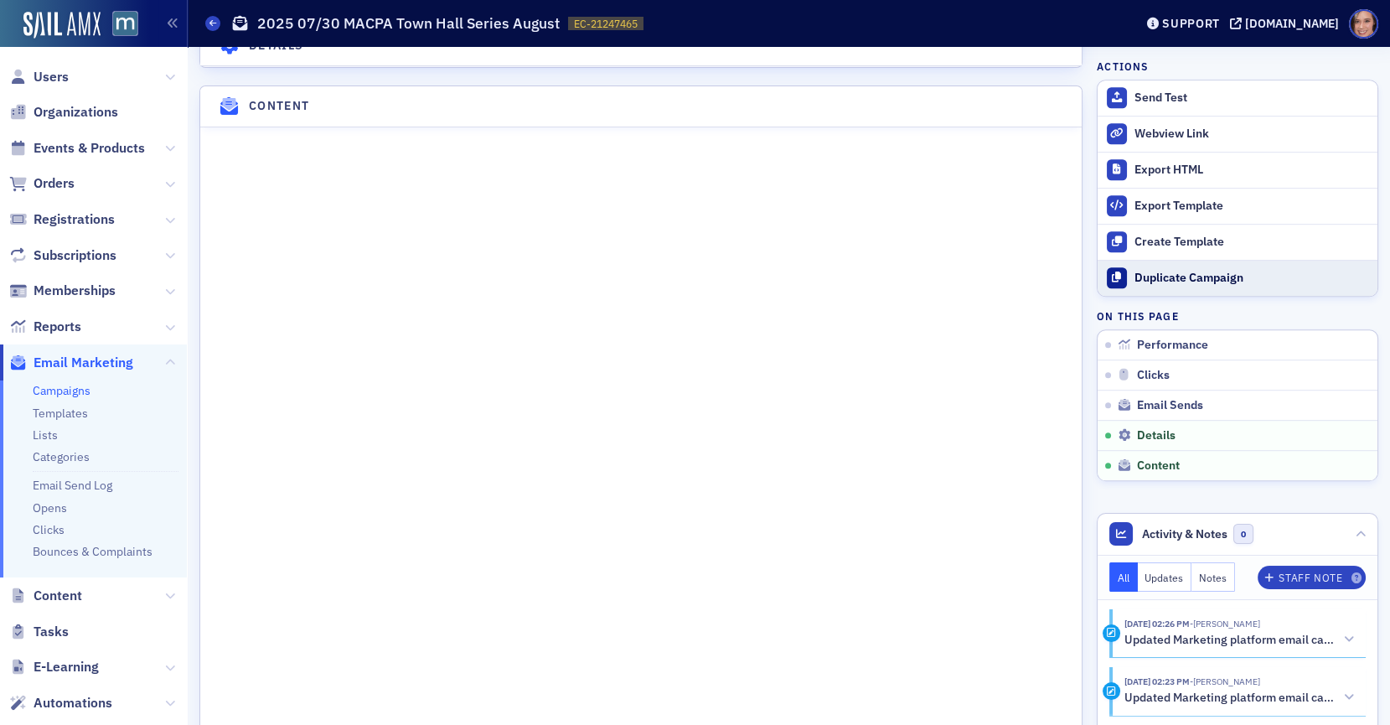
click at [1190, 276] on div "Duplicate Campaign" at bounding box center [1251, 278] width 235 height 15
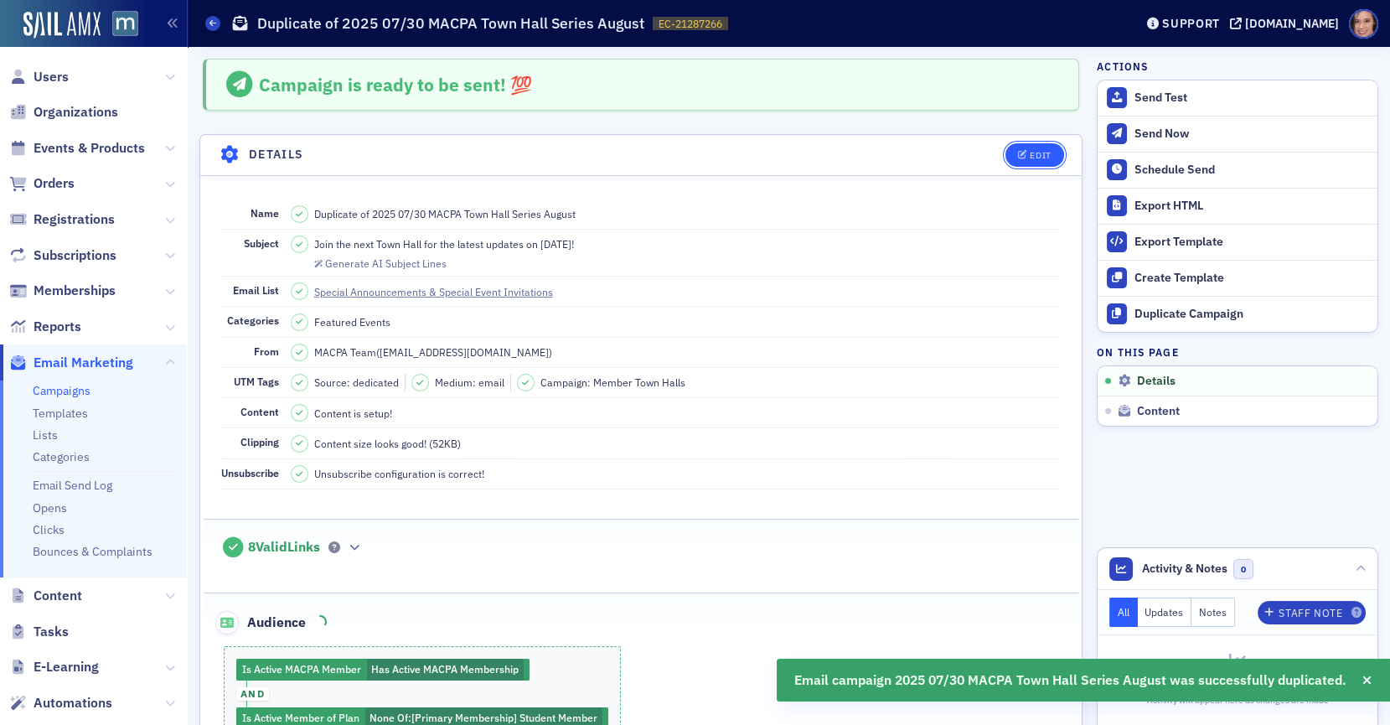
click at [1020, 151] on icon "button" at bounding box center [1023, 155] width 10 height 9
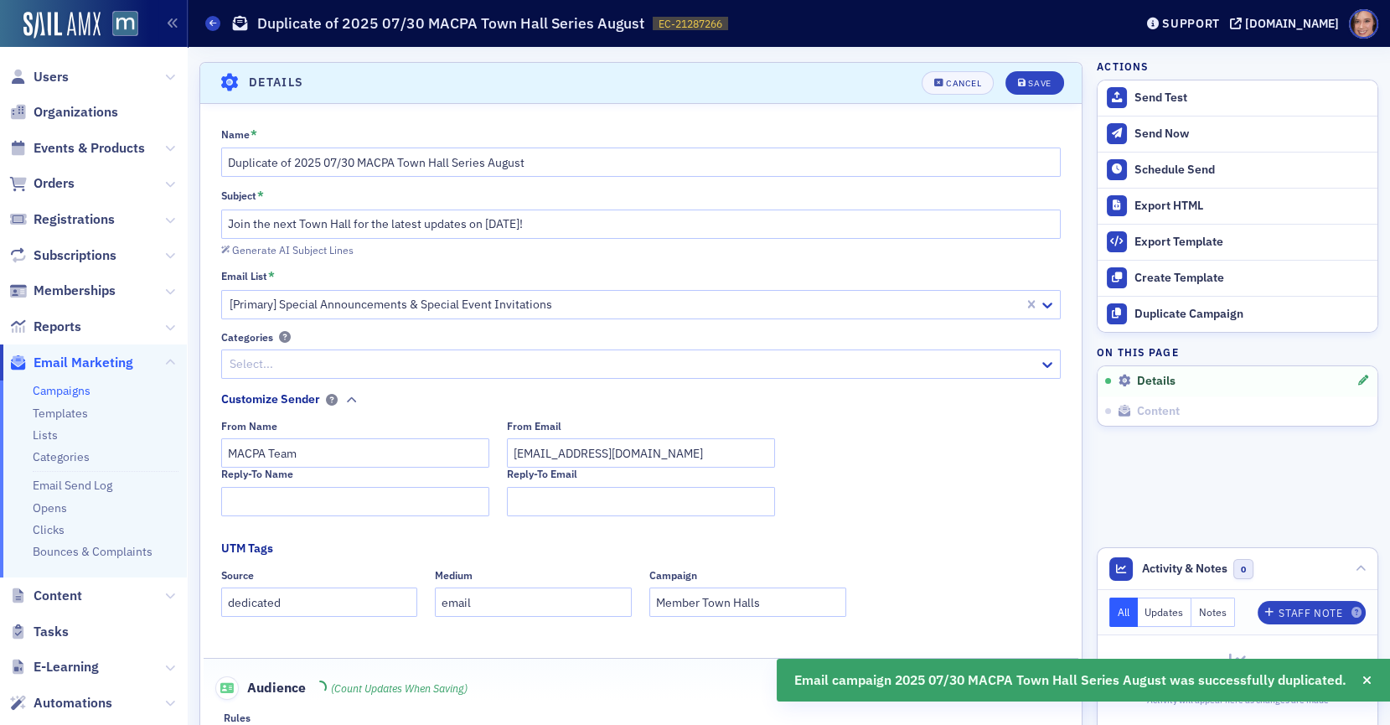
scroll to position [77, 0]
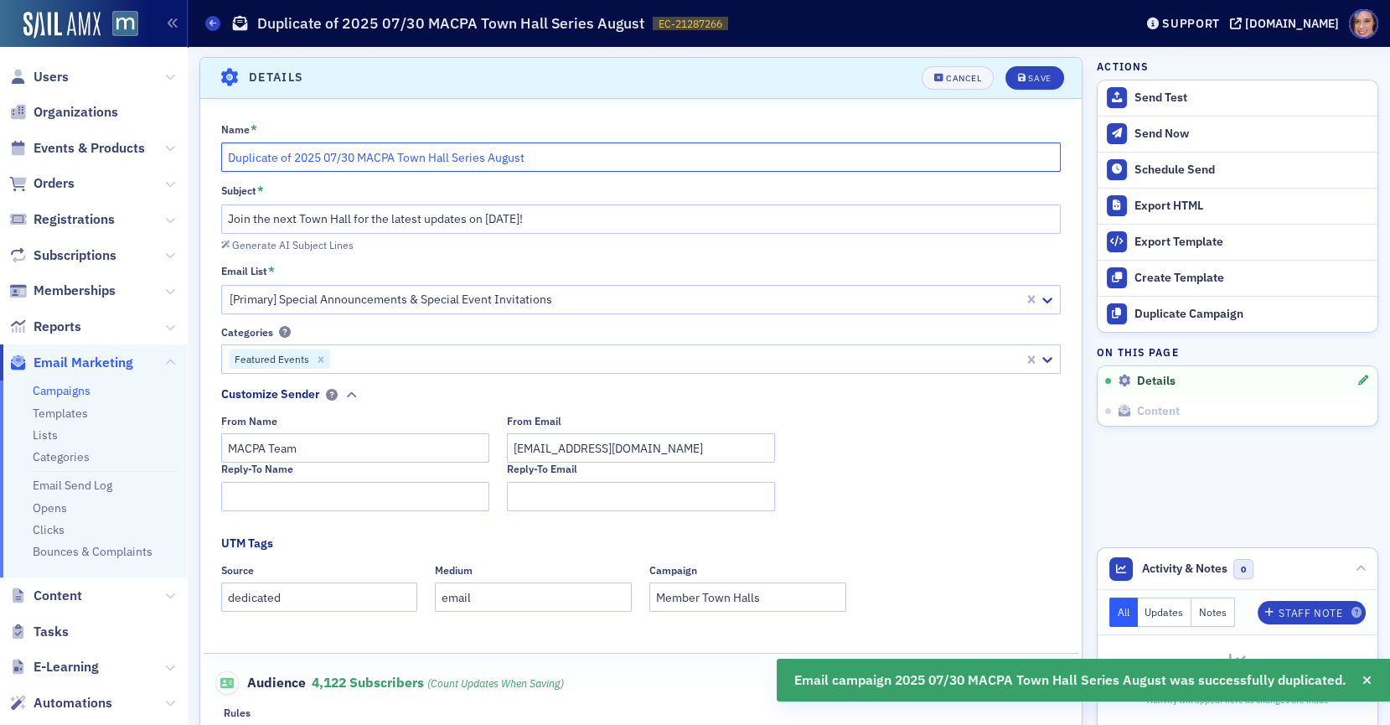
drag, startPoint x: 354, startPoint y: 155, endPoint x: 187, endPoint y: 155, distance: 167.6
click at [187, 155] on div "Users Organizations Events & Products Orders Registrations Subscriptions Member…" at bounding box center [695, 362] width 1390 height 725
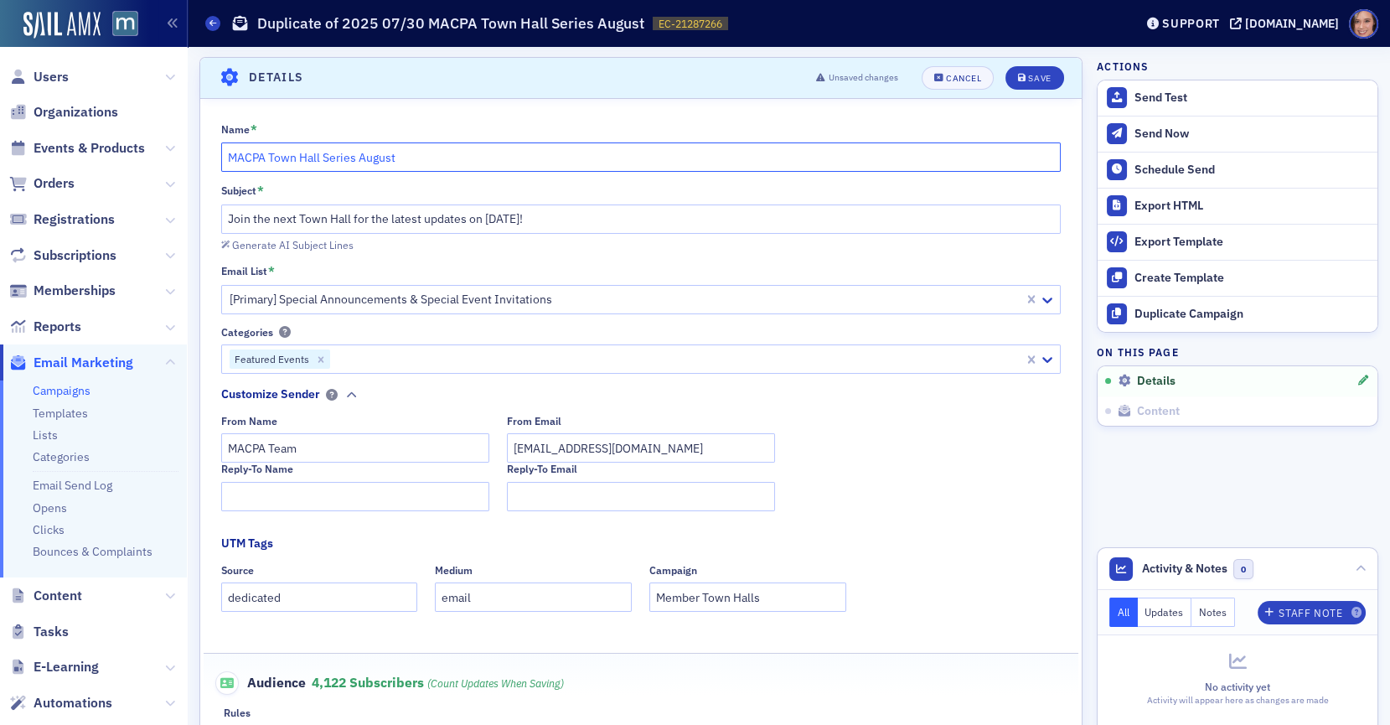
click at [369, 160] on input "MACPA Town Hall Series August" at bounding box center [641, 156] width 840 height 29
type input "MACPA Town Hall Series September"
click at [493, 219] on input "Join the next Town Hall for the latest updates on [DATE]!" at bounding box center [641, 218] width 840 height 29
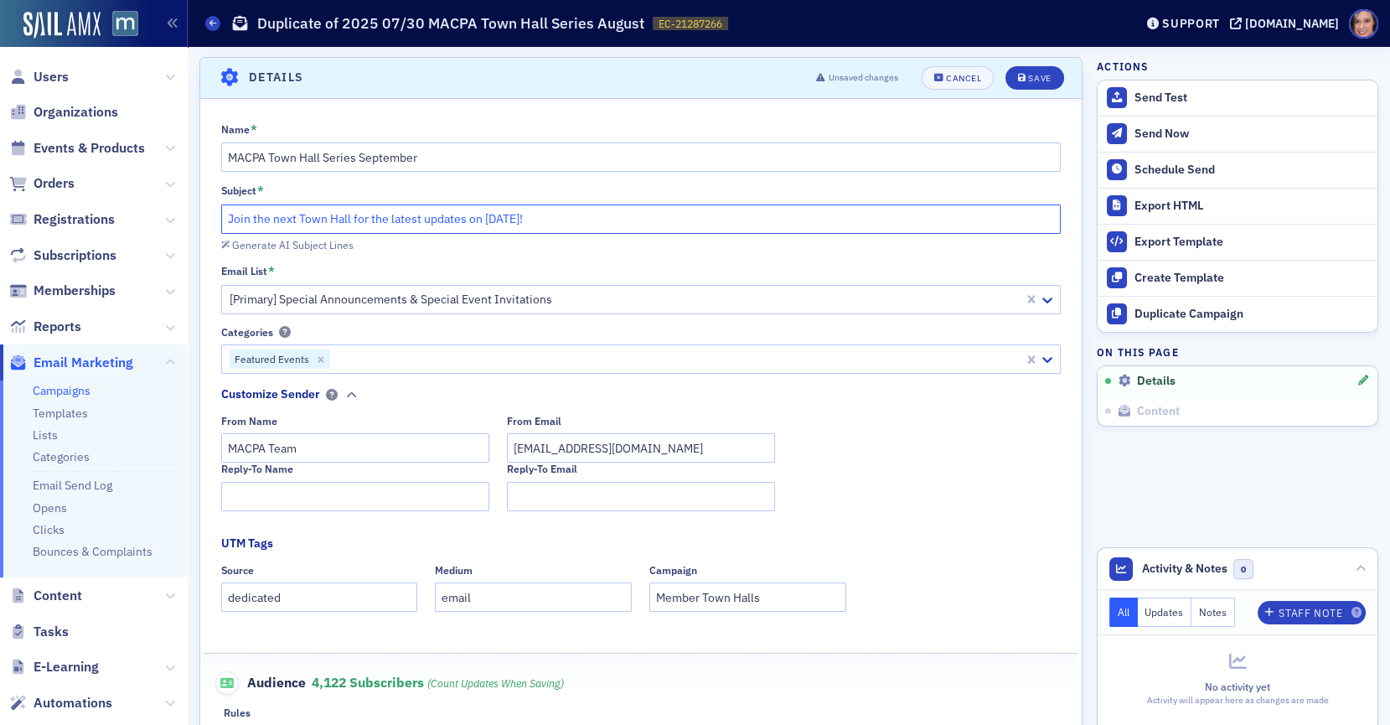
click at [549, 214] on input "Join the next Town Hall for the latest updates on September 20th!" at bounding box center [641, 218] width 840 height 29
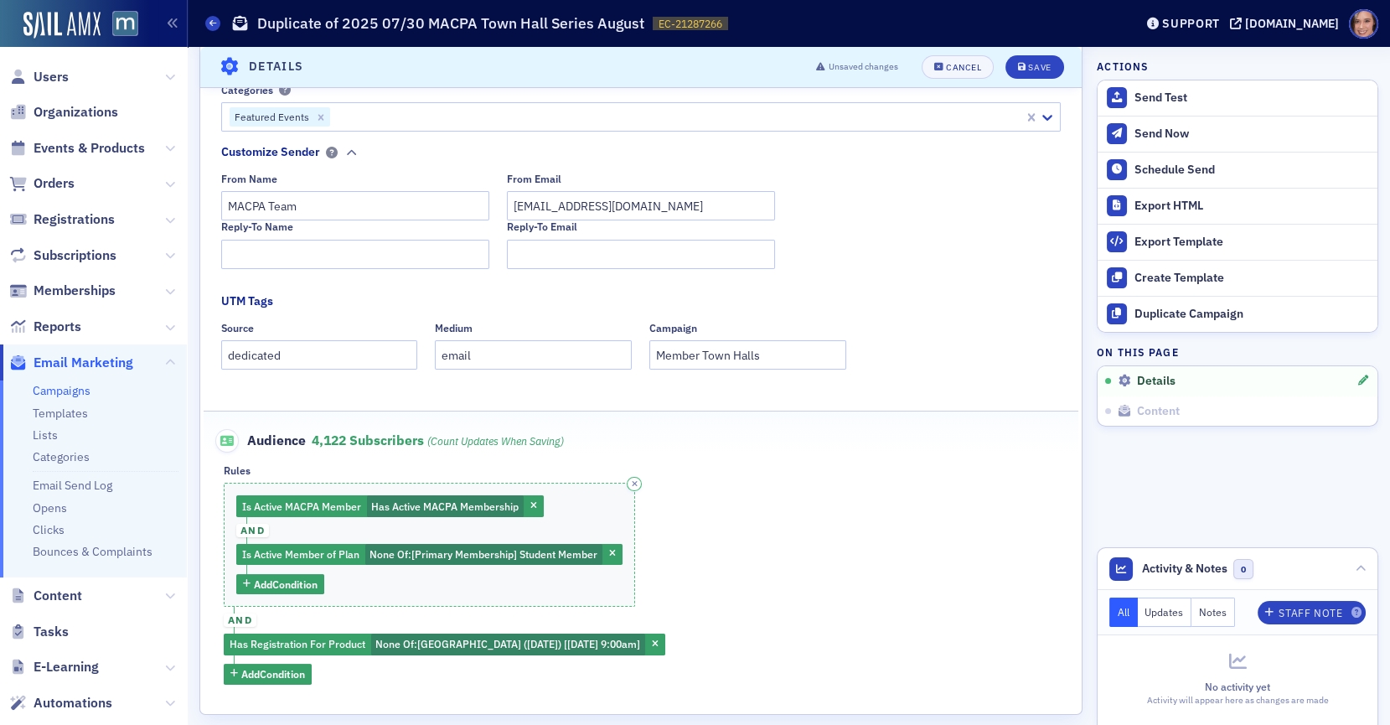
scroll to position [398, 0]
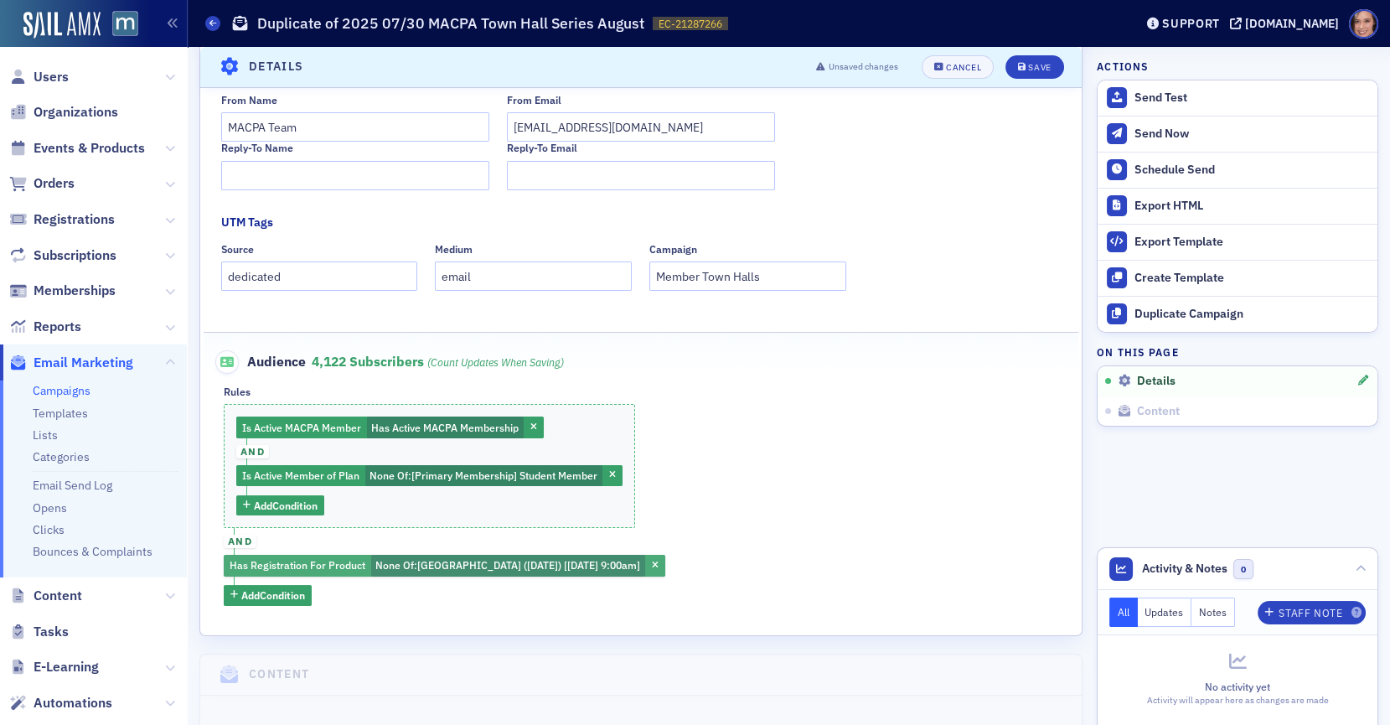
type input "Join the next Town Hall for the latest updates on September 8th!"
click at [541, 567] on span "MACPA Town Hall (August 2025) [8/20/2025 9:00am]" at bounding box center [528, 564] width 223 height 13
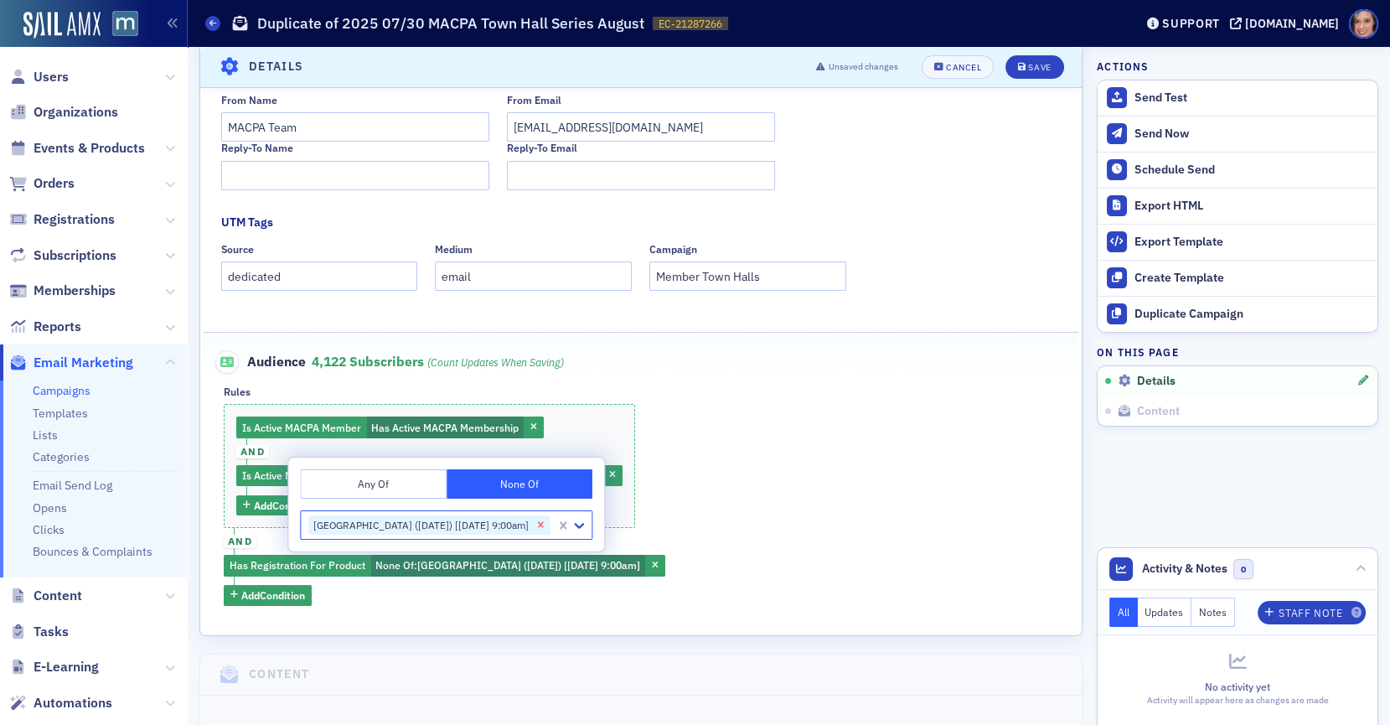
click at [544, 526] on icon "Remove MACPA Town Hall (August 2025) [8/20/2025 9:00am]" at bounding box center [541, 525] width 6 height 6
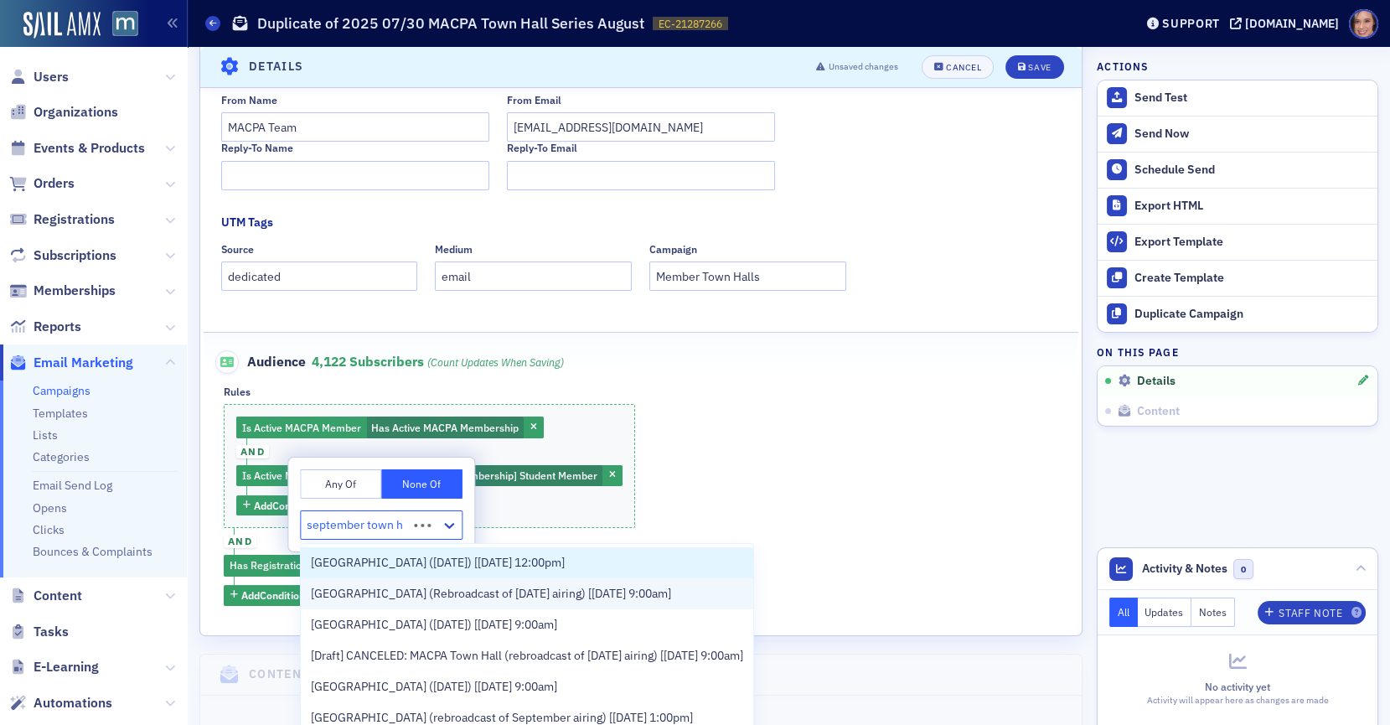
type input "september town ha"
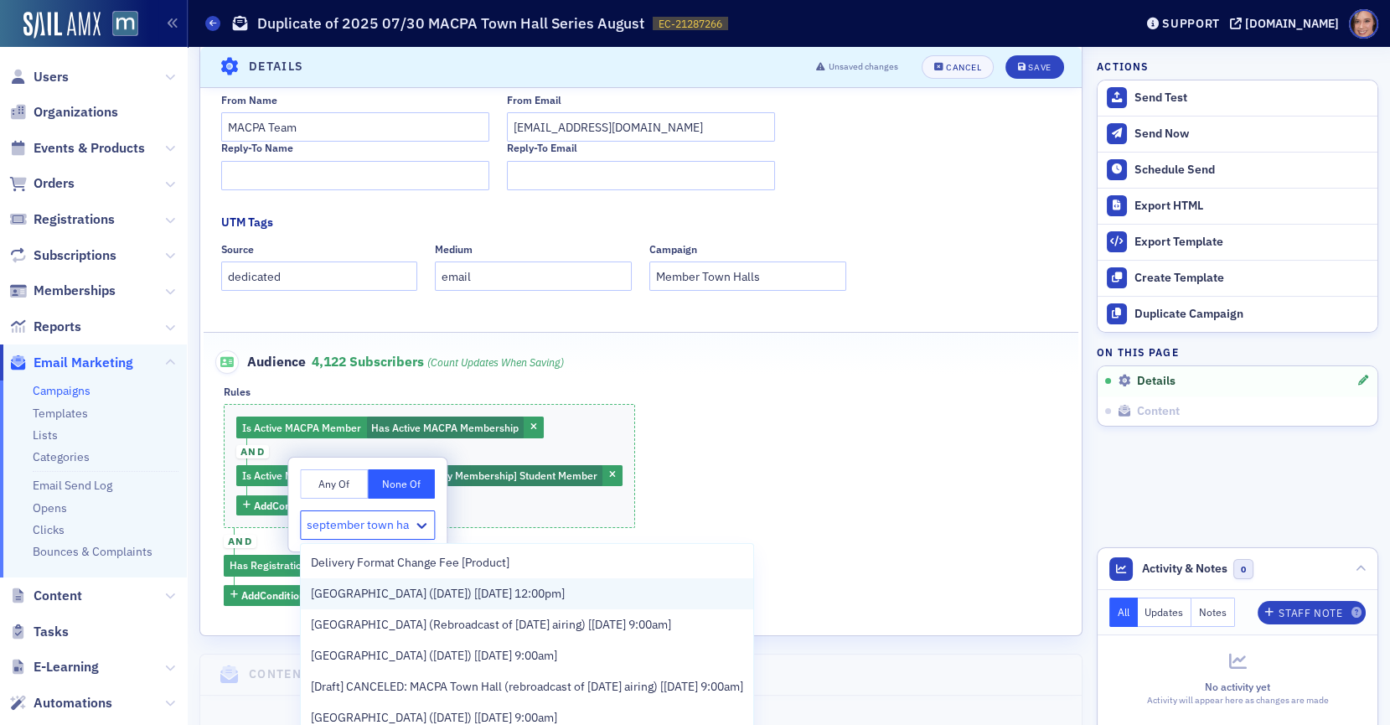
click at [565, 600] on span "MACPA Town Hall (September 2025) [9/8/2025 12:00pm]" at bounding box center [438, 594] width 254 height 18
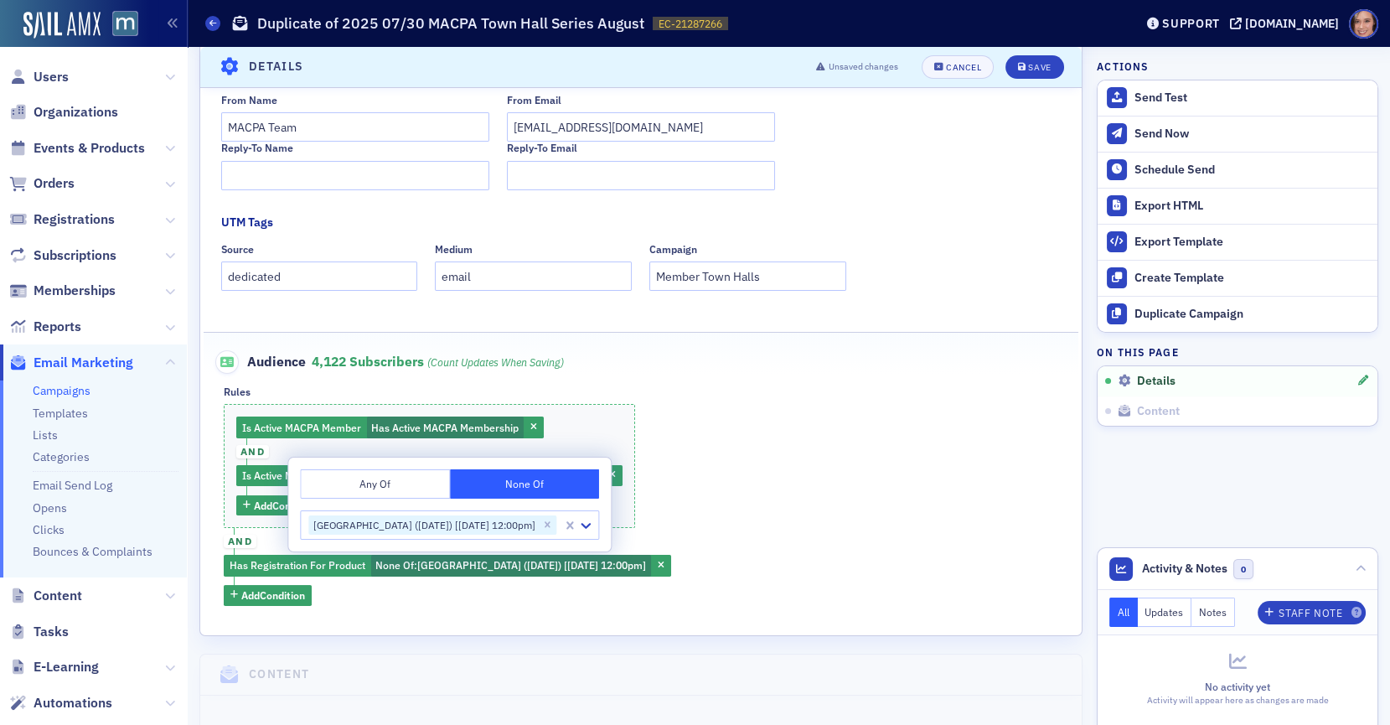
click at [824, 519] on div "Is Active MACPA Member Has Active MACPA Membership and Is Active Member of Plan…" at bounding box center [641, 504] width 834 height 201
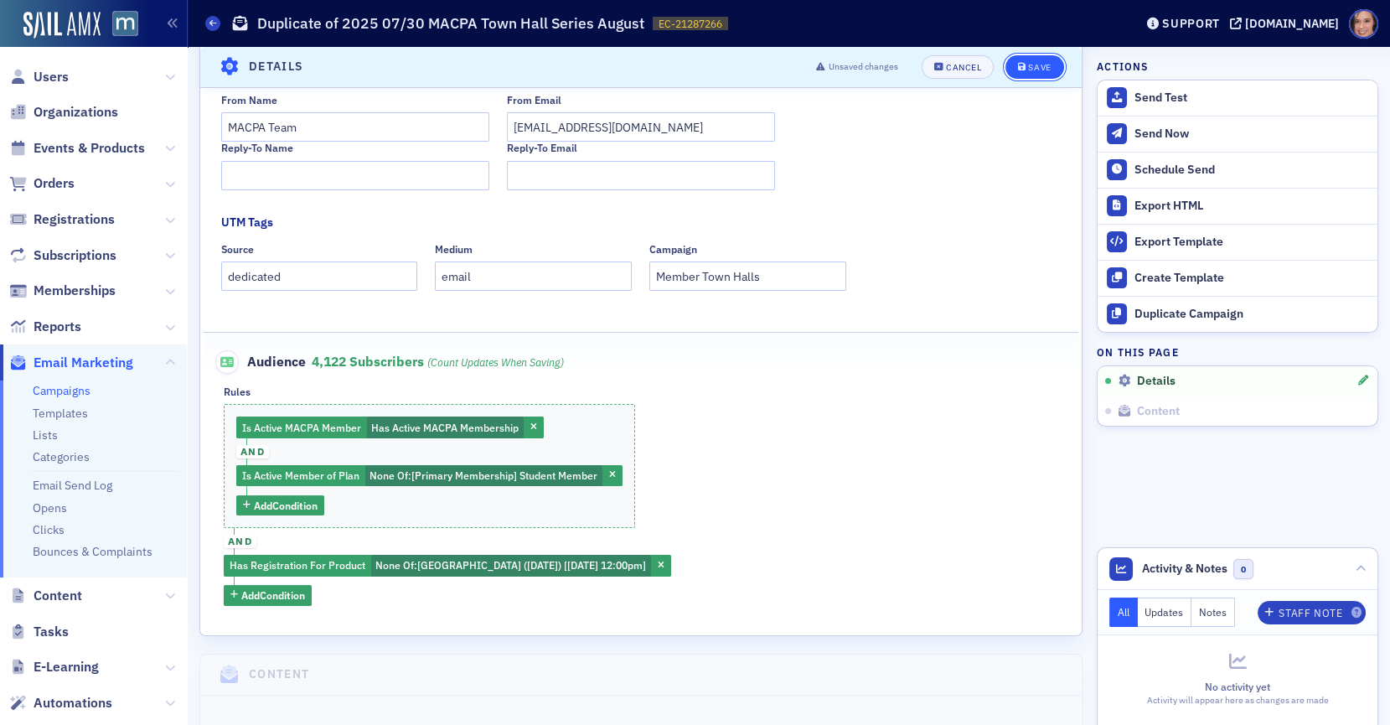
click at [1039, 59] on button "Save" at bounding box center [1034, 66] width 58 height 23
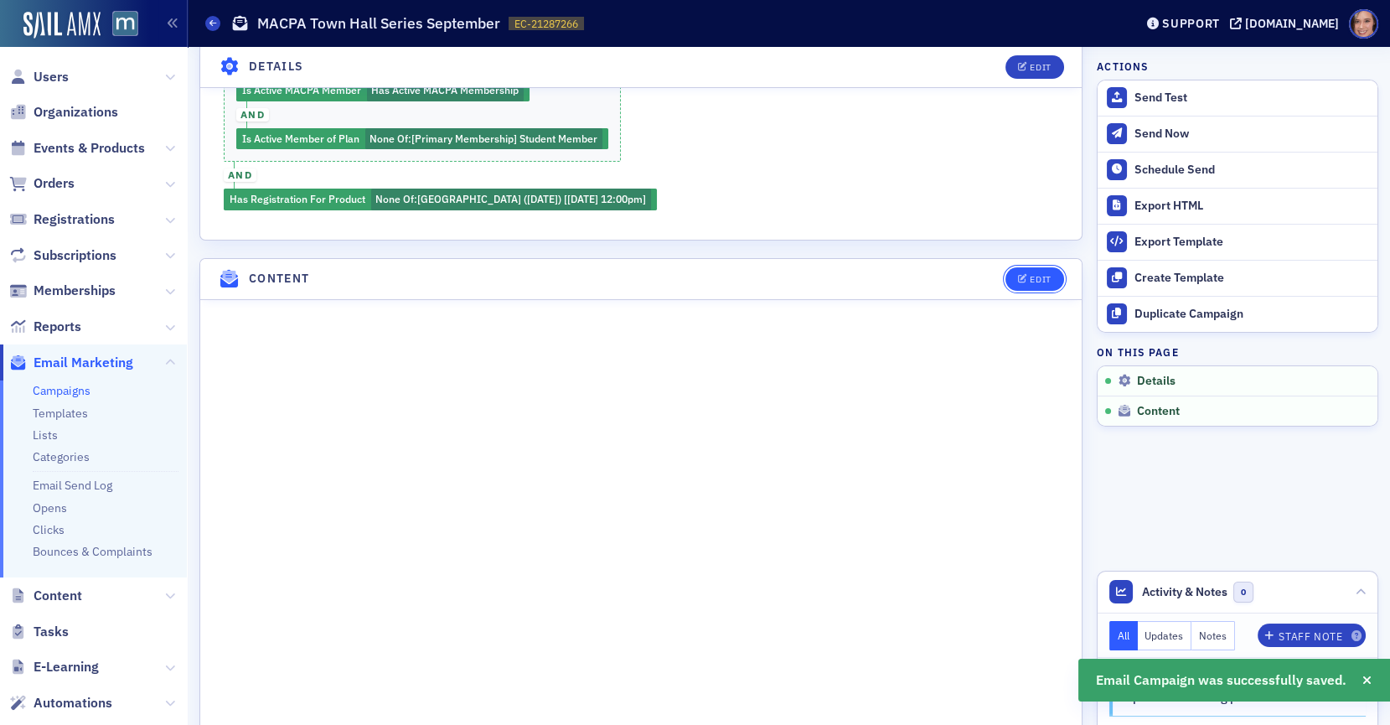
click at [1033, 267] on button "Edit" at bounding box center [1034, 278] width 58 height 23
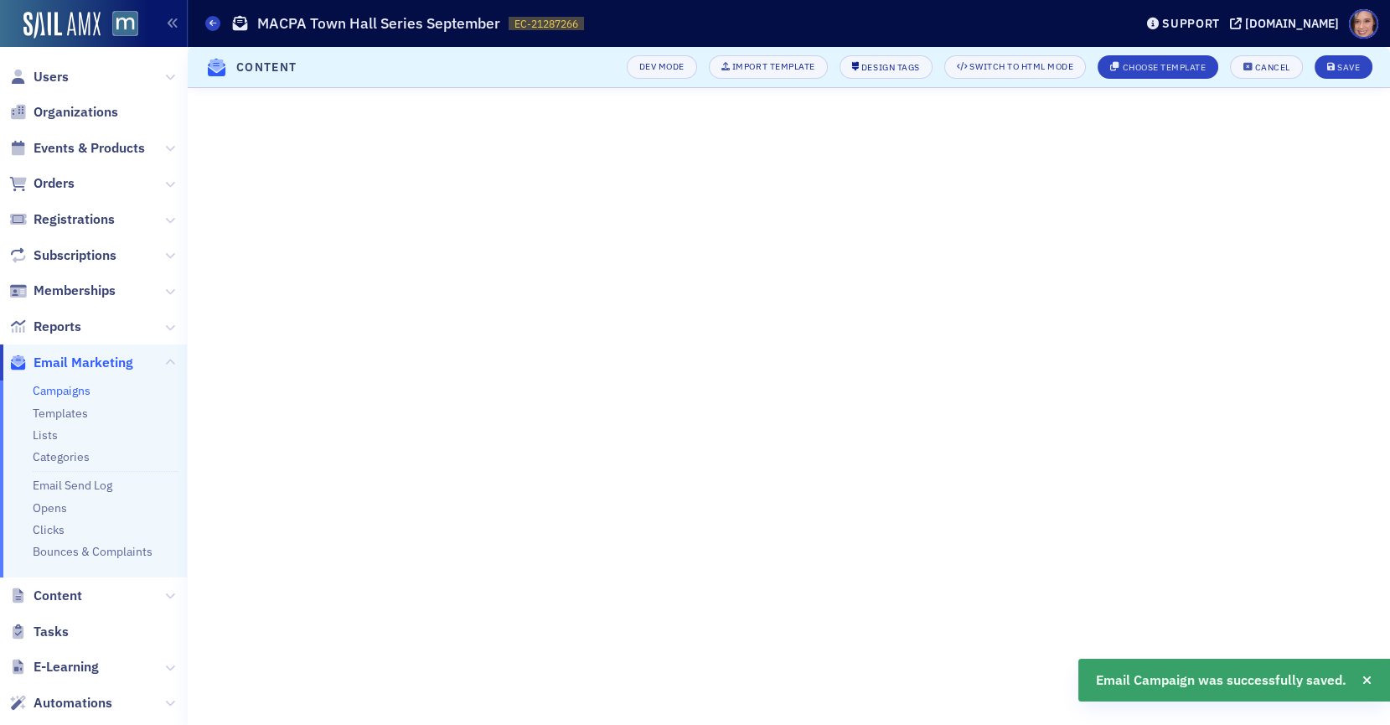
scroll to position [115, 0]
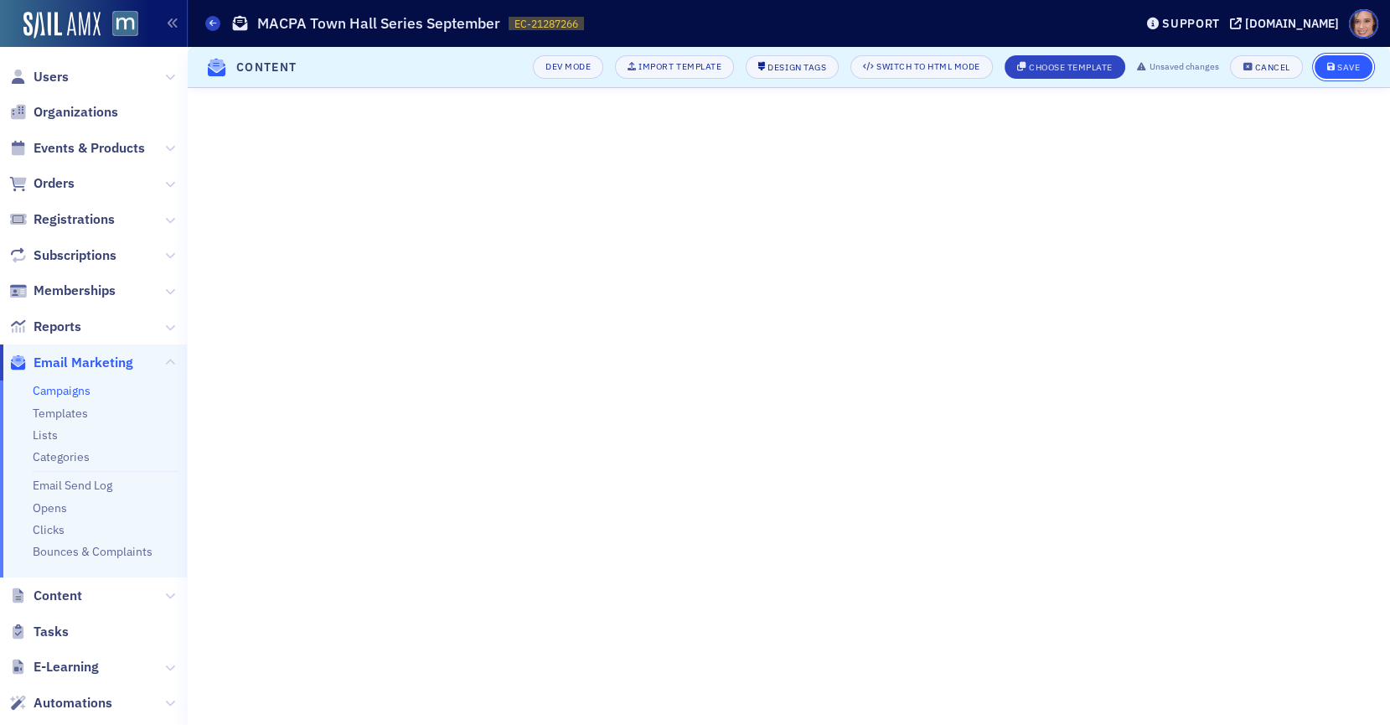
click at [1347, 67] on div "Save" at bounding box center [1348, 67] width 23 height 9
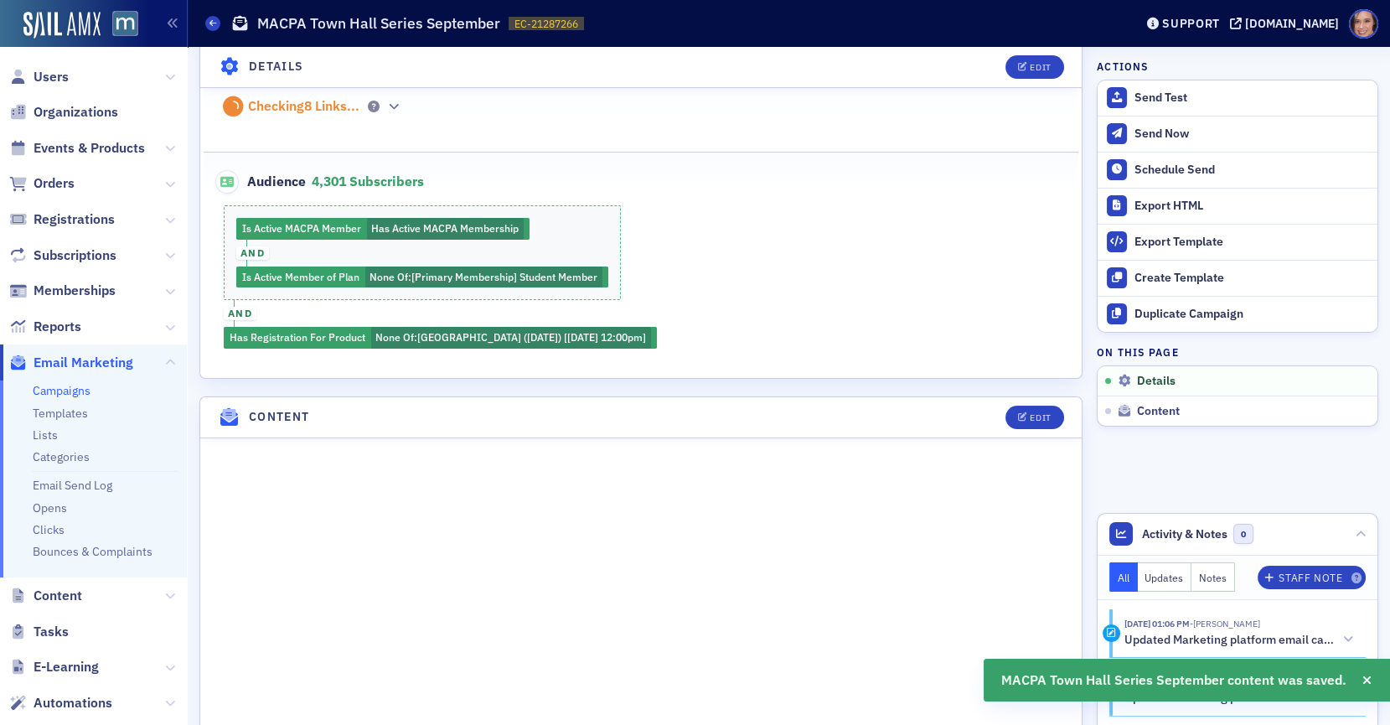
scroll to position [0, 0]
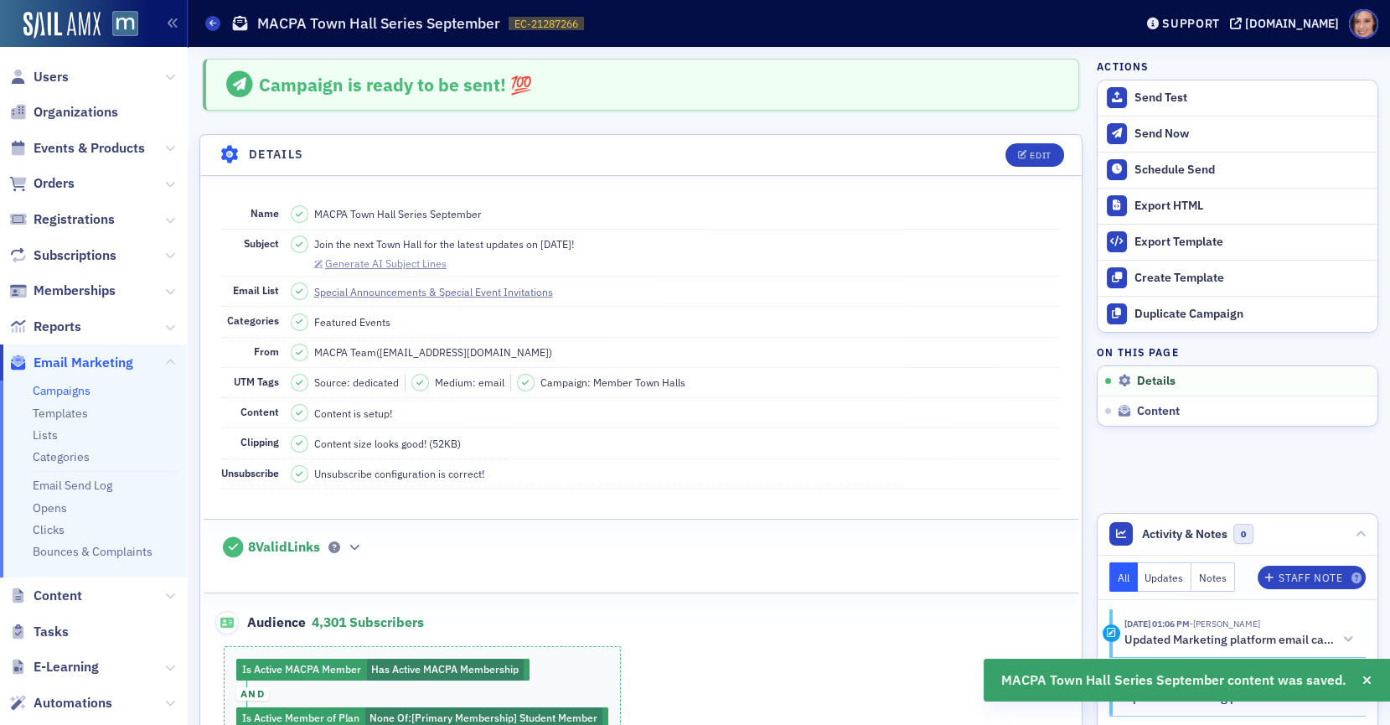
click at [407, 266] on div "Generate AI Subject Lines" at bounding box center [385, 263] width 121 height 9
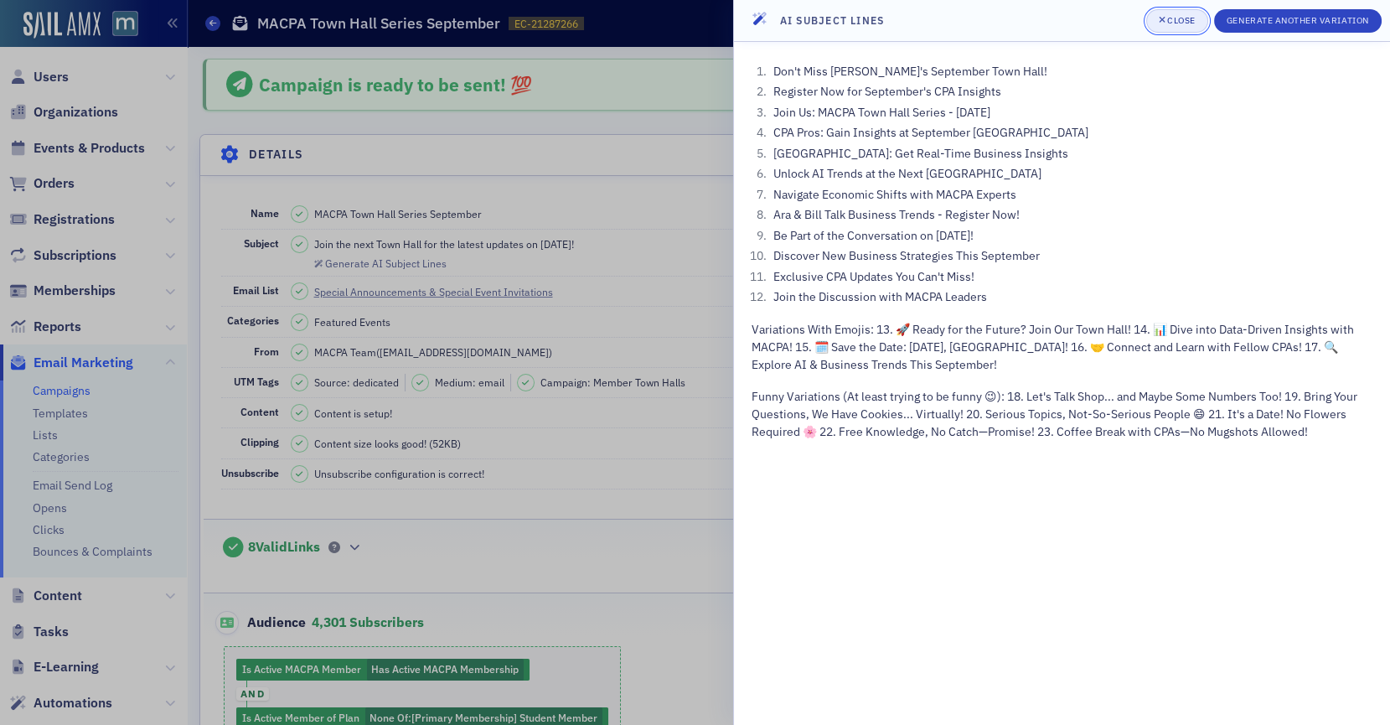
click at [1179, 18] on div "Close" at bounding box center [1181, 20] width 28 height 9
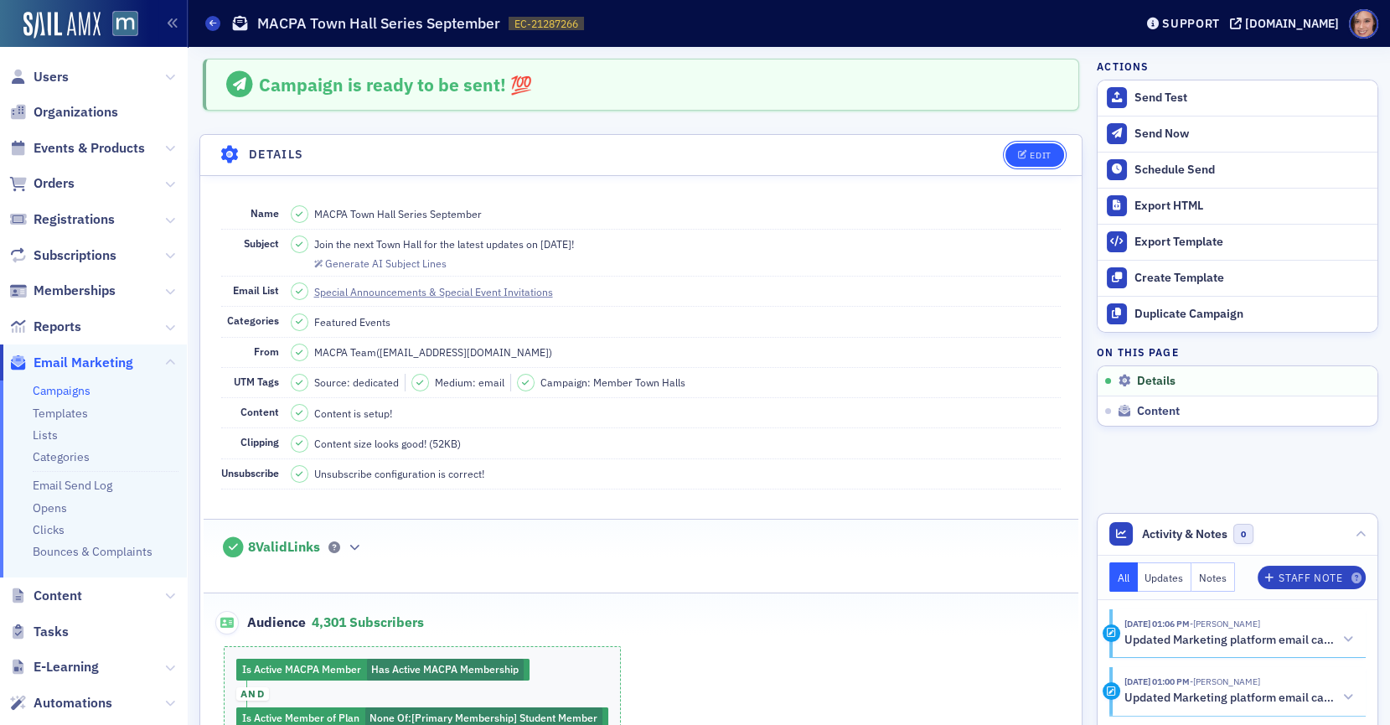
click at [1049, 147] on button "Edit" at bounding box center [1034, 154] width 58 height 23
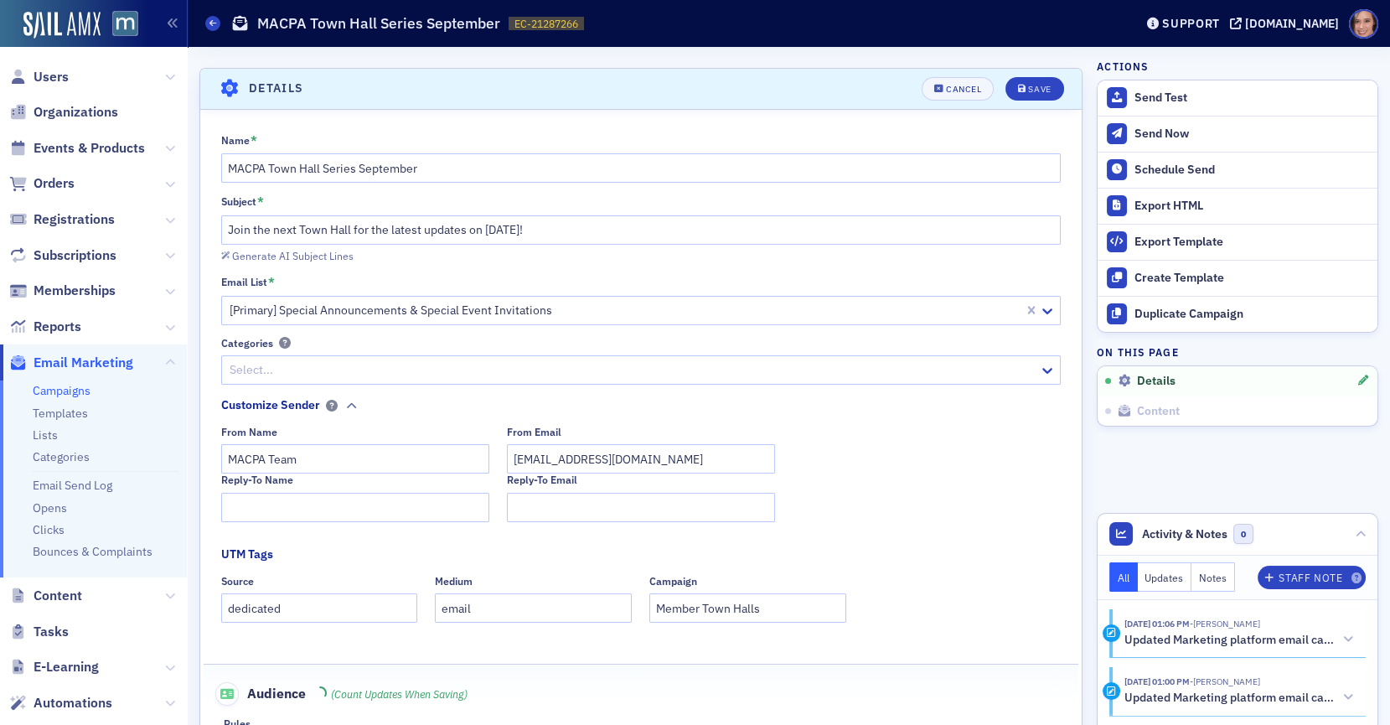
scroll to position [77, 0]
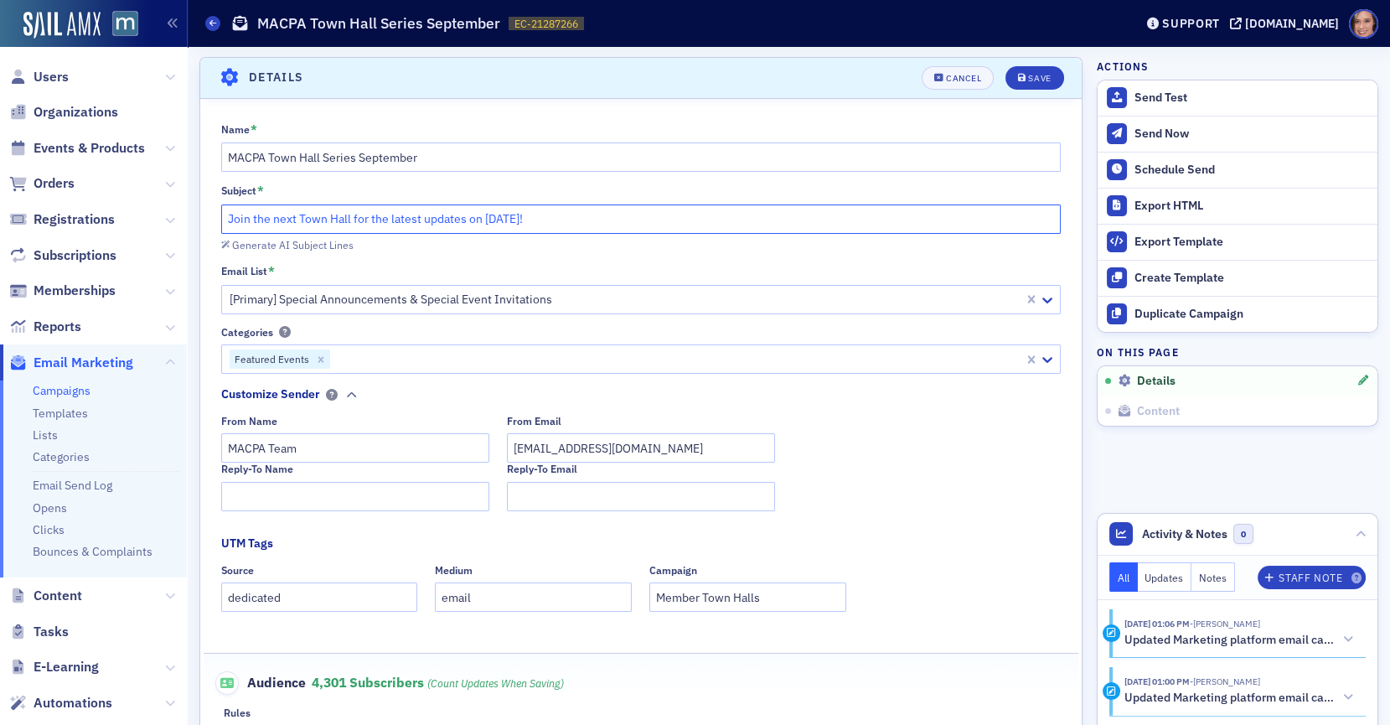
click at [497, 206] on input "Join the next Town Hall for the latest updates on September 8th!" at bounding box center [641, 218] width 840 height 29
paste input "September MACPA Update: Economy, AI & What’s Next"
click at [283, 214] on input "September MACPA Update: Economy, AI & What’s Next" at bounding box center [641, 218] width 840 height 29
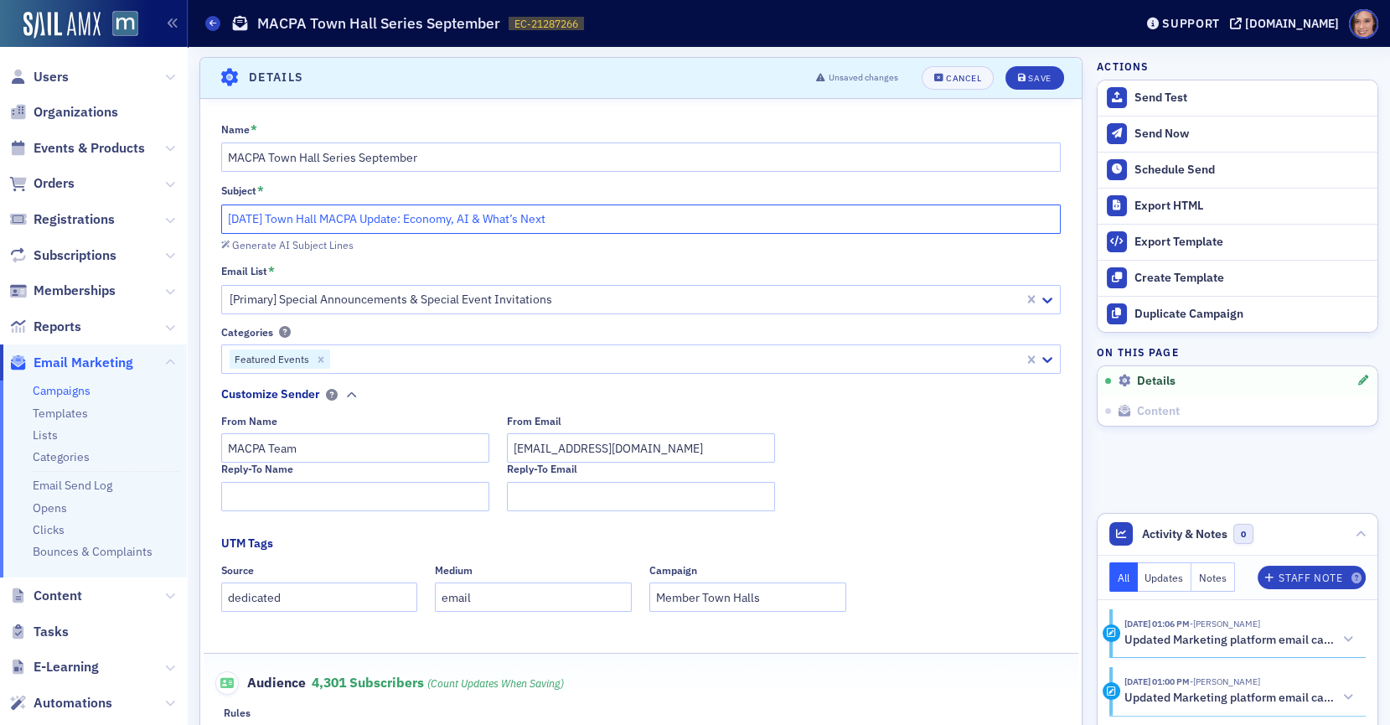
drag, startPoint x: 359, startPoint y: 215, endPoint x: 441, endPoint y: 218, distance: 82.1
click at [441, 218] on input "September 8th Town Hall MACPA Update: Economy, AI & What’s Next" at bounding box center [641, 218] width 840 height 29
click at [230, 214] on input "September 8th Town Hall: Economy, AI & What’s Next" at bounding box center [641, 218] width 840 height 29
click at [281, 215] on input "Join Us for September 8th Town Hall: Economy, AI & What’s Next" at bounding box center [641, 218] width 840 height 29
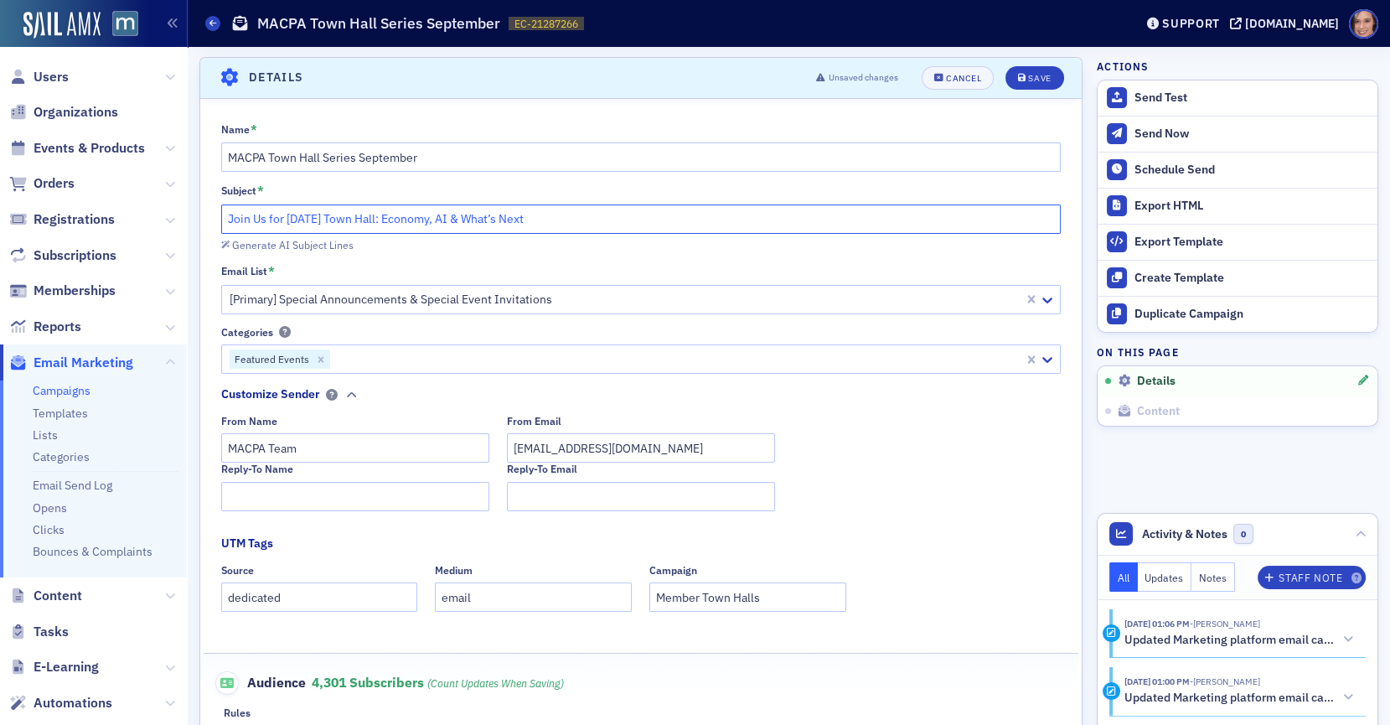
click at [281, 215] on input "Join Us for September 8th Town Hall: Economy, AI & What’s Next" at bounding box center [641, 218] width 840 height 29
paste input "September 8 Town Hall: Inside the Economy, AI & What’s Ahead"
type input "September 8 Town Hall: Inside the Economy, AI & What’s Ahead"
click at [1024, 79] on icon "submit" at bounding box center [1022, 78] width 8 height 9
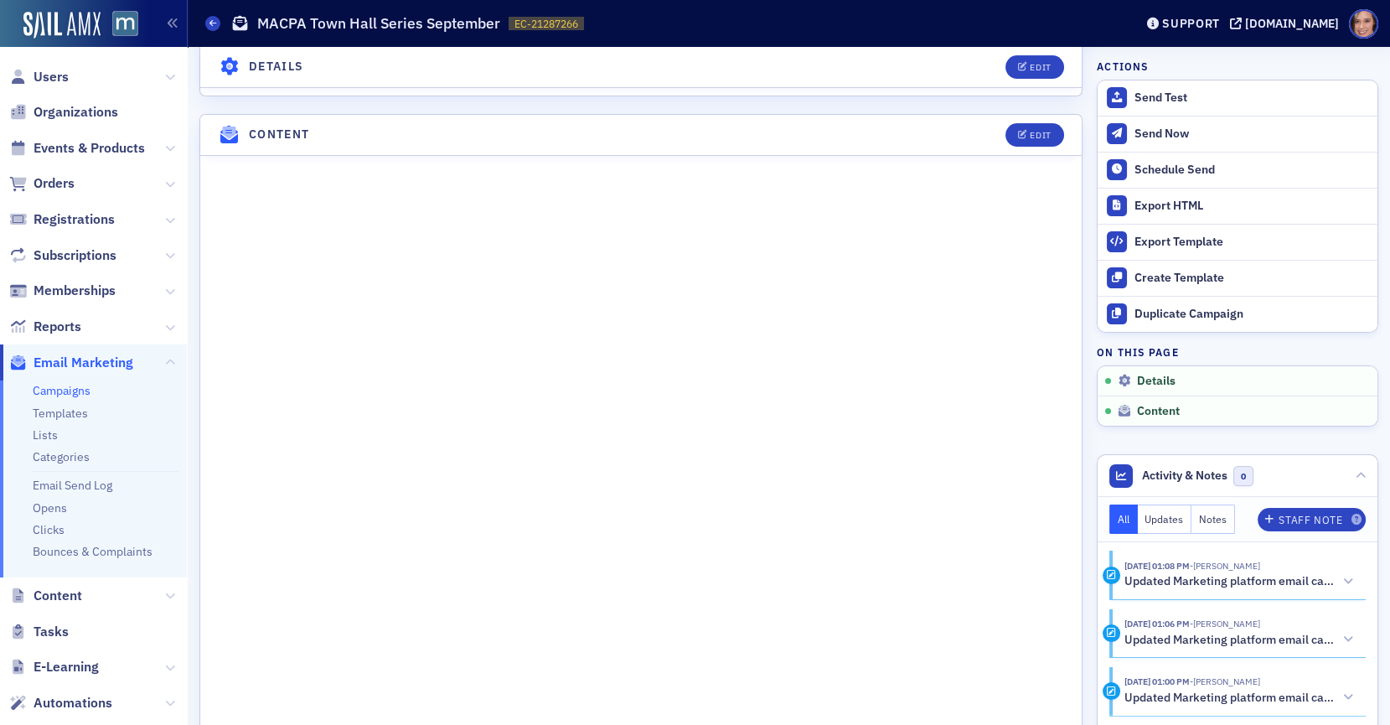
scroll to position [446, 0]
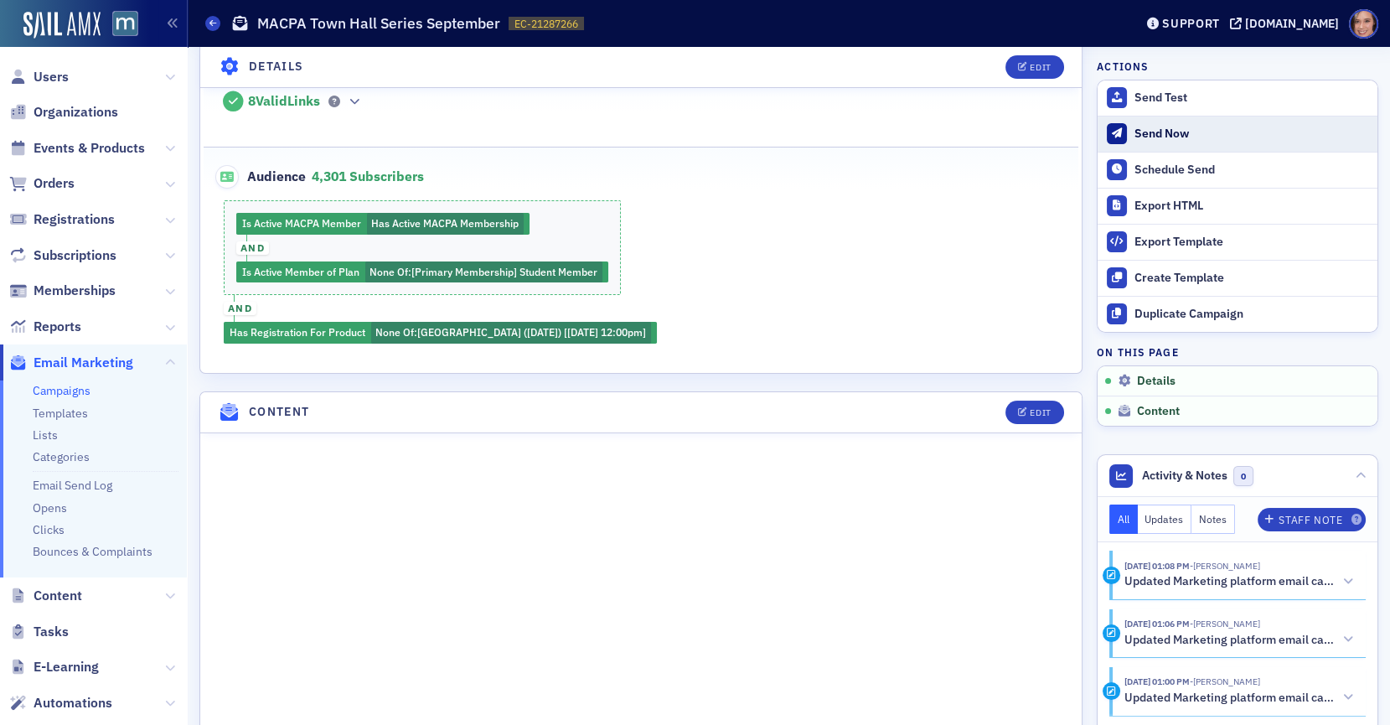
click at [1152, 137] on div "Send Now" at bounding box center [1251, 134] width 235 height 15
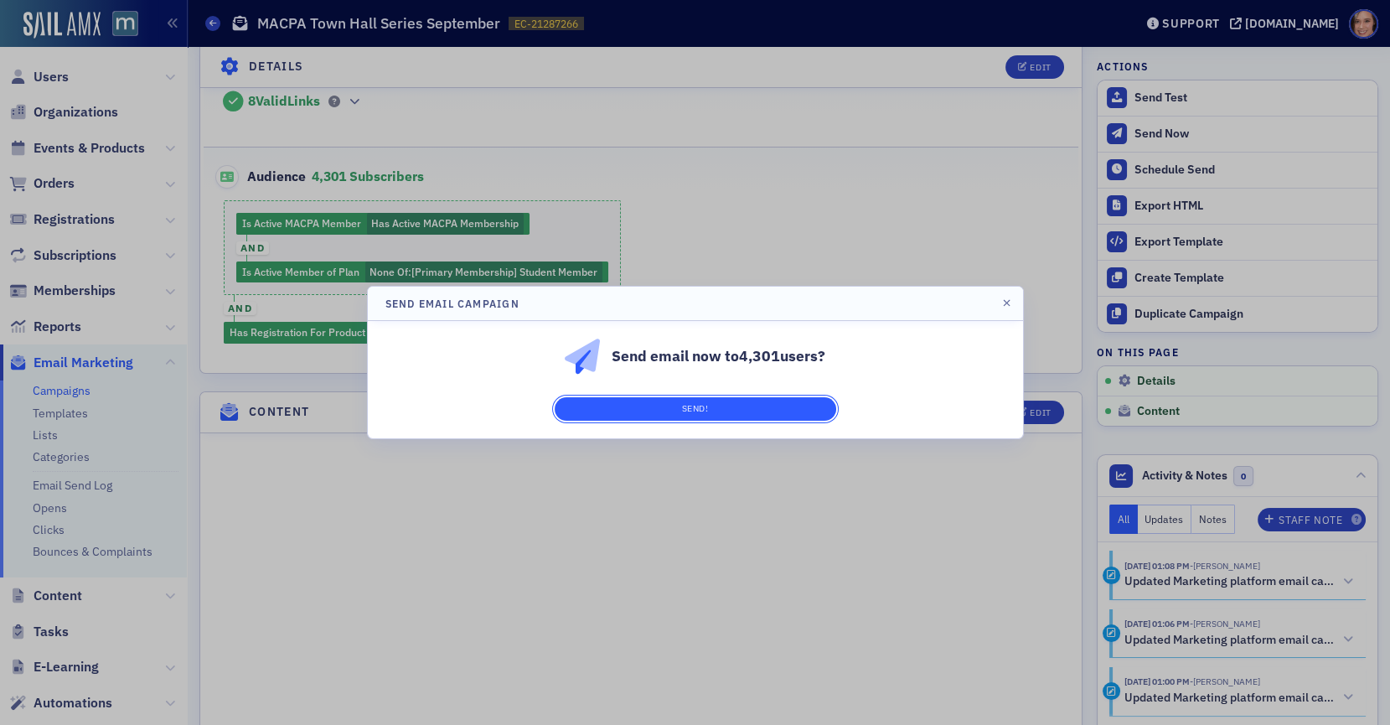
click at [703, 408] on button "Send!" at bounding box center [695, 408] width 281 height 23
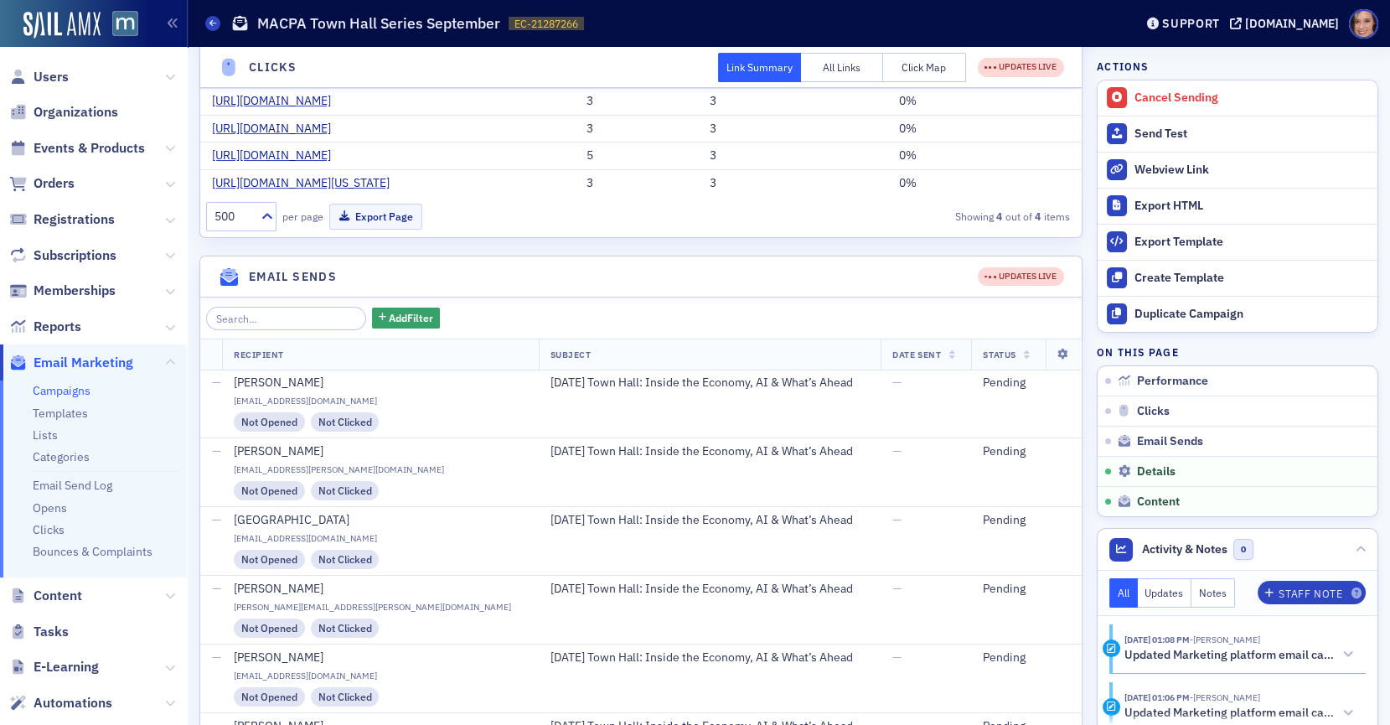
scroll to position [1622, 0]
